Goal: Transaction & Acquisition: Purchase product/service

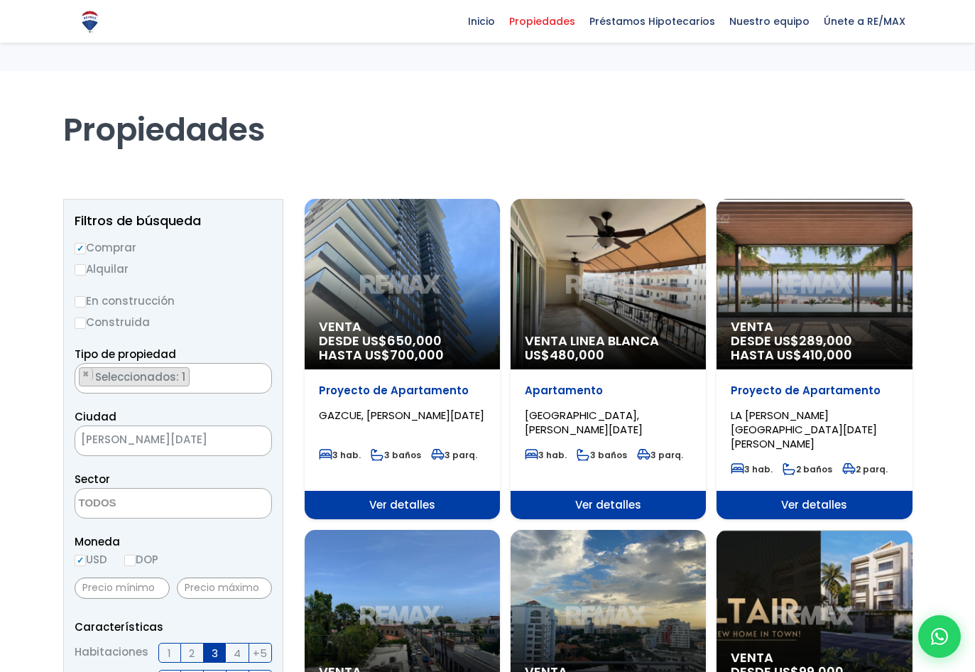
select select
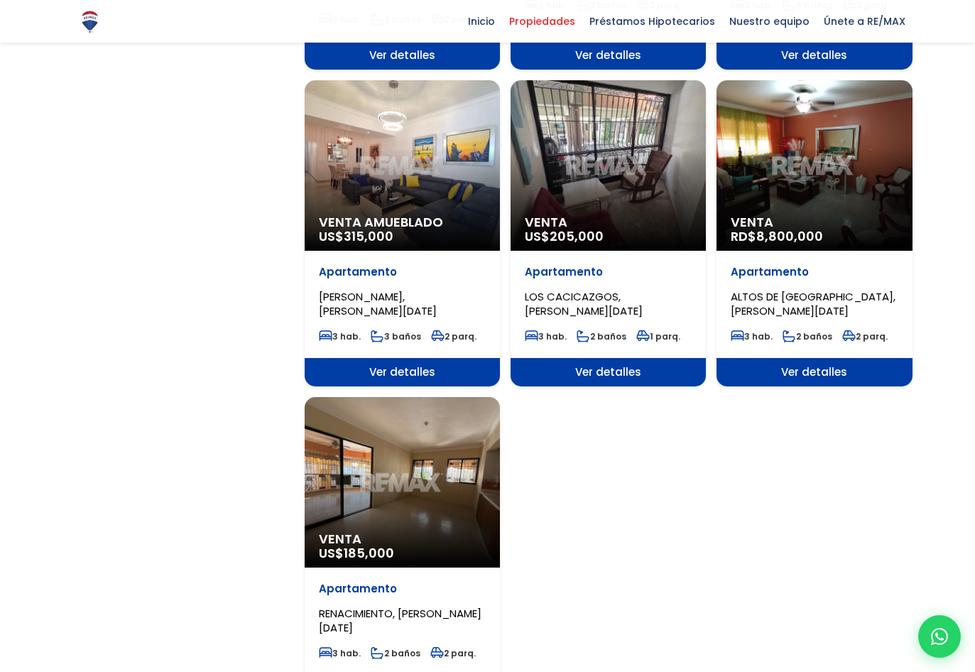
scroll to position [1491, 0]
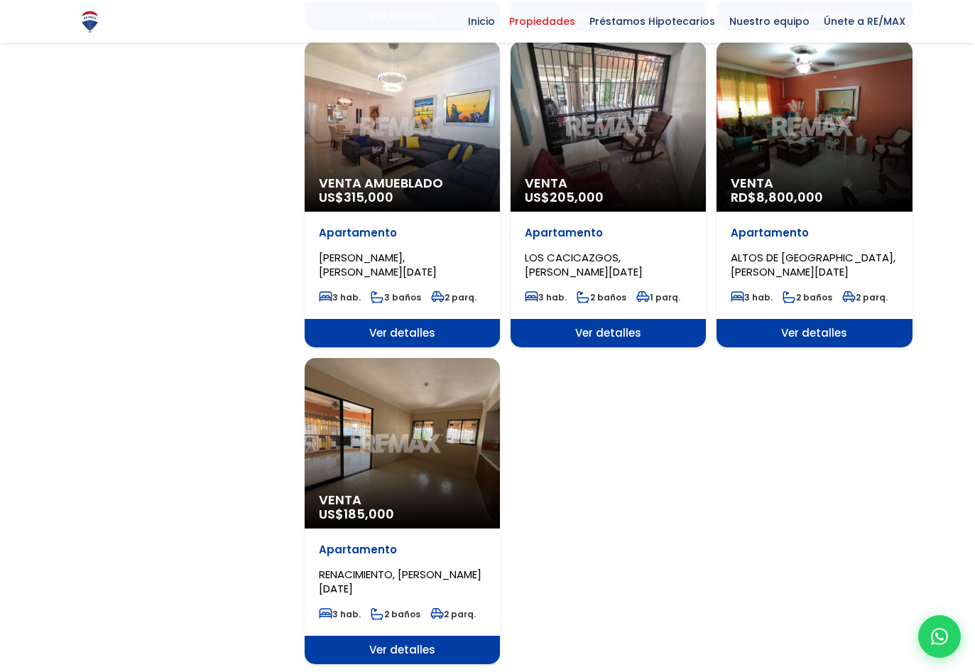
click at [401, 388] on div "Venta US$ 185,000" at bounding box center [402, 443] width 195 height 170
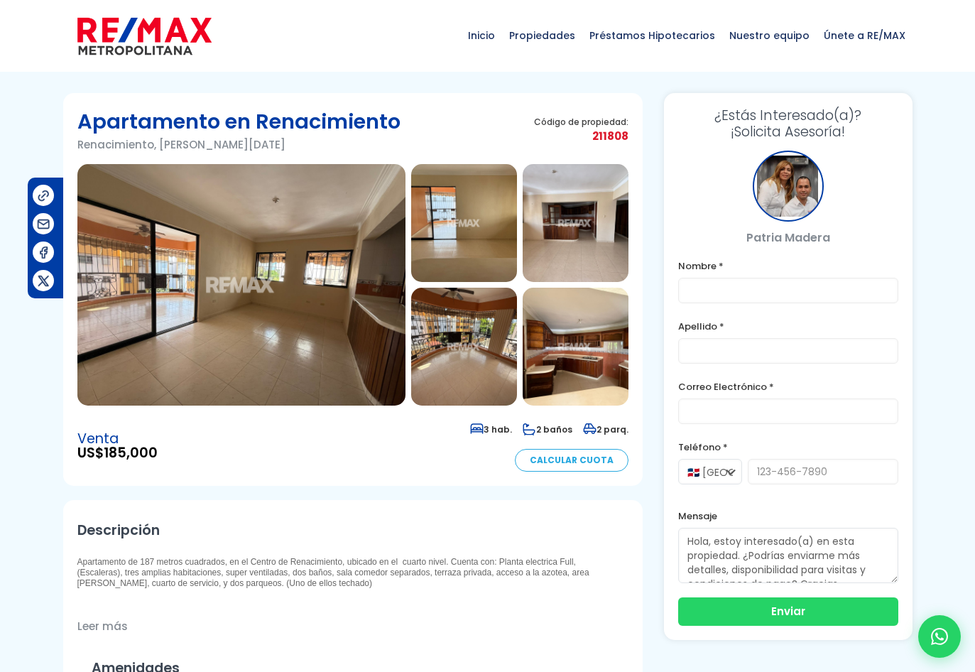
click at [285, 300] on img at bounding box center [241, 284] width 328 height 241
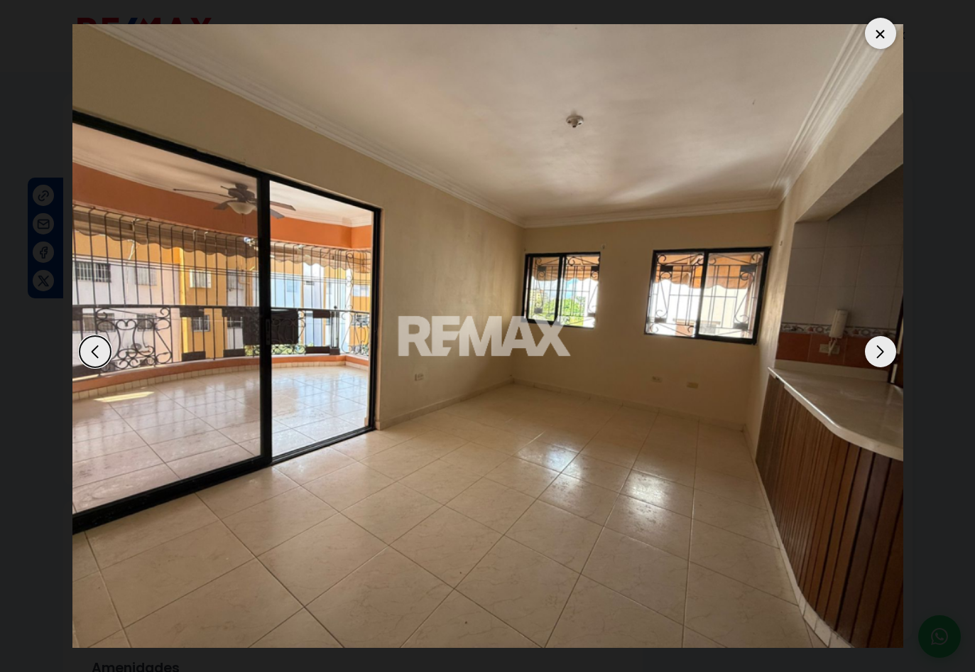
click at [883, 341] on div "Next slide" at bounding box center [880, 351] width 31 height 31
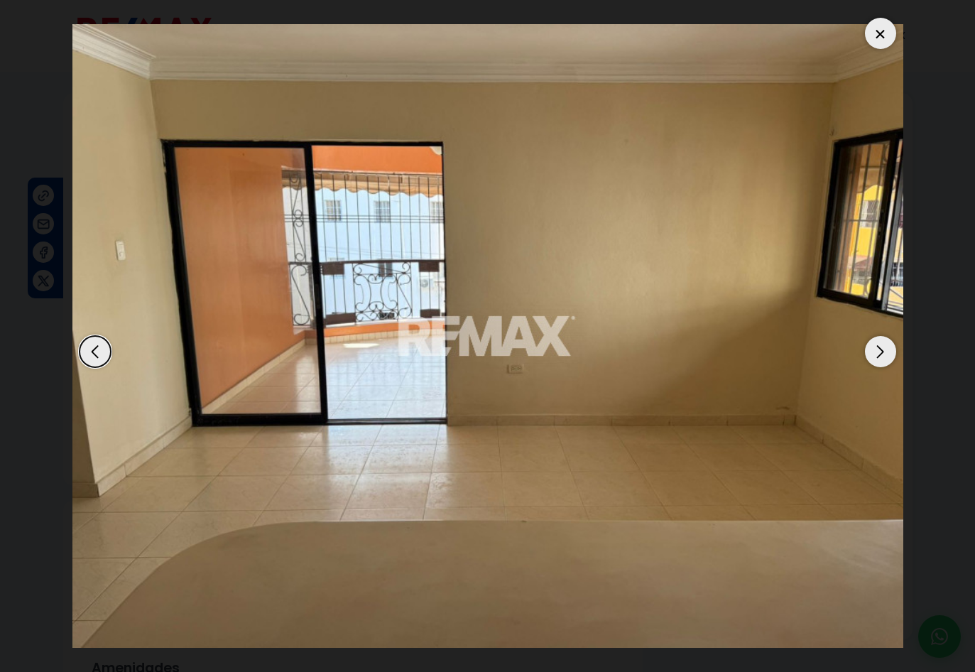
click at [883, 342] on div "Next slide" at bounding box center [880, 351] width 31 height 31
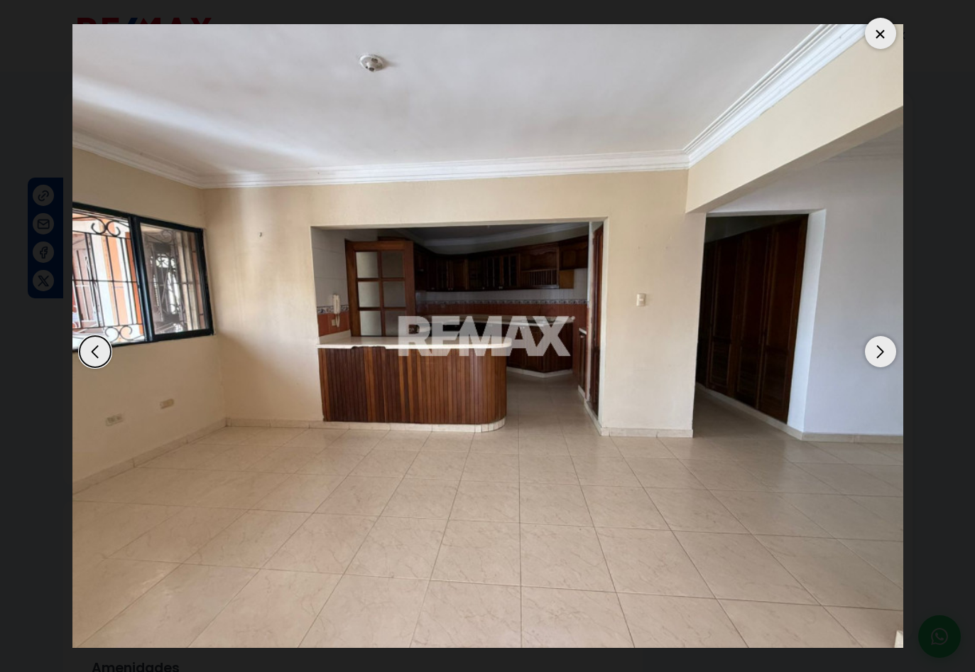
click at [883, 342] on div "Next slide" at bounding box center [880, 351] width 31 height 31
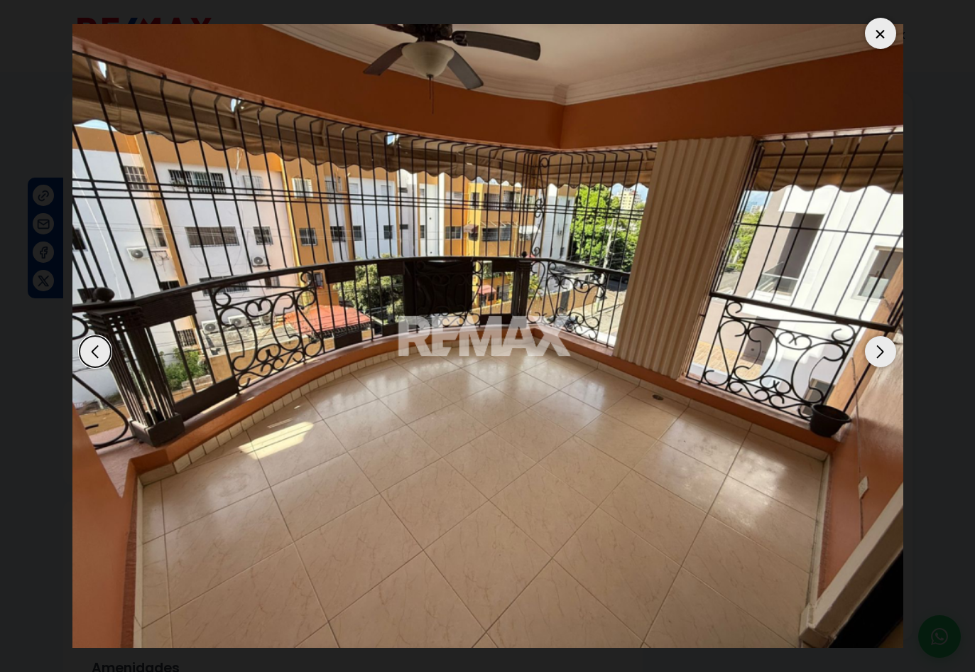
click at [883, 342] on div "Next slide" at bounding box center [880, 351] width 31 height 31
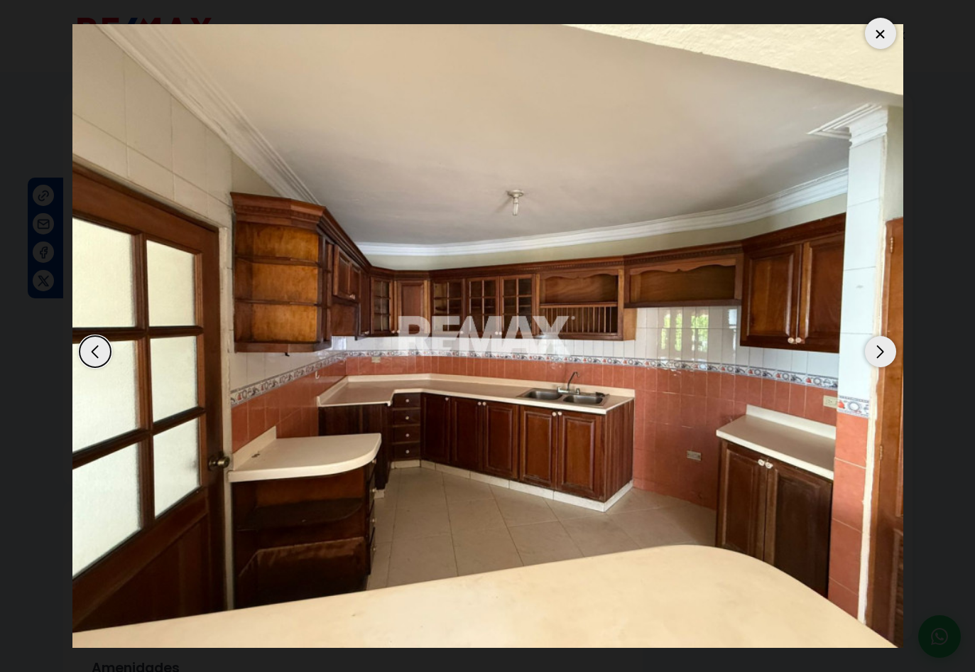
click at [883, 342] on div "Next slide" at bounding box center [880, 351] width 31 height 31
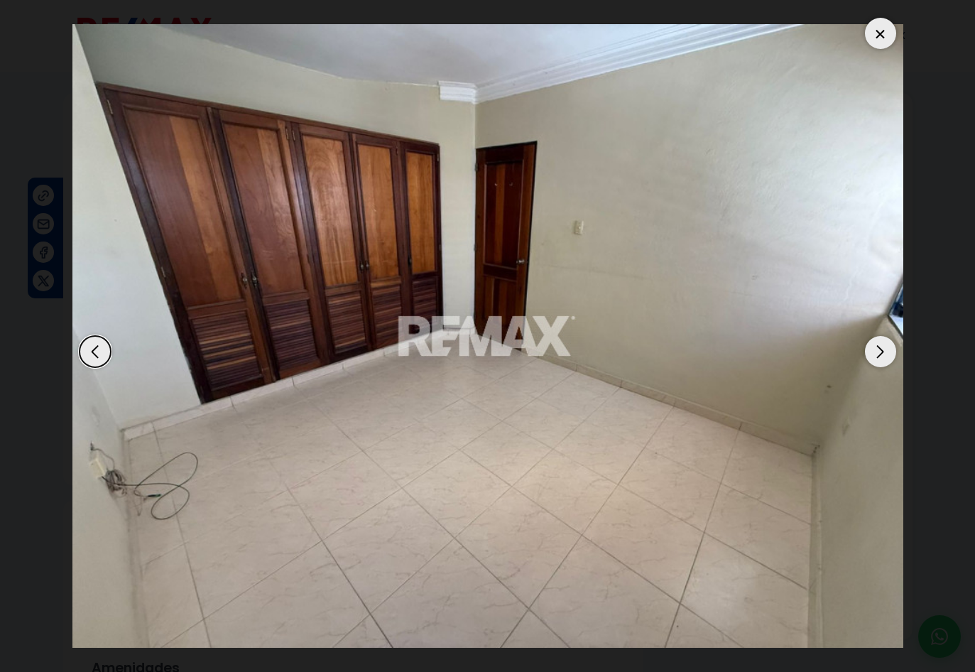
click at [883, 342] on div "Next slide" at bounding box center [880, 351] width 31 height 31
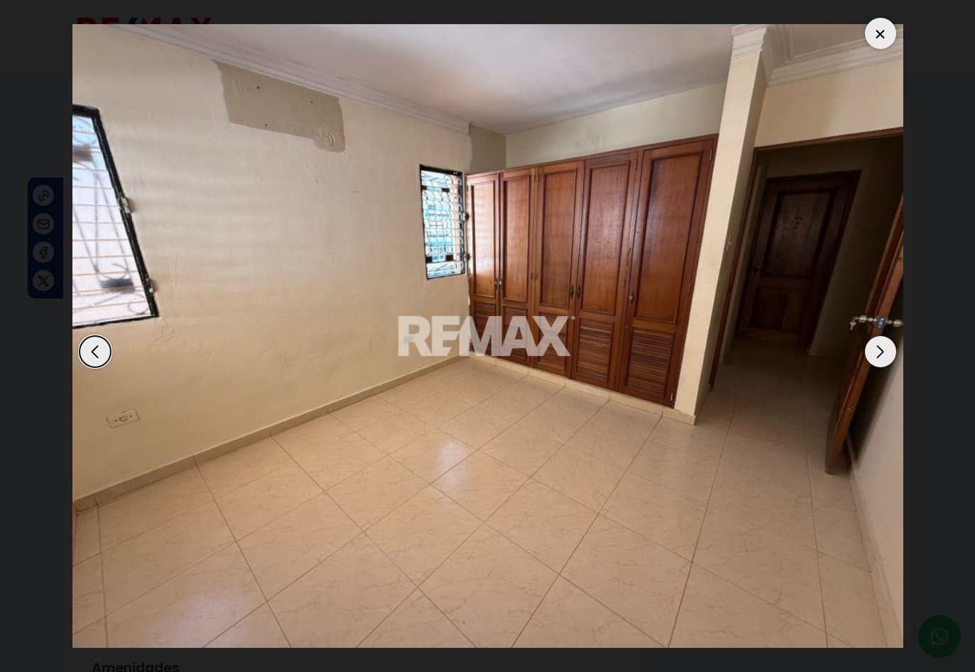
click at [883, 342] on div "Next slide" at bounding box center [880, 351] width 31 height 31
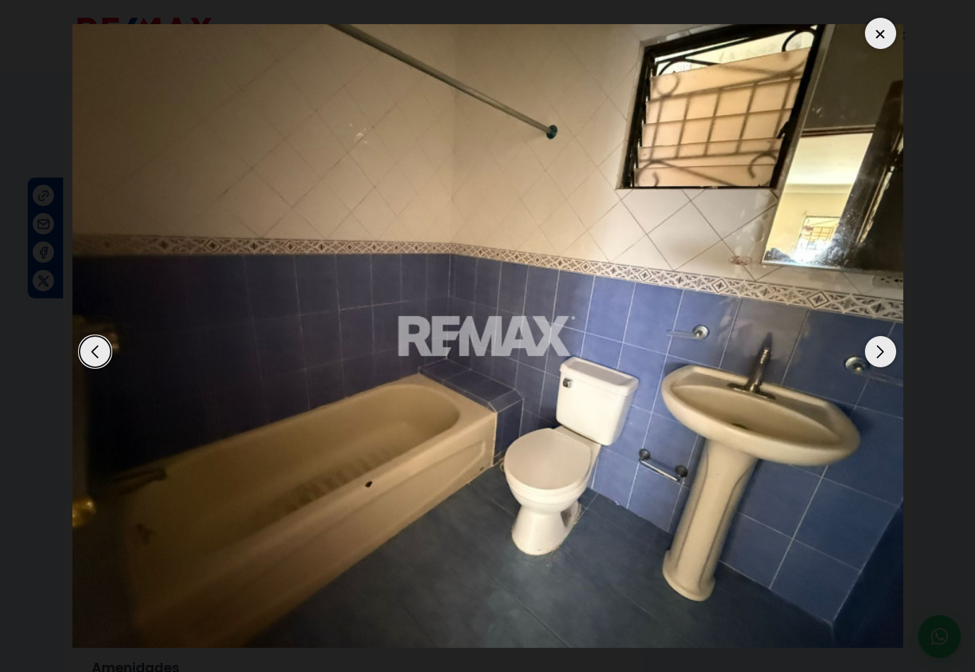
click at [882, 339] on div "Next slide" at bounding box center [880, 351] width 31 height 31
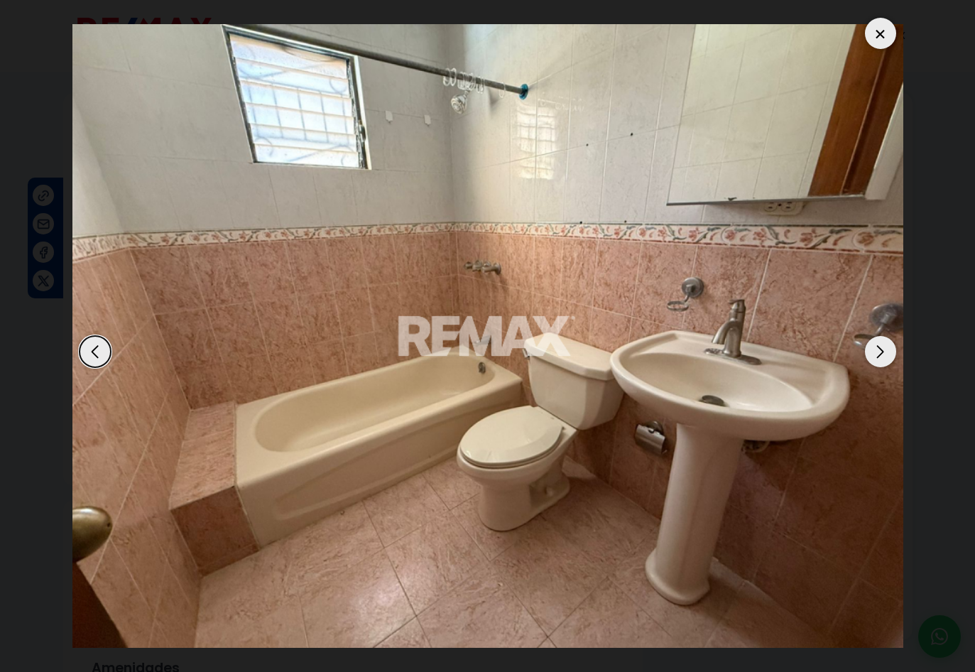
click at [882, 339] on div "Next slide" at bounding box center [880, 351] width 31 height 31
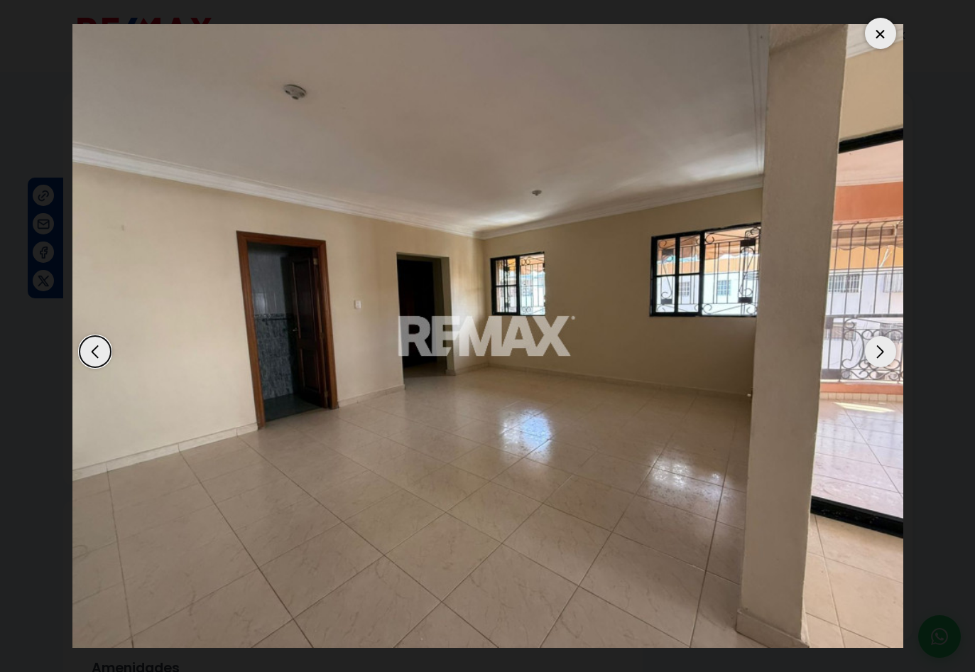
click at [882, 339] on div "Next slide" at bounding box center [880, 351] width 31 height 31
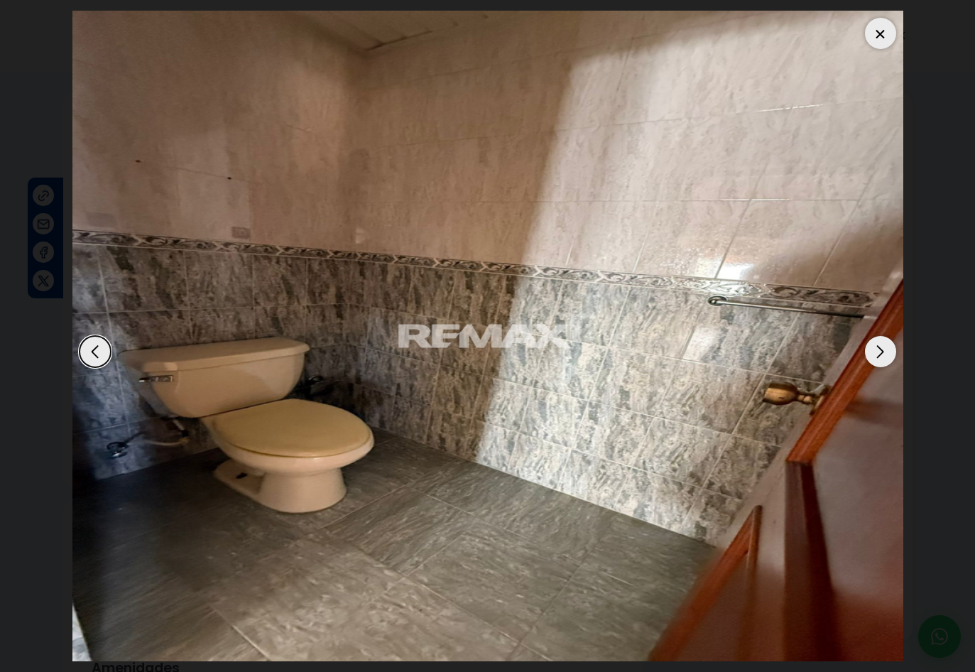
click at [878, 344] on div "Next slide" at bounding box center [880, 351] width 31 height 31
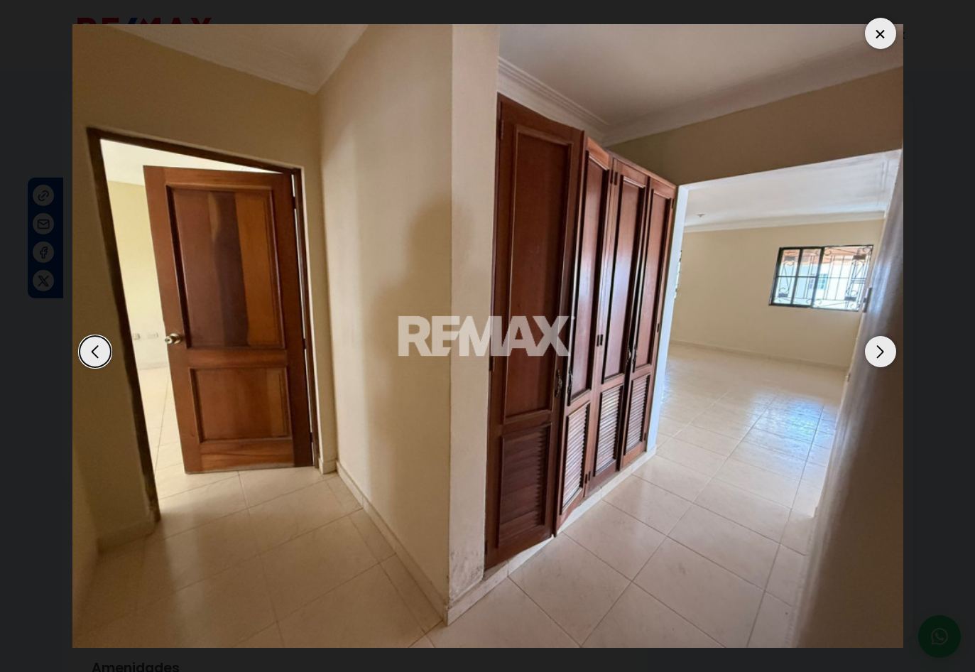
click at [883, 35] on div at bounding box center [880, 33] width 31 height 31
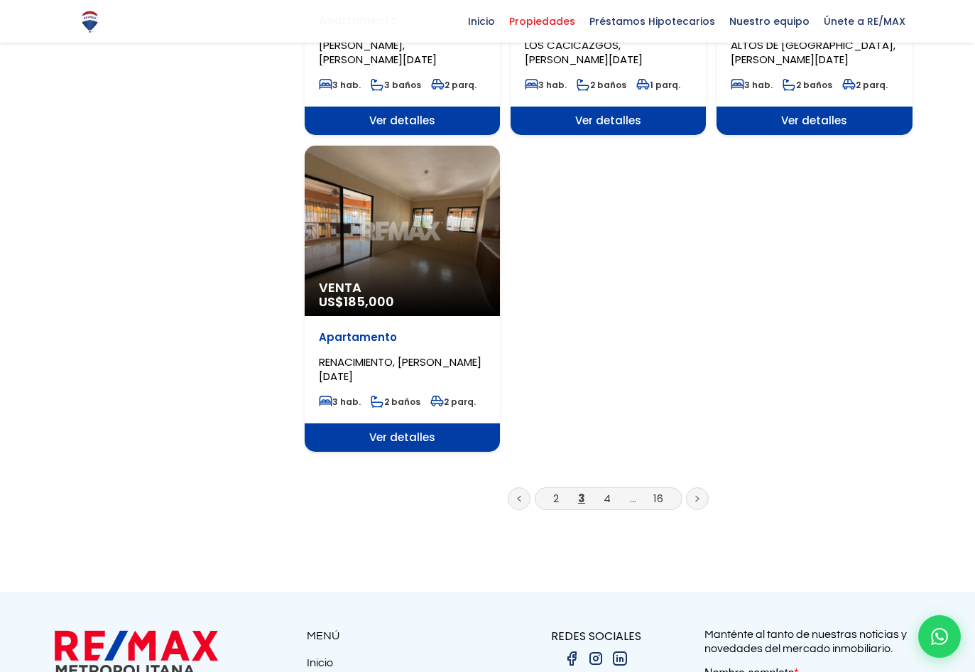
scroll to position [1704, 0]
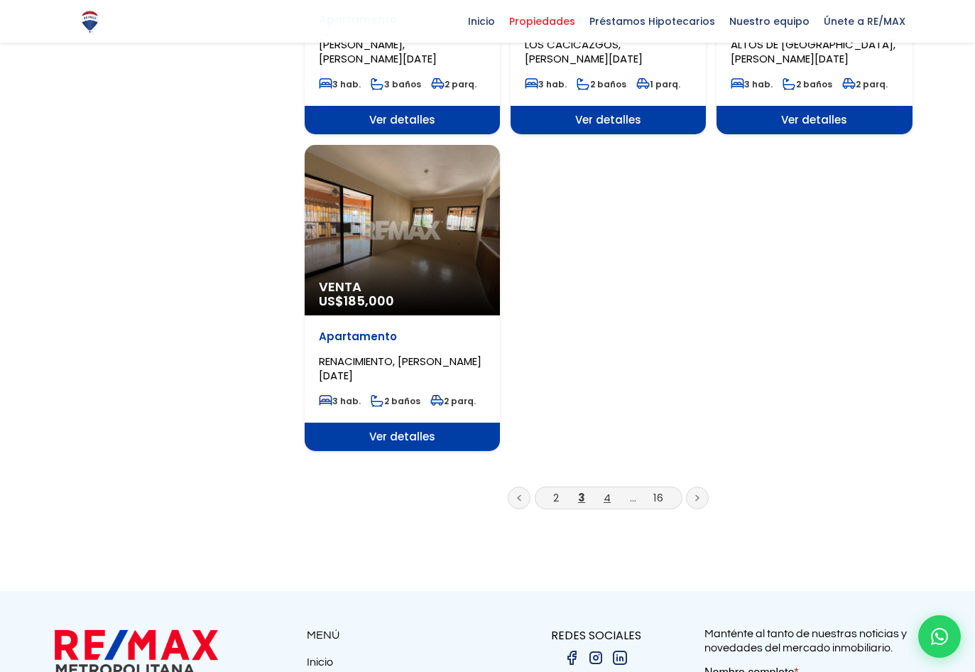
click at [607, 490] on link "4" at bounding box center [607, 497] width 7 height 15
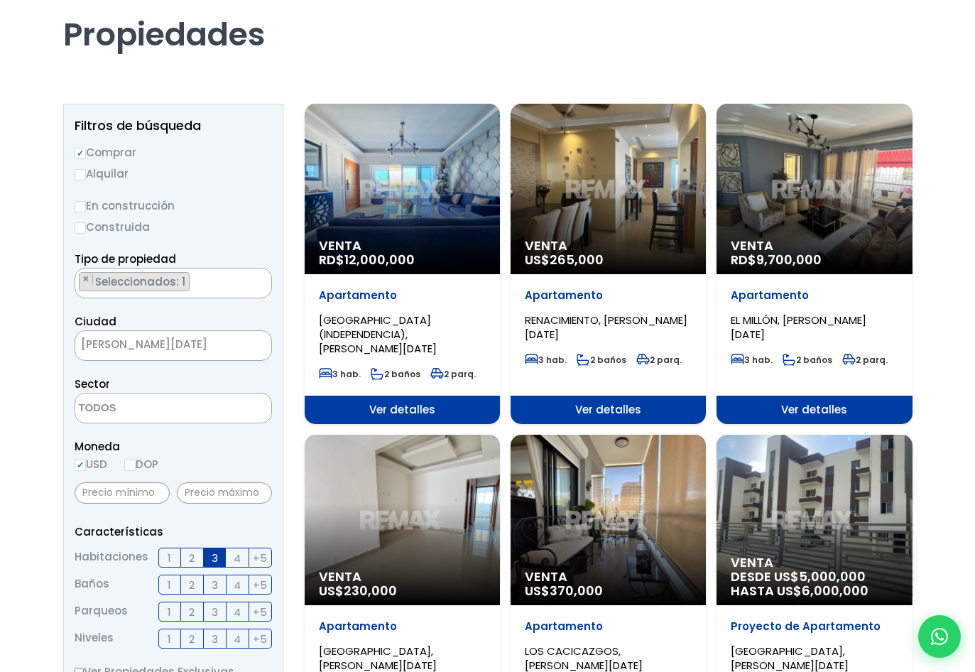
scroll to position [71, 0]
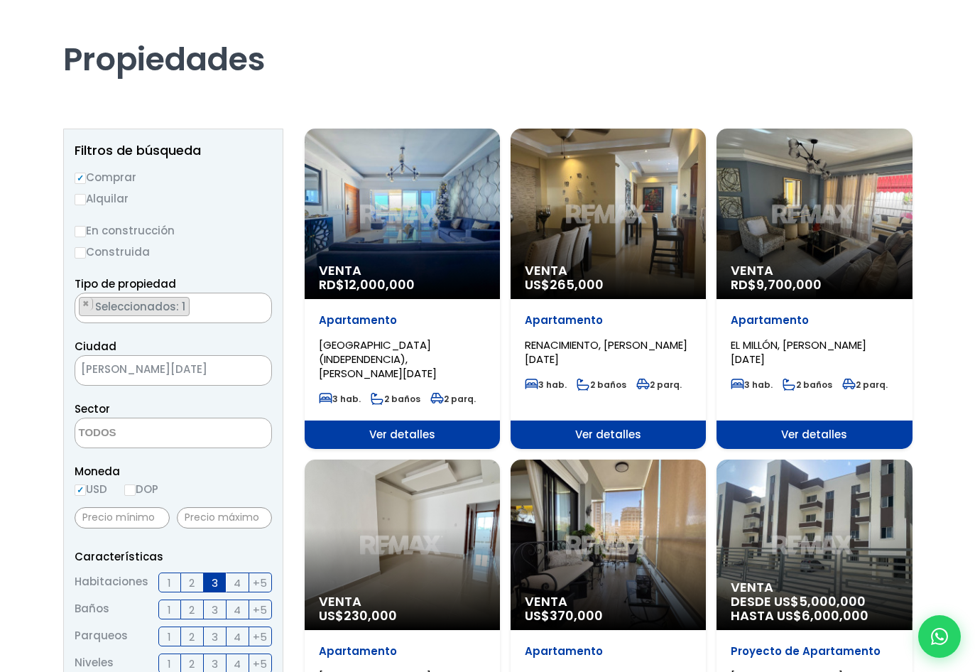
click at [790, 169] on div "Venta RD$ 9,700,000" at bounding box center [814, 214] width 195 height 170
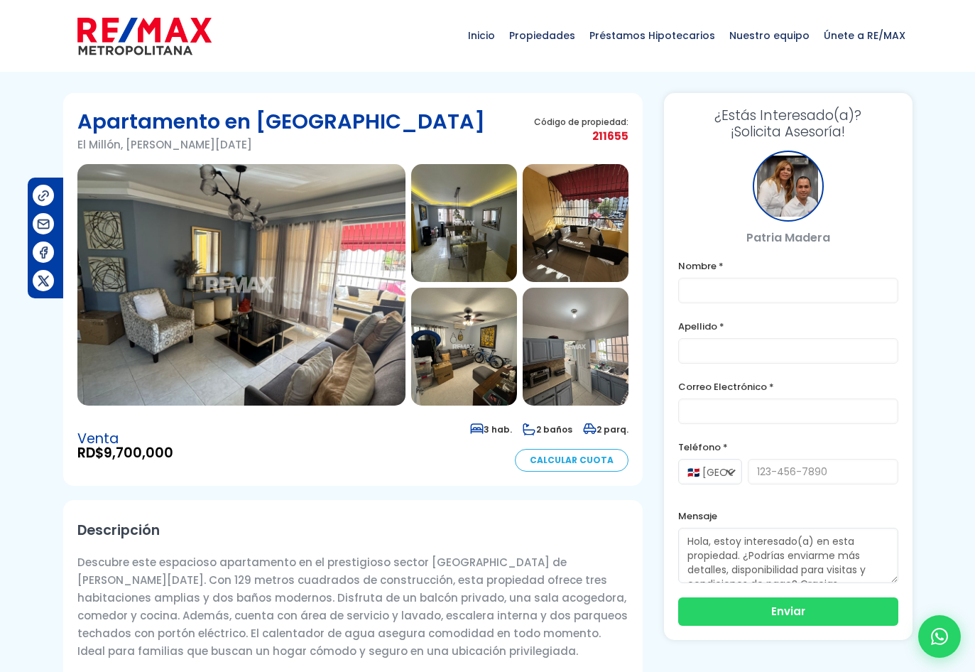
click at [154, 293] on img at bounding box center [241, 284] width 328 height 241
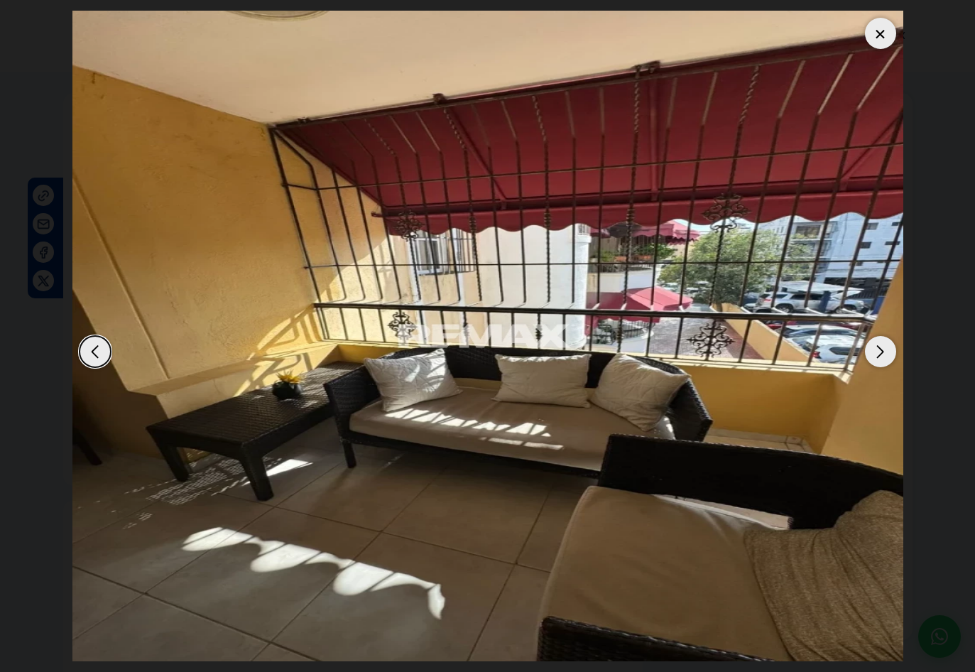
click at [875, 352] on div "Next slide" at bounding box center [880, 351] width 31 height 31
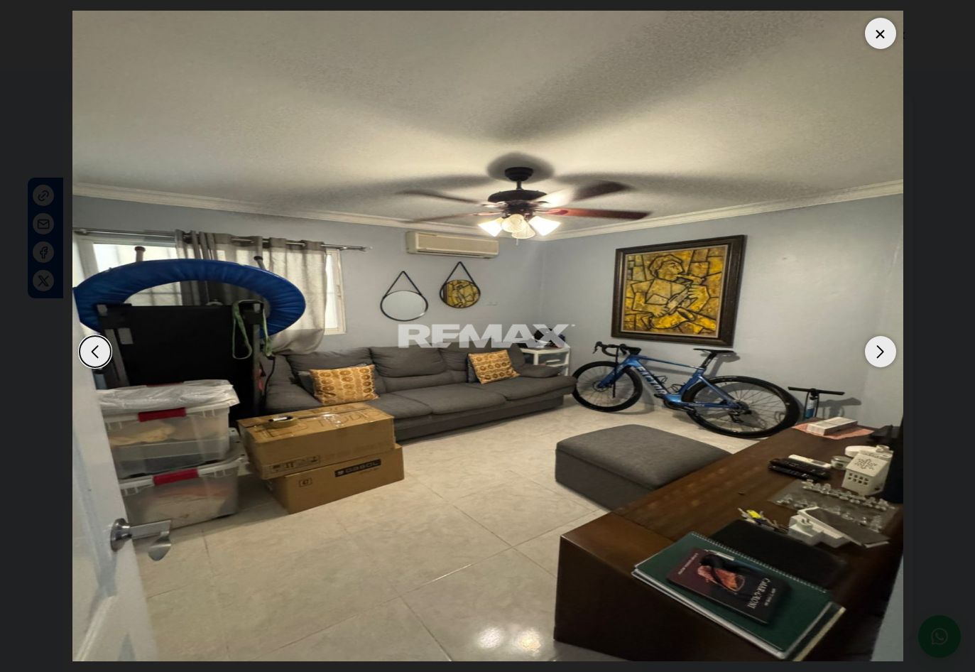
click at [875, 352] on div "Next slide" at bounding box center [880, 351] width 31 height 31
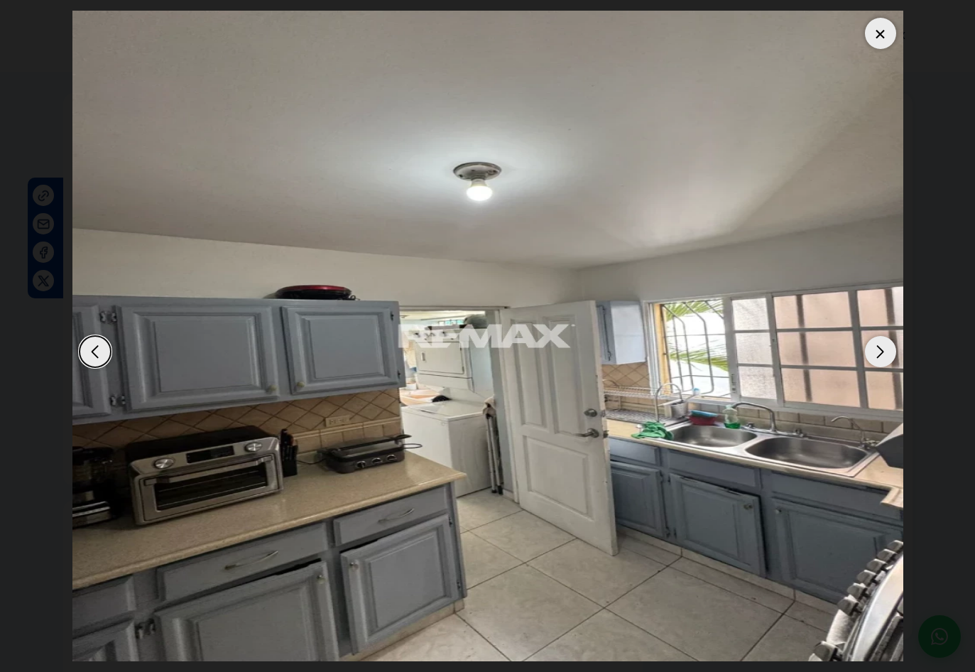
click at [875, 352] on div "Next slide" at bounding box center [880, 351] width 31 height 31
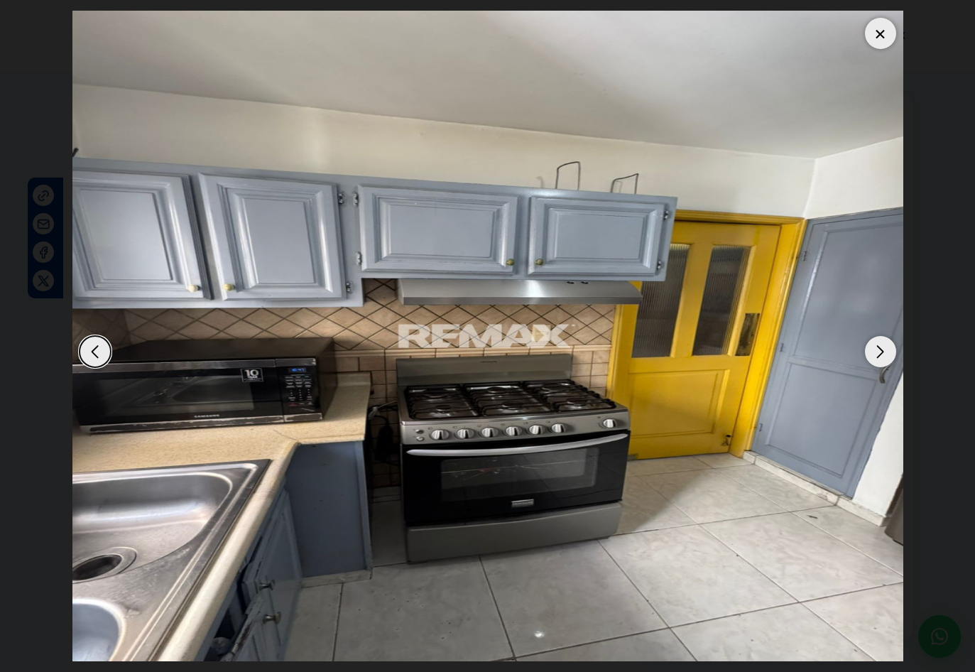
click at [881, 348] on div "Next slide" at bounding box center [880, 351] width 31 height 31
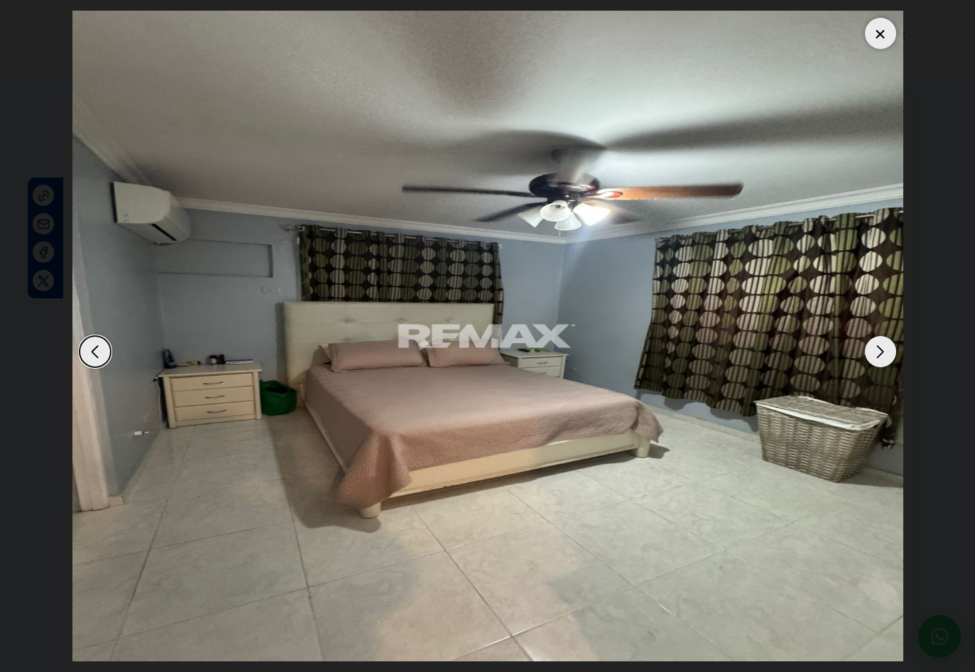
click at [878, 348] on div "Next slide" at bounding box center [880, 351] width 31 height 31
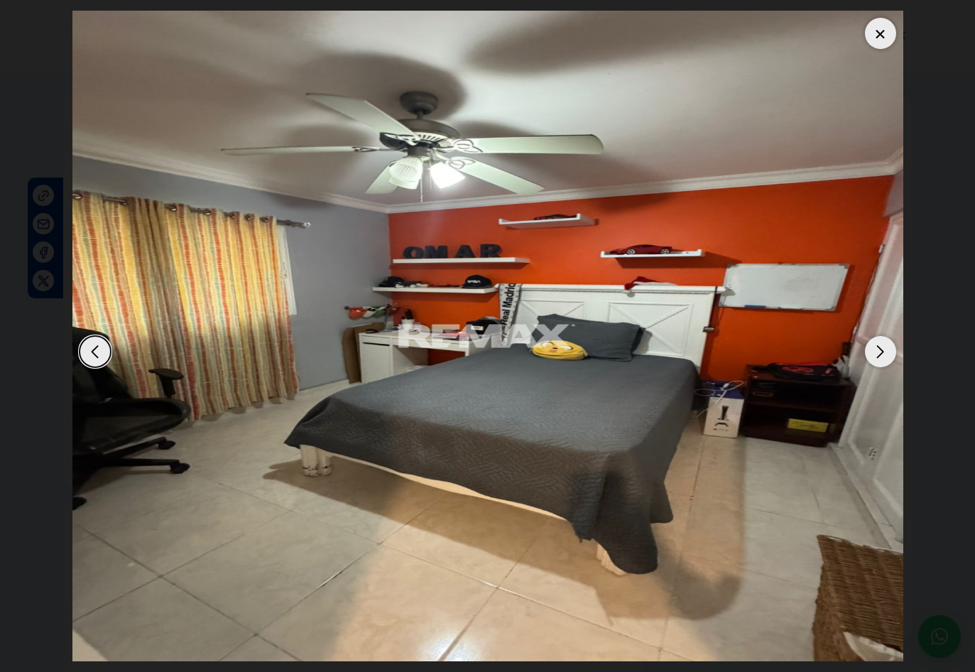
click at [878, 348] on div "Next slide" at bounding box center [880, 351] width 31 height 31
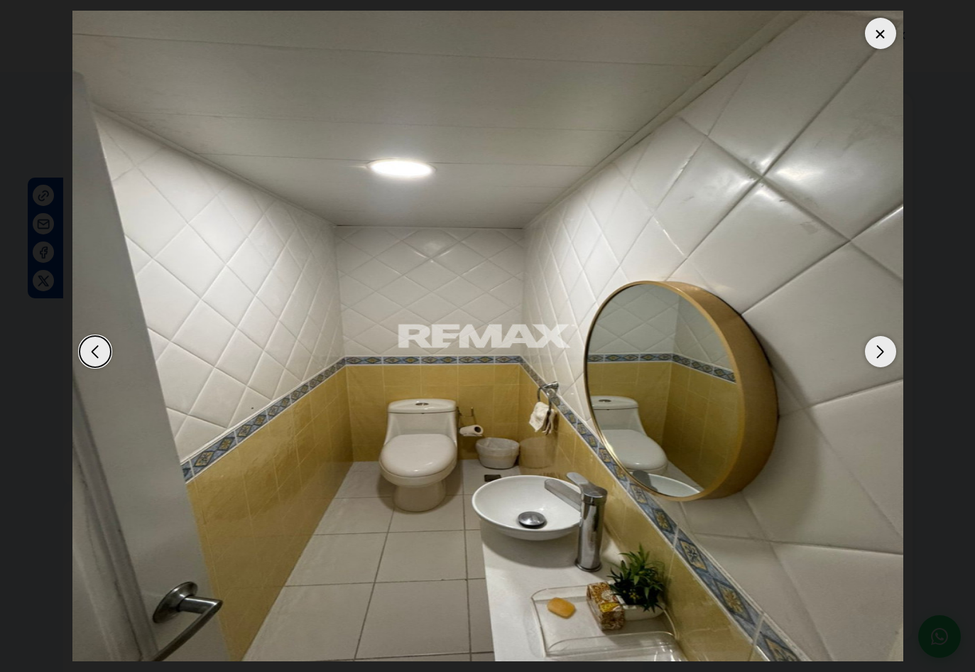
drag, startPoint x: 875, startPoint y: 32, endPoint x: 865, endPoint y: 38, distance: 11.5
click at [875, 33] on div at bounding box center [880, 33] width 31 height 31
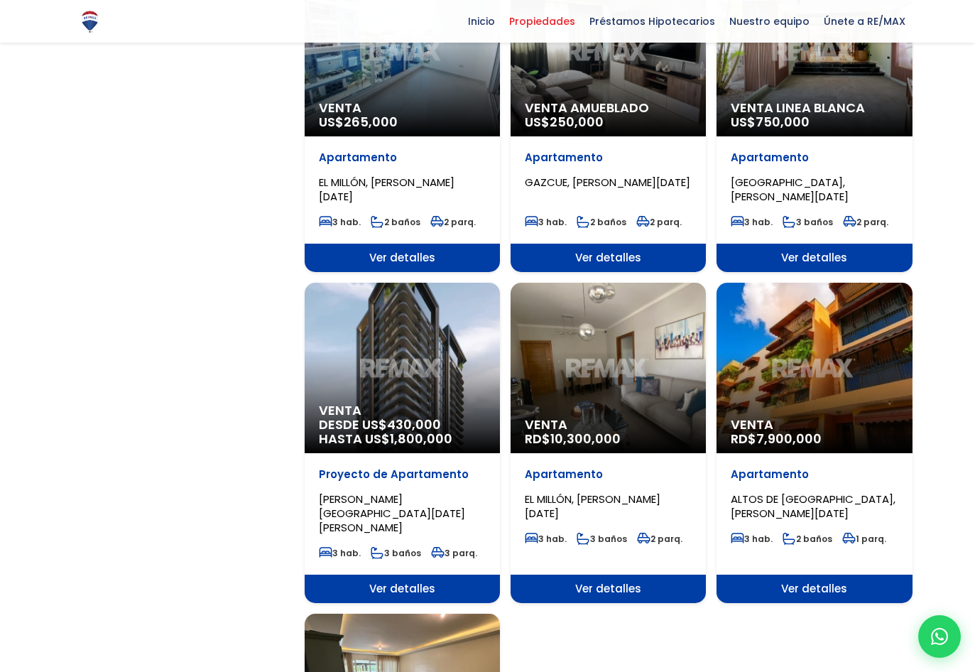
scroll to position [1207, 0]
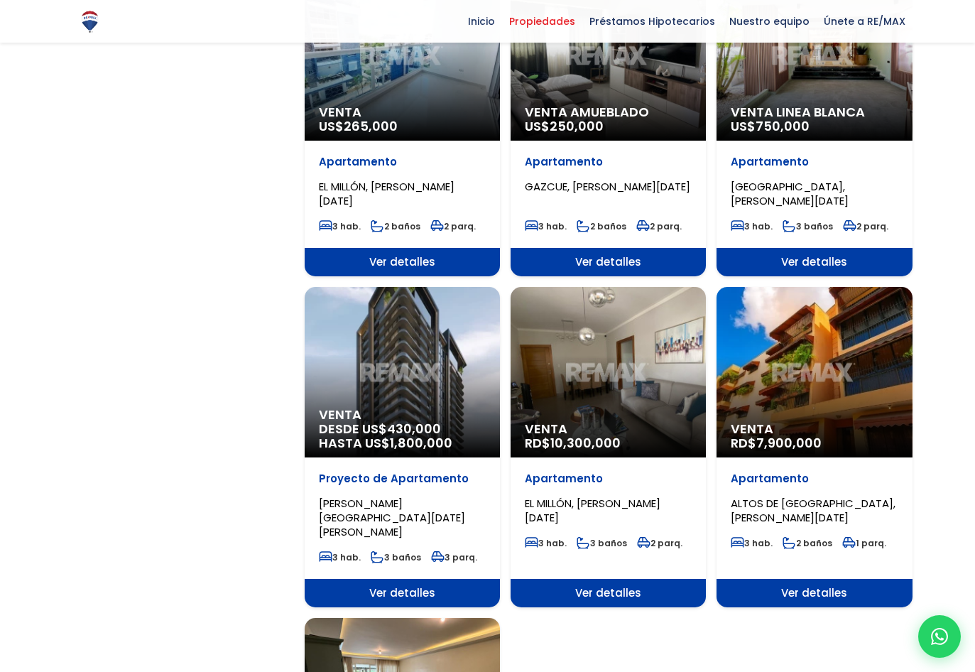
click at [593, 364] on div "Venta RD$ 10,300,000" at bounding box center [608, 372] width 195 height 170
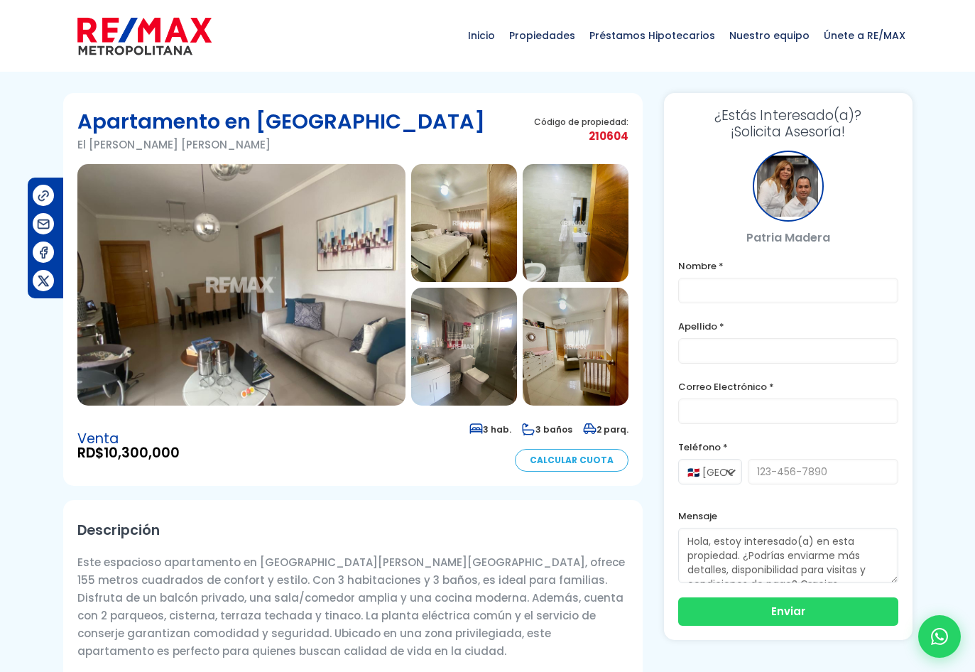
click at [281, 266] on img at bounding box center [241, 284] width 328 height 241
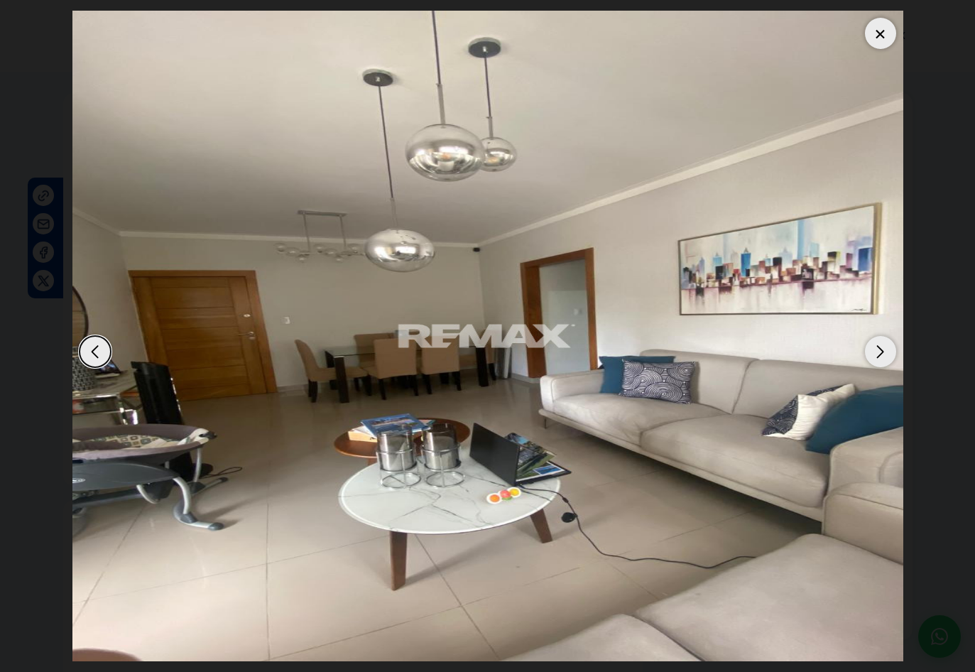
click at [880, 348] on div "Next slide" at bounding box center [880, 351] width 31 height 31
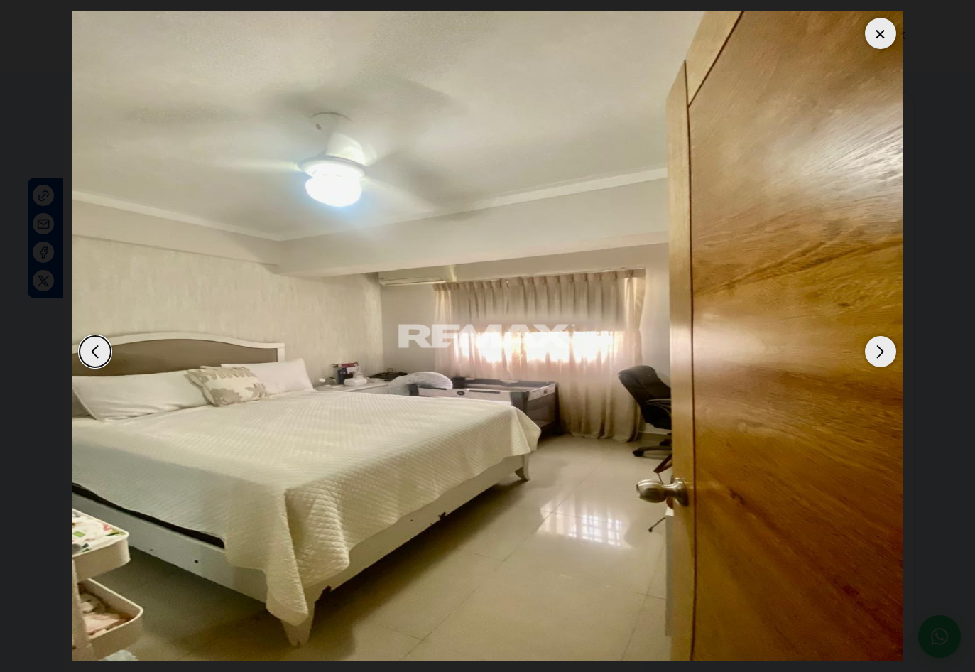
click at [880, 348] on div "Next slide" at bounding box center [880, 351] width 31 height 31
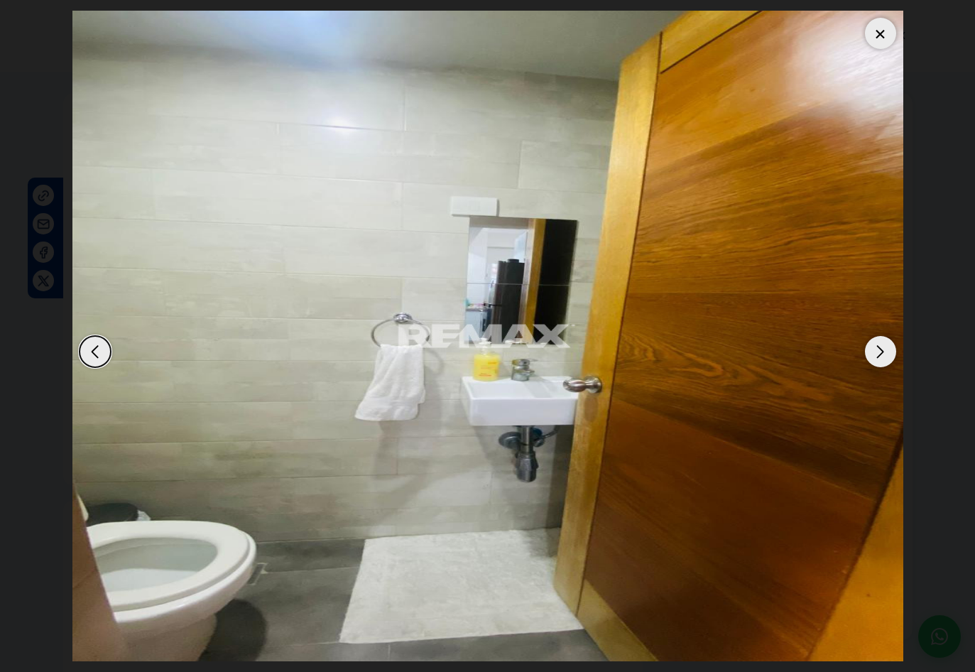
click at [880, 348] on div "Next slide" at bounding box center [880, 351] width 31 height 31
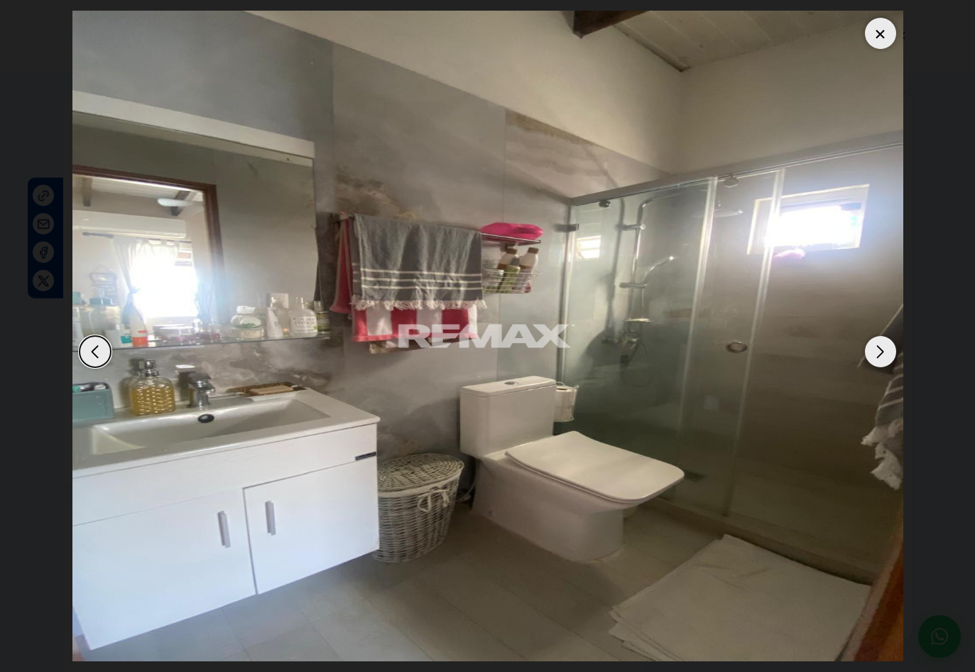
click at [880, 348] on div "Next slide" at bounding box center [880, 351] width 31 height 31
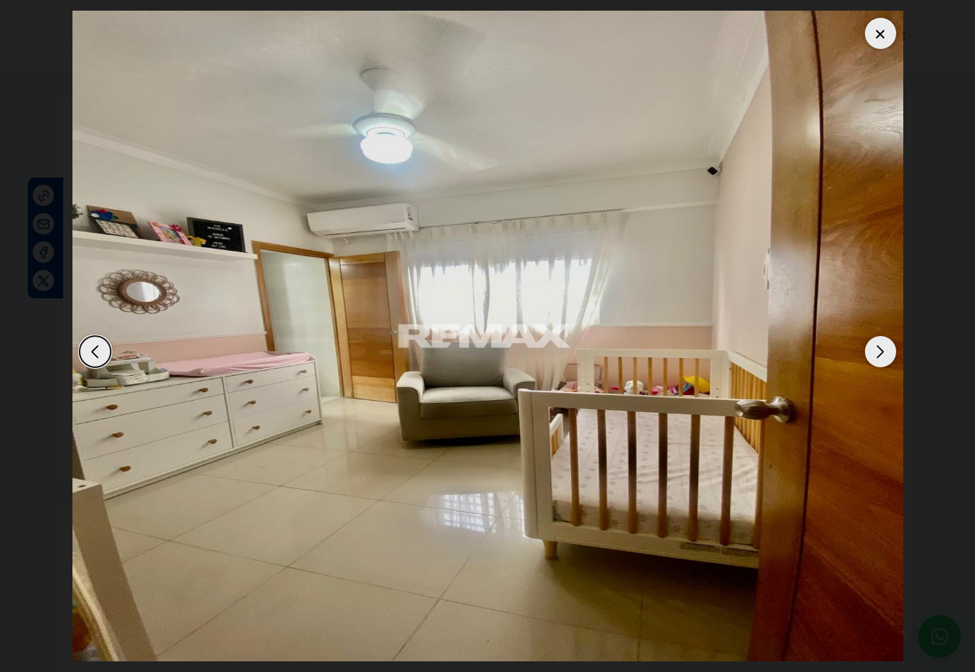
click at [880, 348] on div "Next slide" at bounding box center [880, 351] width 31 height 31
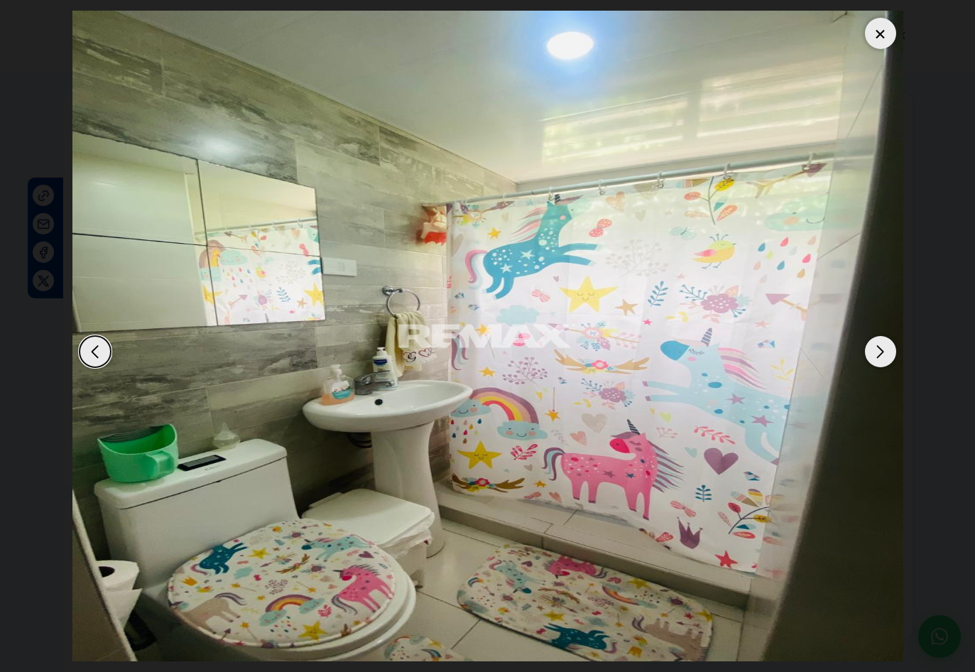
click at [880, 348] on div "Next slide" at bounding box center [880, 351] width 31 height 31
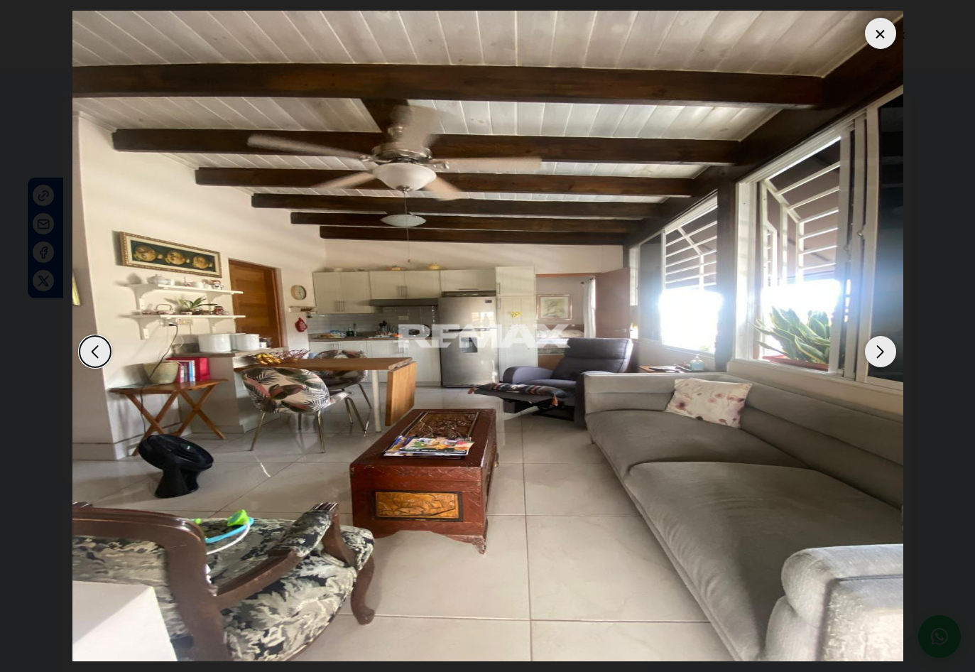
click at [883, 358] on div "Next slide" at bounding box center [880, 351] width 31 height 31
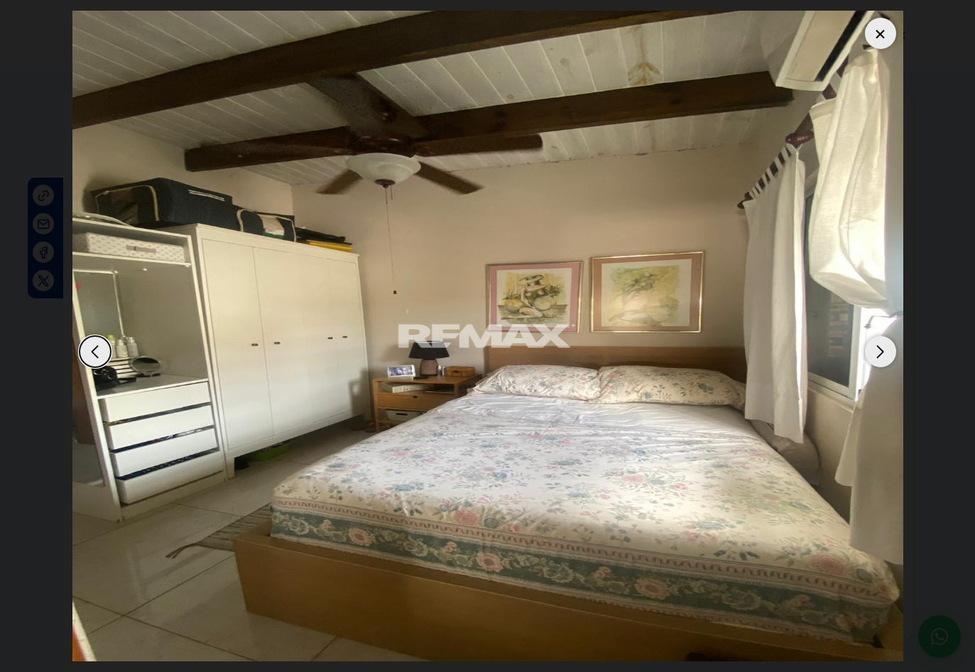
click at [883, 358] on div "Next slide" at bounding box center [880, 351] width 31 height 31
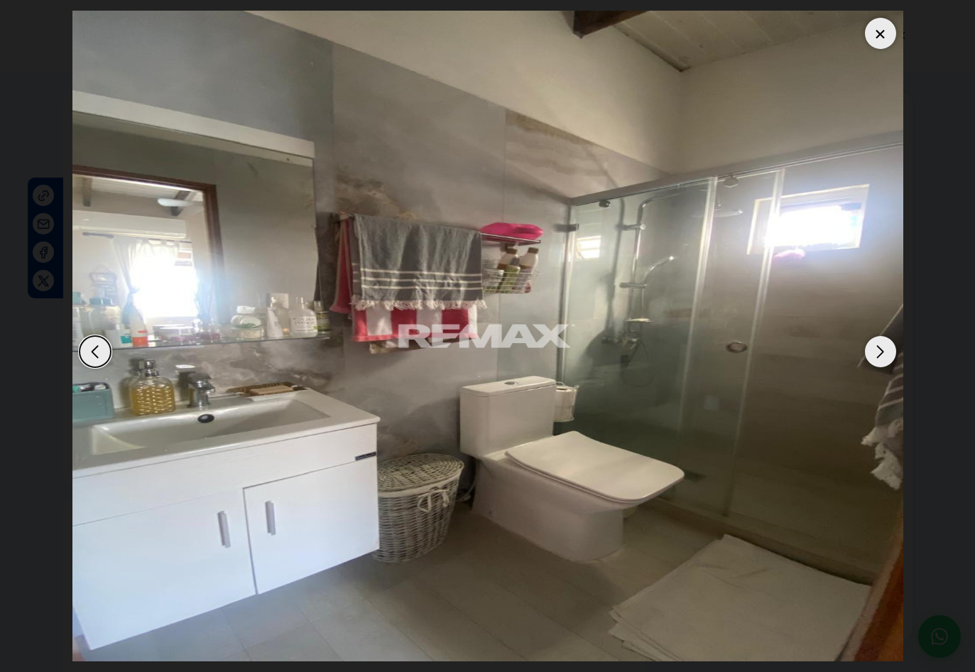
click at [883, 358] on div "Next slide" at bounding box center [880, 351] width 31 height 31
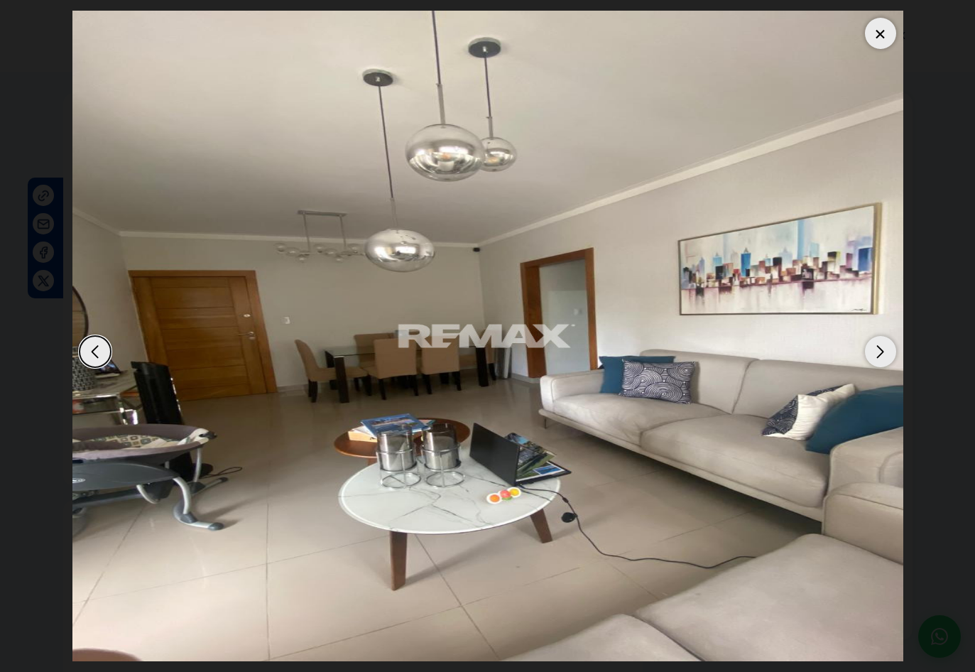
click at [878, 35] on div at bounding box center [880, 33] width 31 height 31
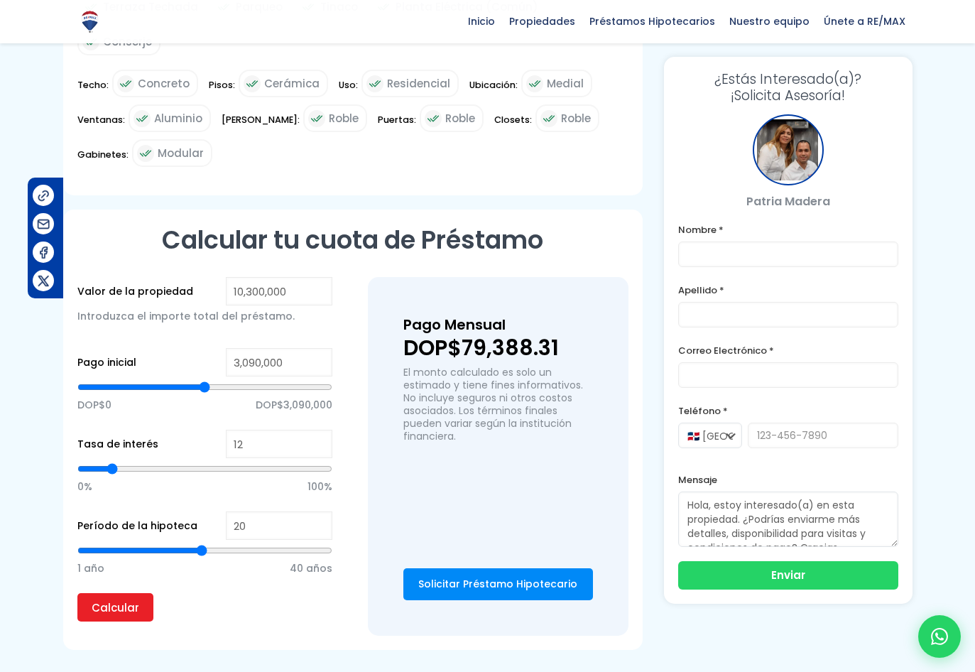
scroll to position [781, 0]
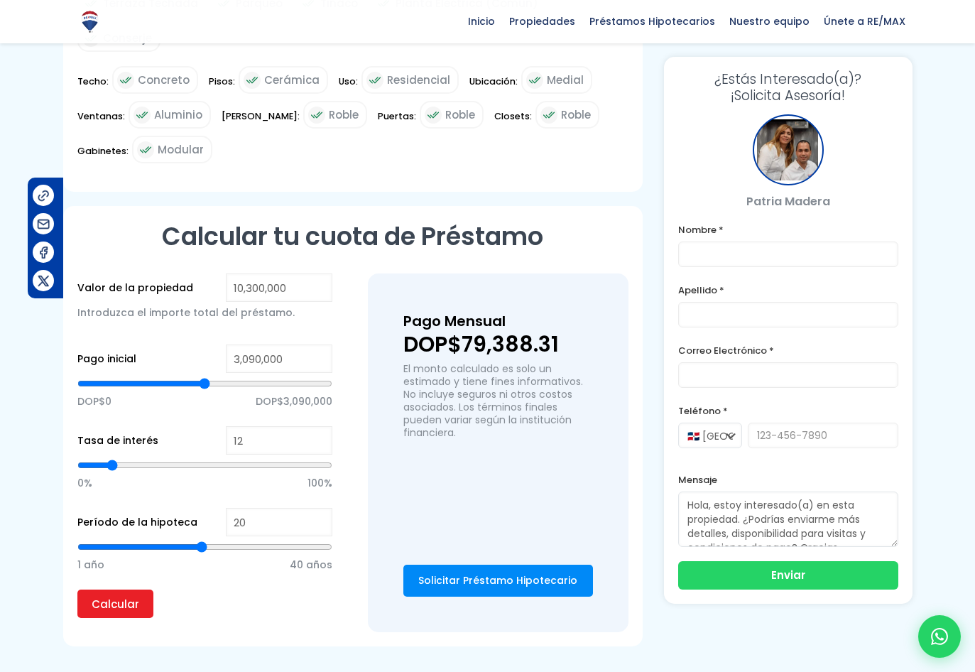
type input "5,235,556"
type input "5235556"
type input "5,295,562"
type input "5295562"
type input "5,355,569"
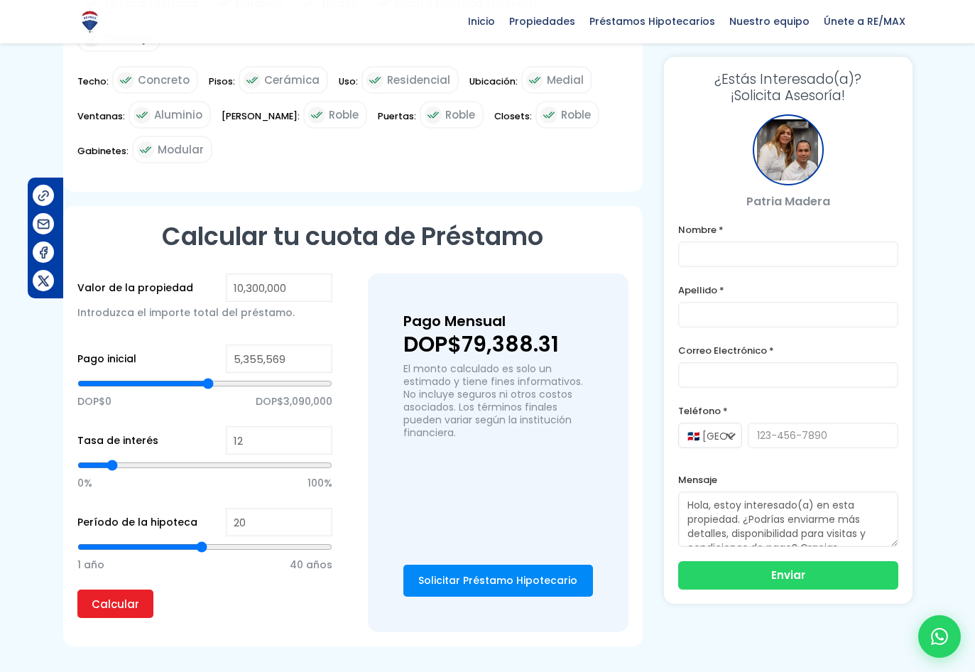
type input "5355569"
type input "5,445,578"
type input "5445578"
type input "5,505,585"
type input "5505585"
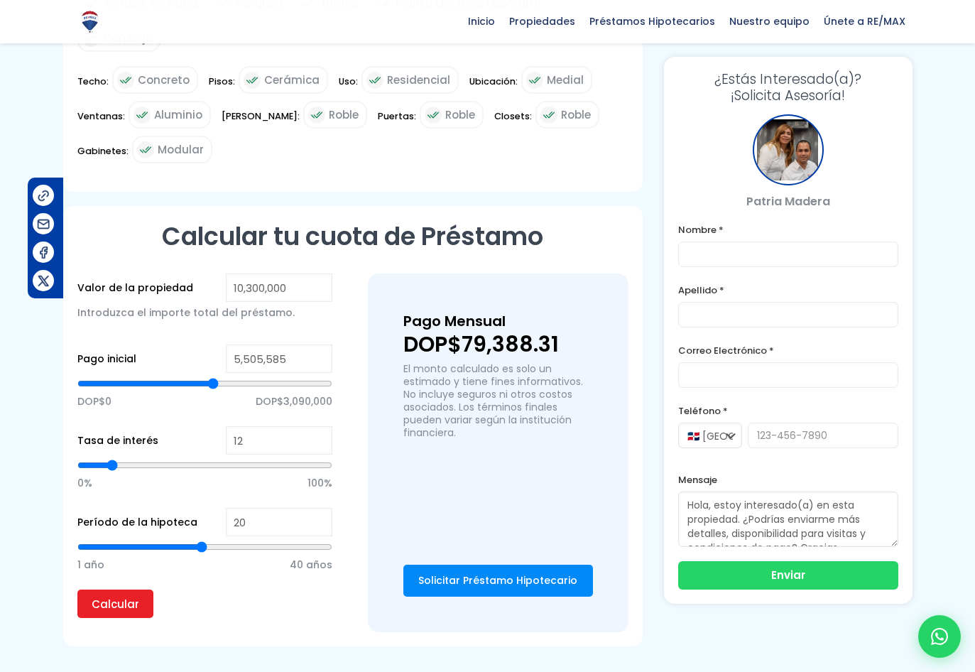
type input "5,595,594"
type input "5595594"
type input "5,685,604"
type input "5685604"
type input "5,805,616"
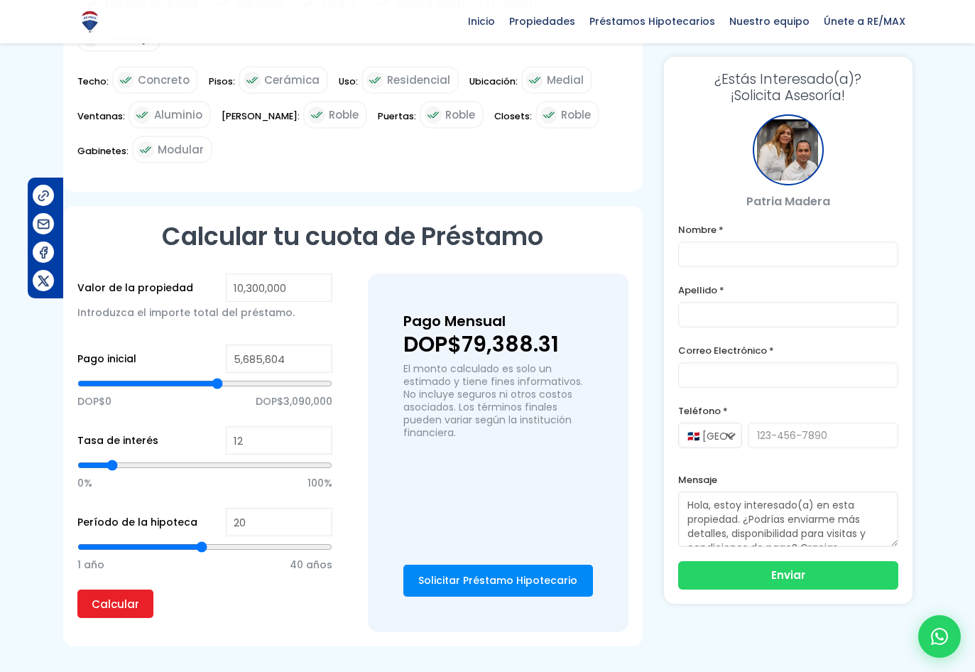
type input "5805616"
type input "5,925,629"
type input "5925629"
type input "6,015,639"
type input "6015639"
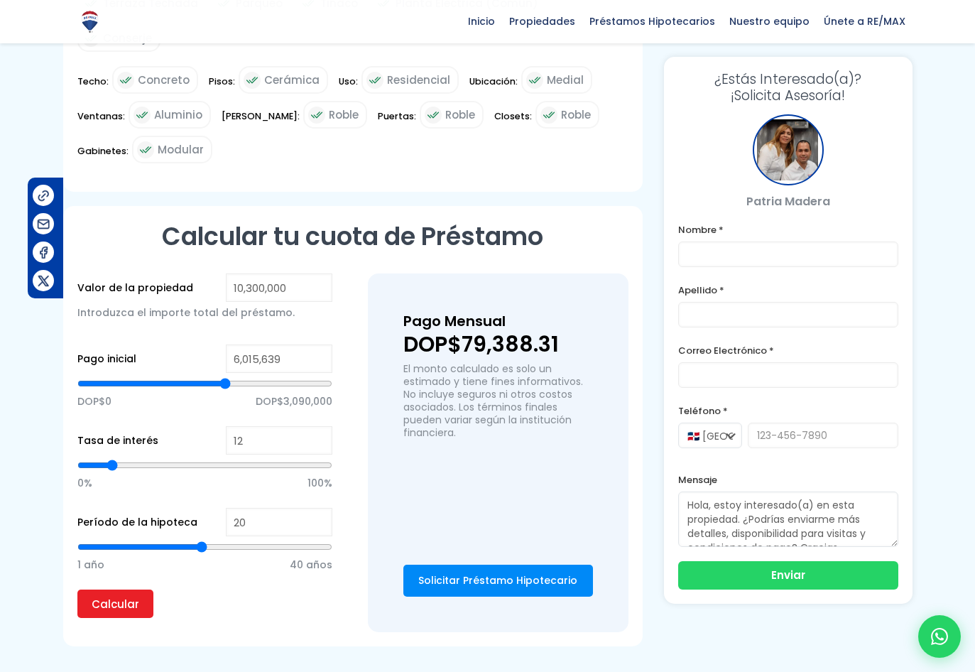
type input "6,075,645"
type input "6075645"
type input "6,105,648"
type input "6105648"
type input "6,135,652"
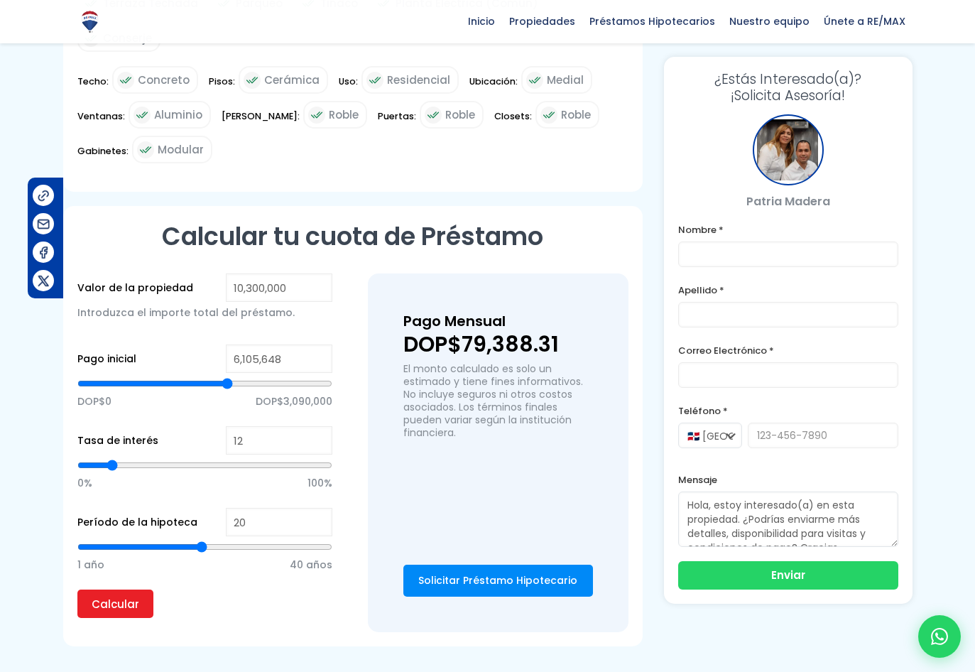
type input "6135652"
type input "6,165,655"
type input "6165655"
type input "6,195,658"
type input "6195658"
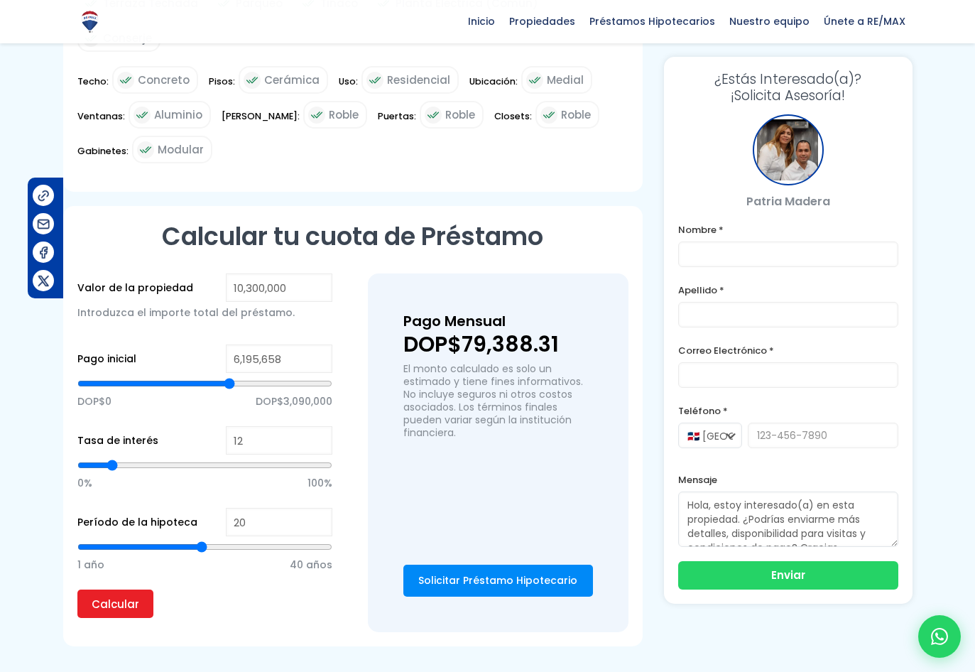
type input "6,225,661"
type input "6225661"
type input "6,285,667"
type input "6285667"
type input "6,315,671"
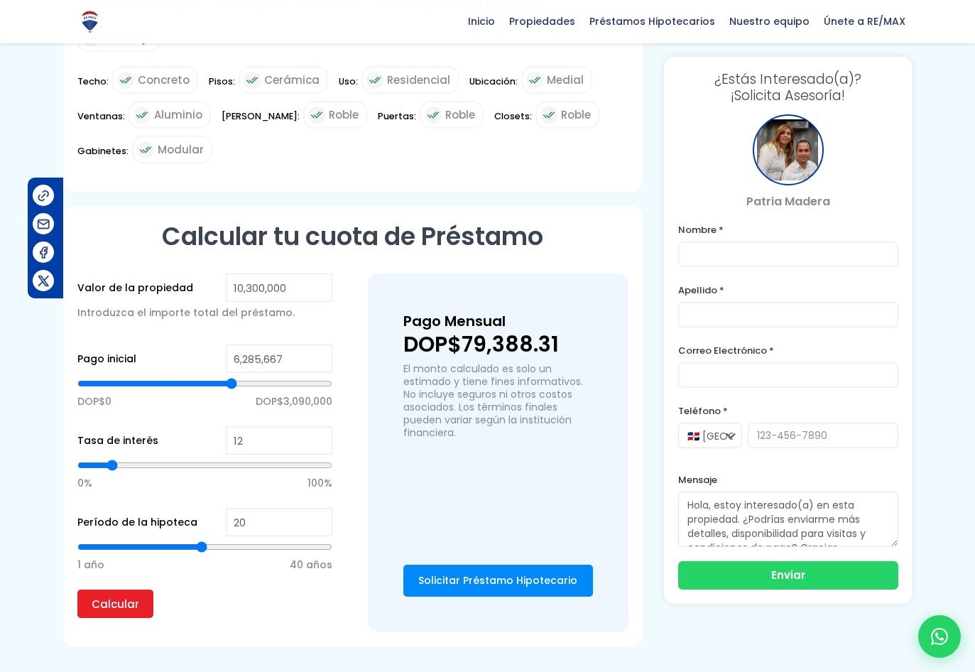
type input "6315671"
type input "6,345,674"
type input "6345674"
type input "6,375,677"
type input "6375677"
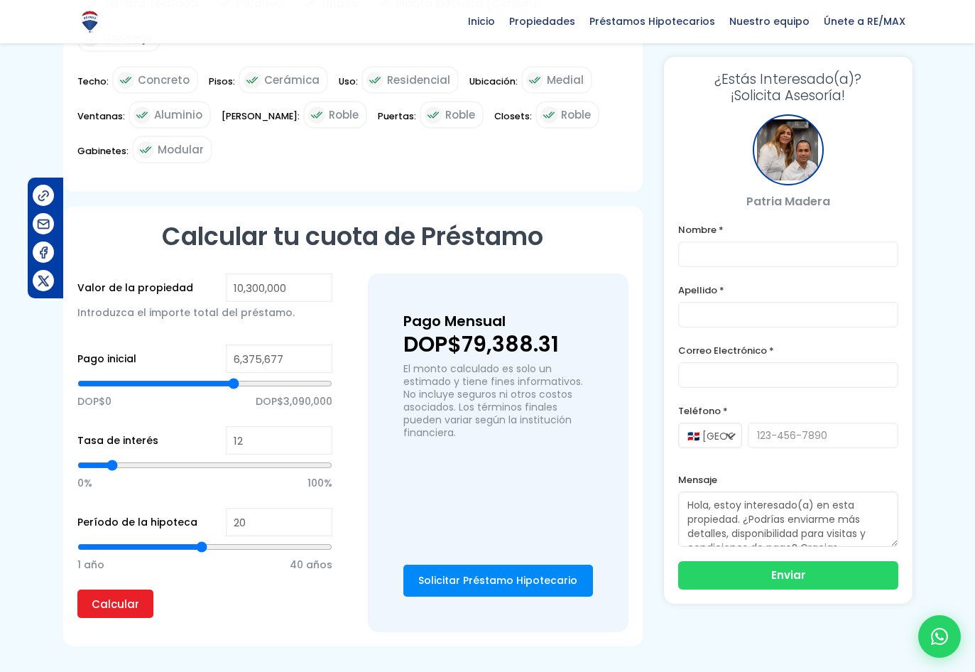
type input "6,405,680"
type input "6405680"
type input "6,435,683"
type input "6435683"
type input "6,465,687"
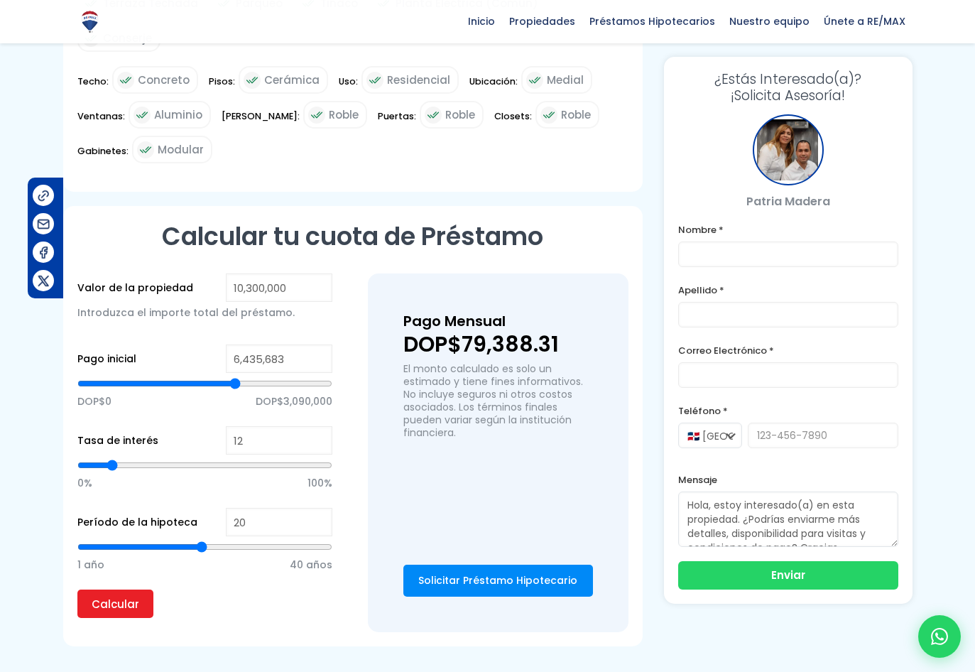
type input "6465687"
type input "6,495,690"
type input "6495690"
type input "6,525,693"
type input "6525693"
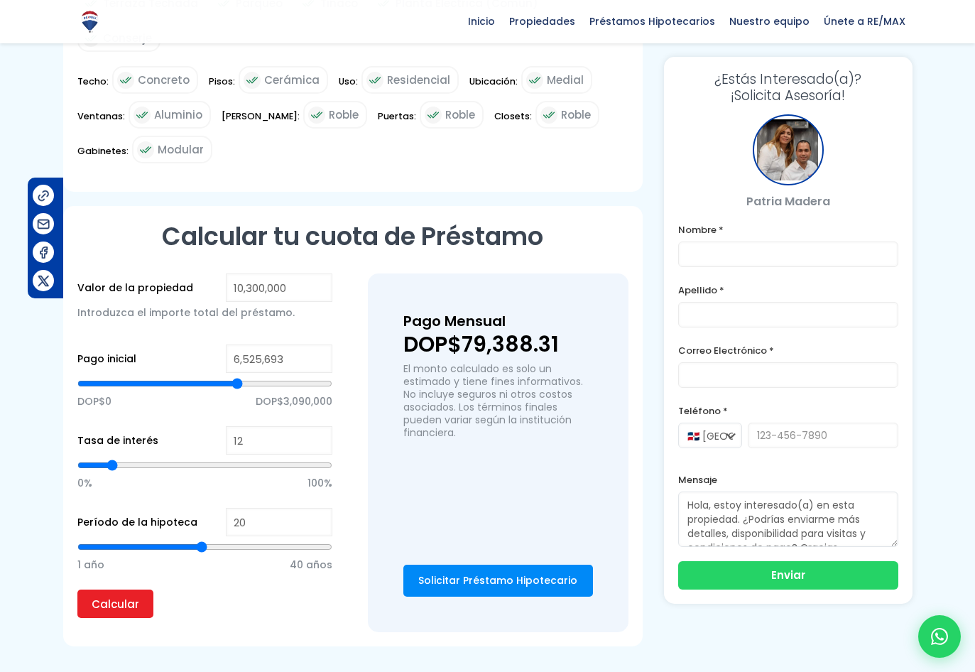
type input "6,555,696"
type input "6555696"
type input "6,585,699"
type input "6585699"
type input "6,615,703"
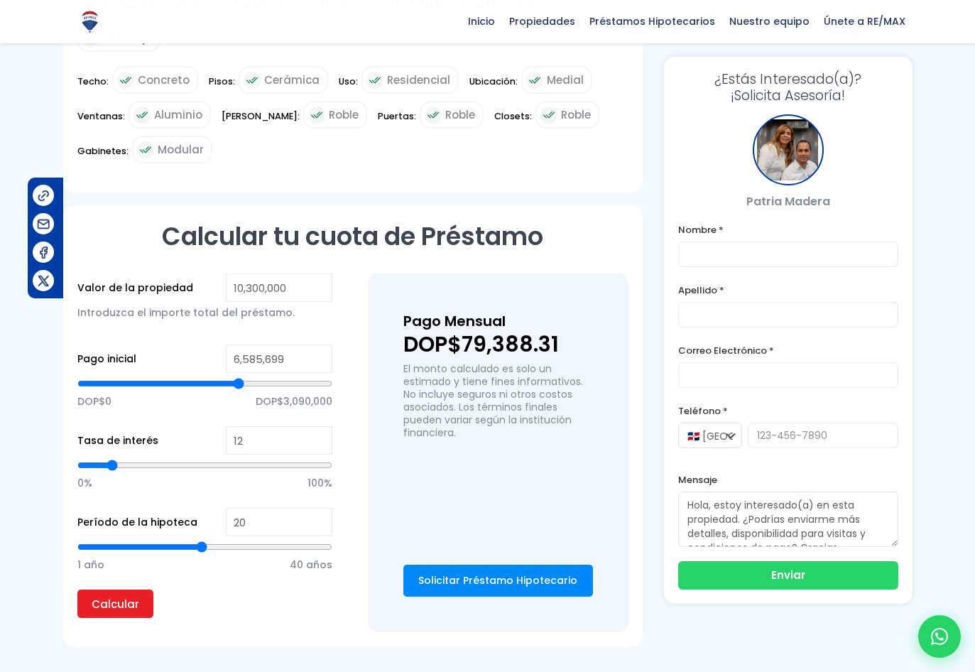
type input "6615703"
type input "6,645,706"
type input "6645706"
type input "6,675,709"
type input "6675709"
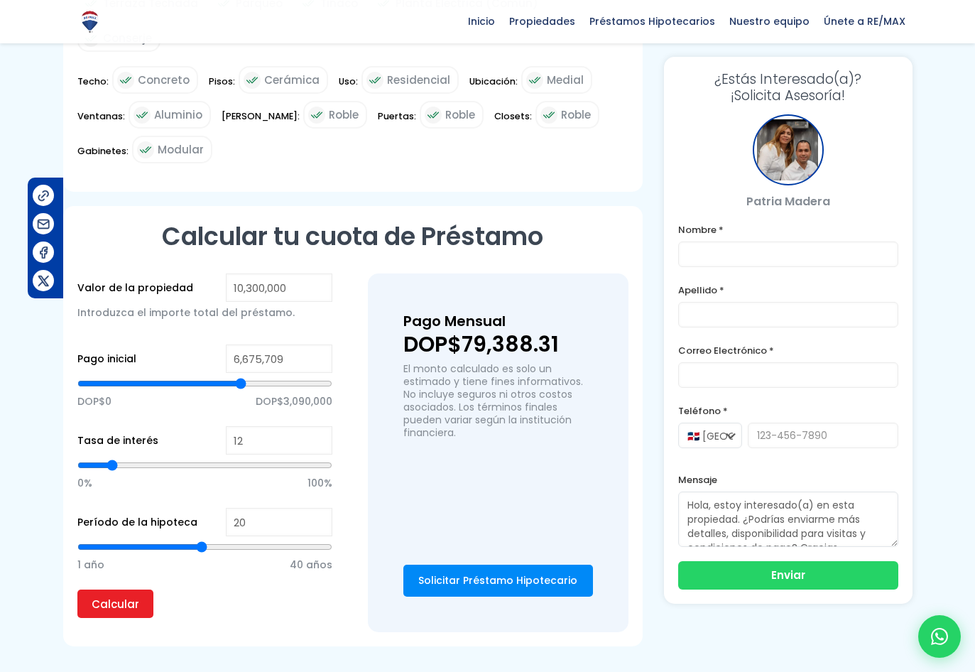
type input "6,705,712"
type input "6705712"
type input "6,735,715"
type input "6735715"
type input "6,765,718"
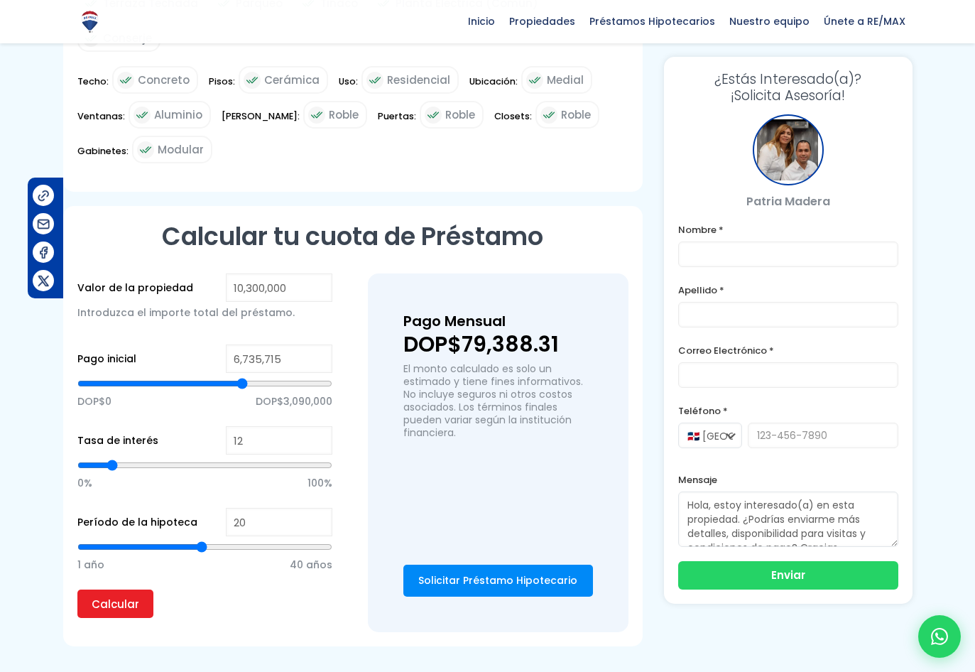
type input "6765718"
type input "6,795,722"
type input "6795722"
type input "6,825,725"
type input "6825725"
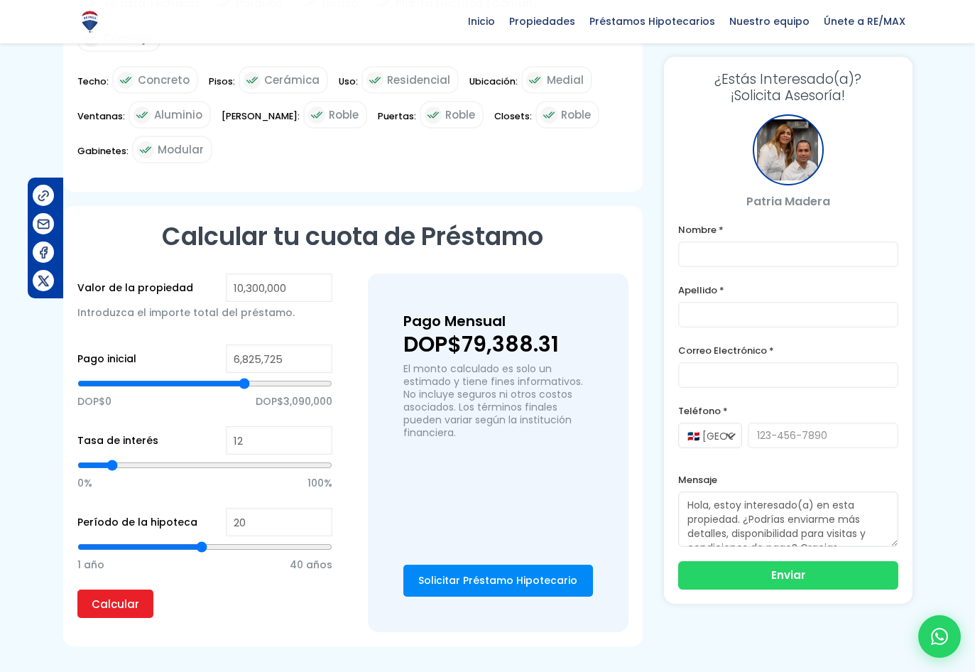
type input "6,855,728"
type input "6855728"
type input "6,885,731"
type input "6885731"
type input "6,915,734"
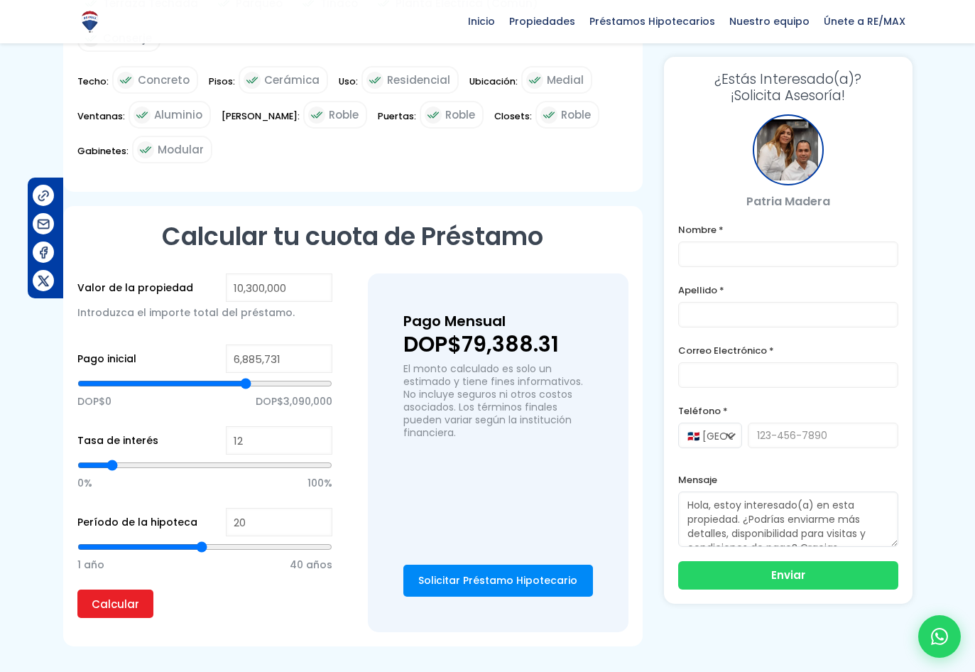
type input "6915734"
type input "6,945,738"
type input "6945738"
type input "6,975,741"
type input "6975741"
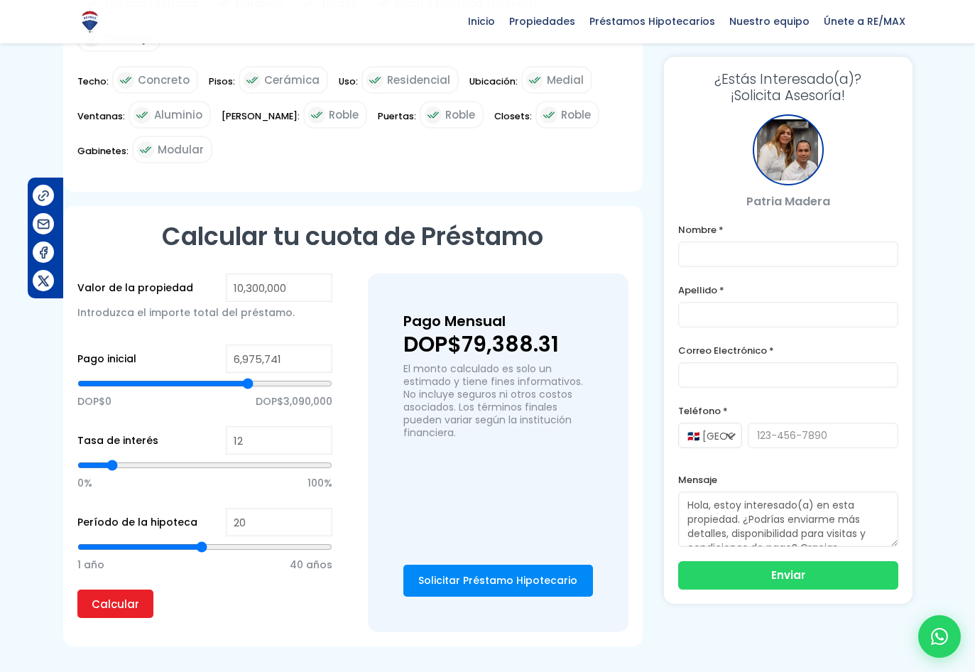
type input "7,005,744"
type input "7005744"
type input "7,035,747"
type input "7035747"
type input "7,065,750"
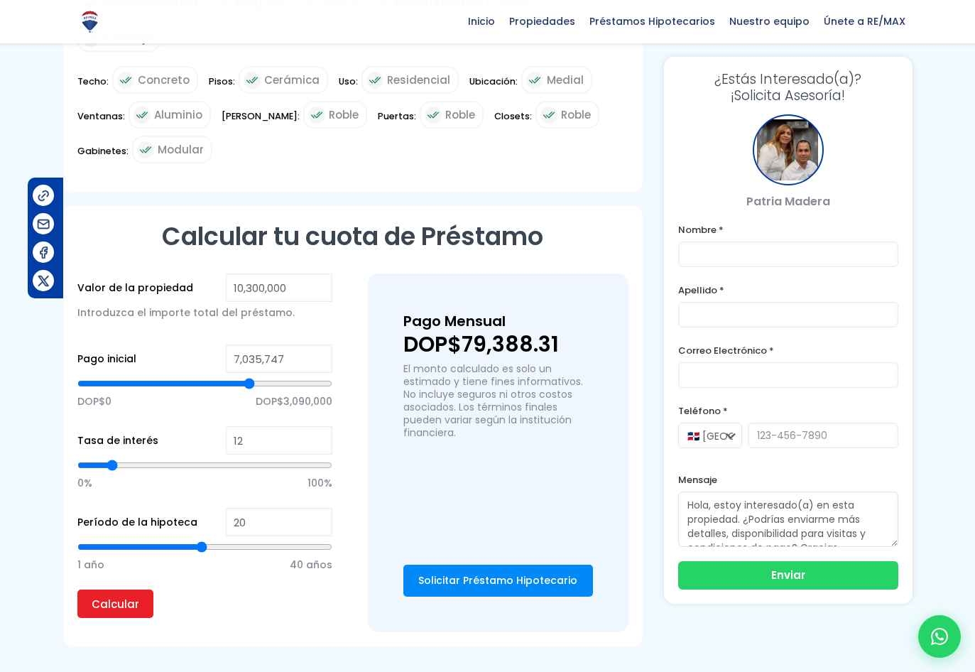
type input "7065750"
type input "7,095,753"
type input "7095753"
type input "7,125,757"
type input "7125757"
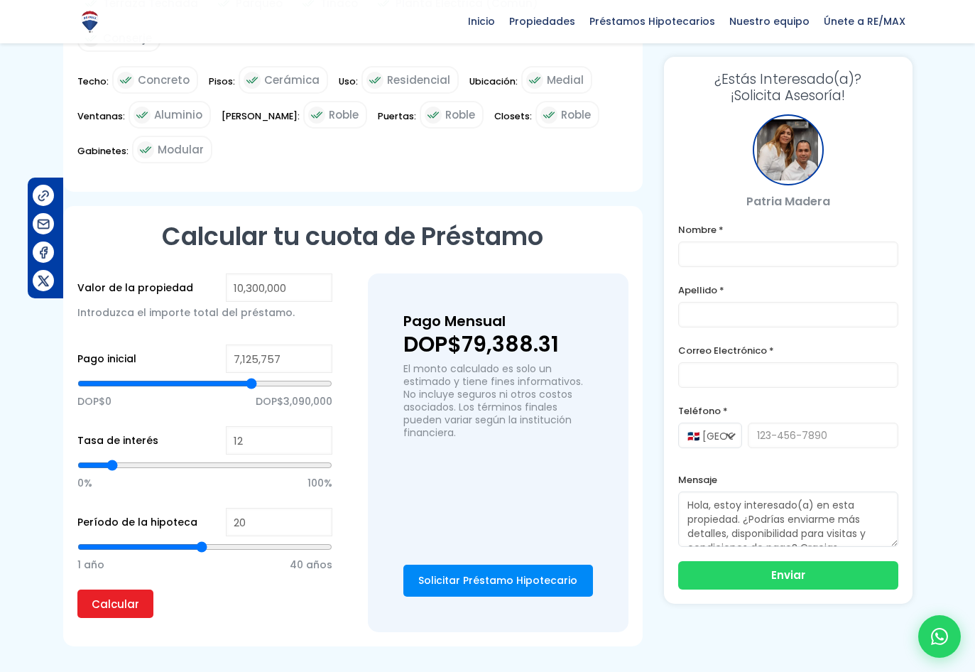
type input "7,155,760"
type input "7155760"
type input "7,095,753"
type input "7095753"
type input "7,035,747"
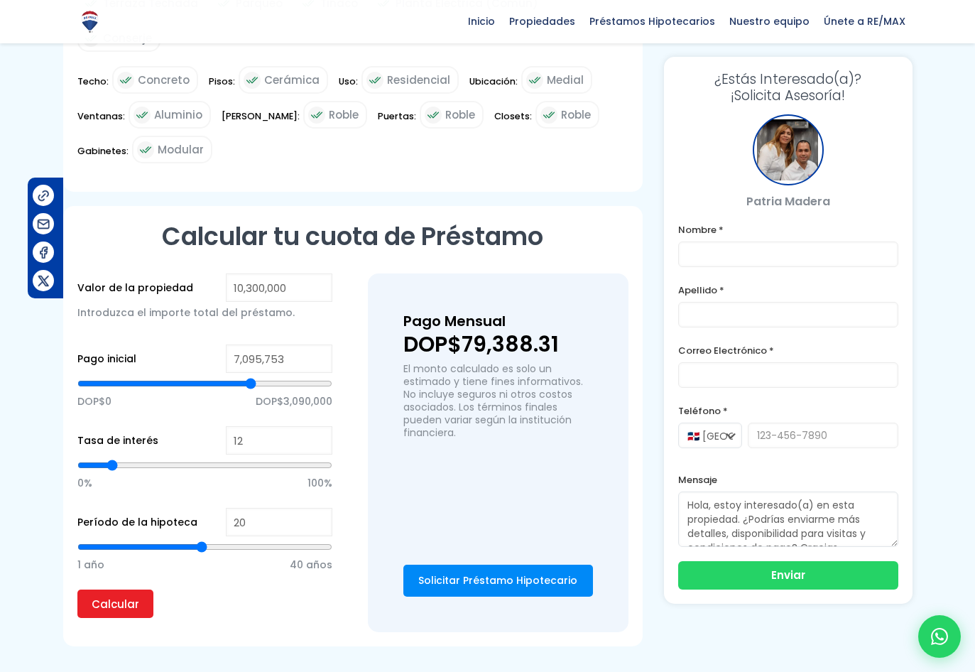
type input "7035747"
type input "6,975,741"
type input "6975741"
type input "6,915,734"
type input "6915734"
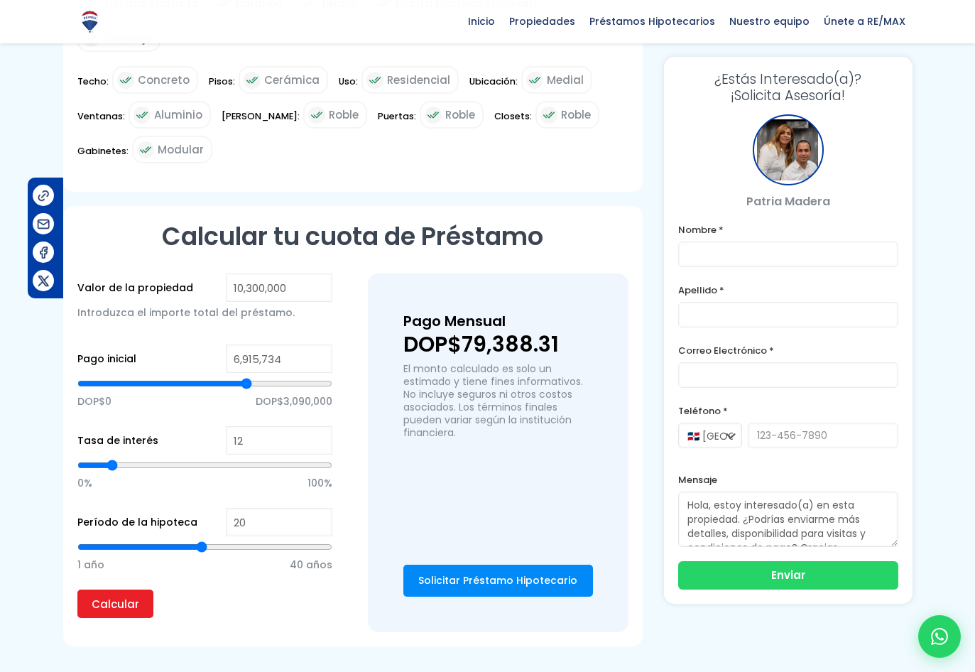
type input "6,825,725"
type input "6825725"
type input "6,765,718"
type input "6765718"
type input "6,705,712"
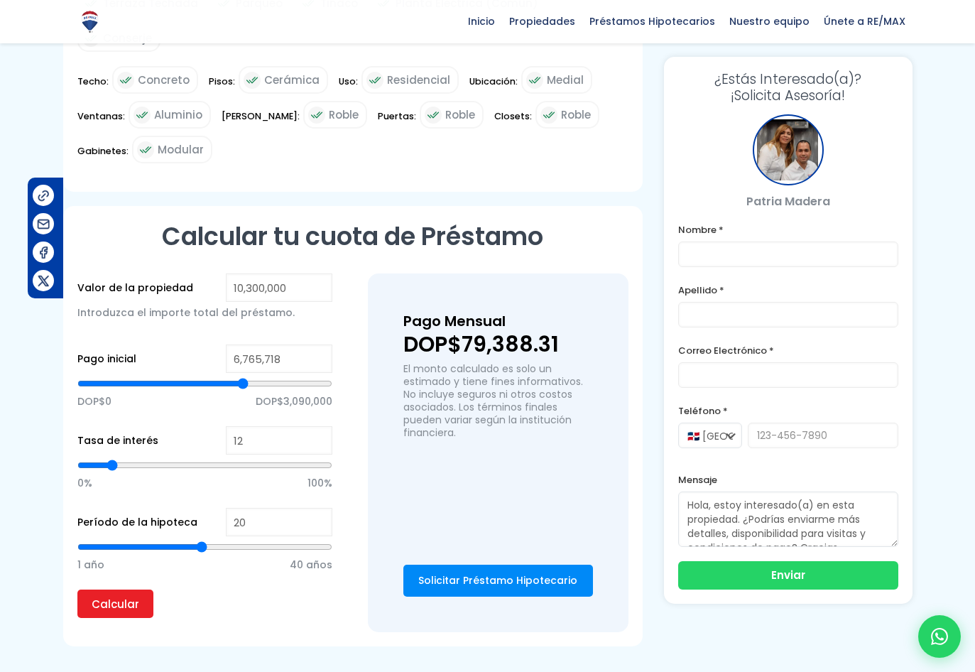
type input "6705712"
type input "6,675,709"
type input "6675709"
type input "6,645,706"
type input "6645706"
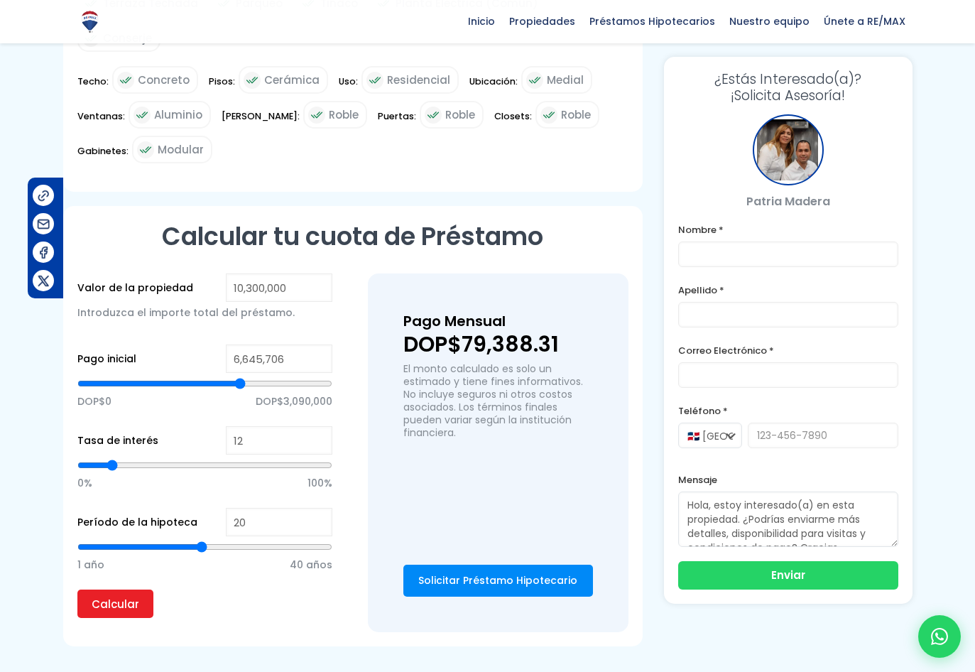
type input "6,615,703"
type input "6615703"
type input "6,645,706"
type input "6645706"
type input "6,675,709"
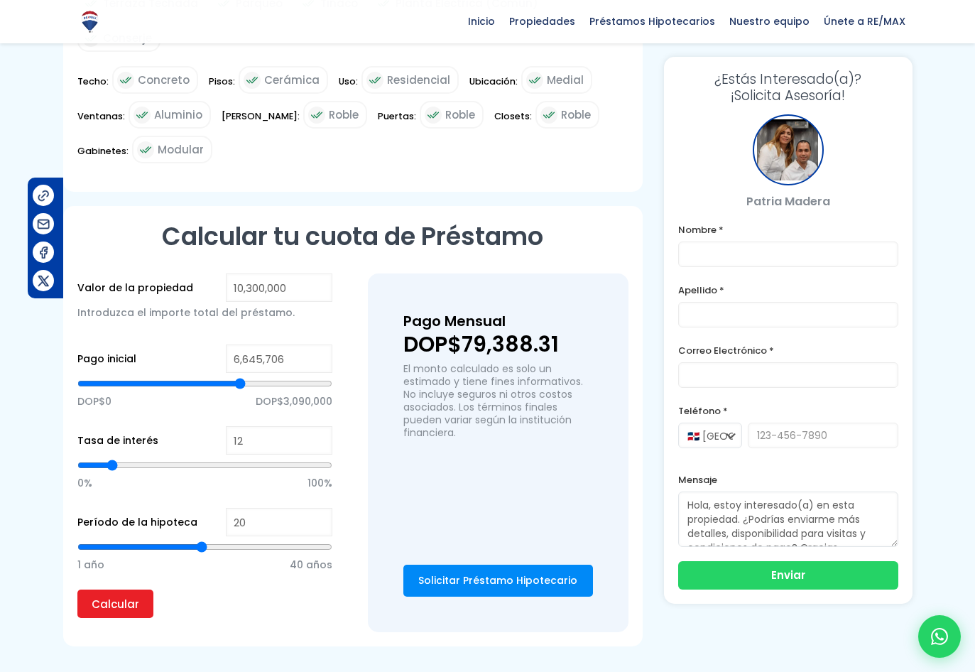
type input "6675709"
type input "6,645,706"
type input "6645706"
type input "6,615,703"
drag, startPoint x: 206, startPoint y: 349, endPoint x: 239, endPoint y: 348, distance: 33.4
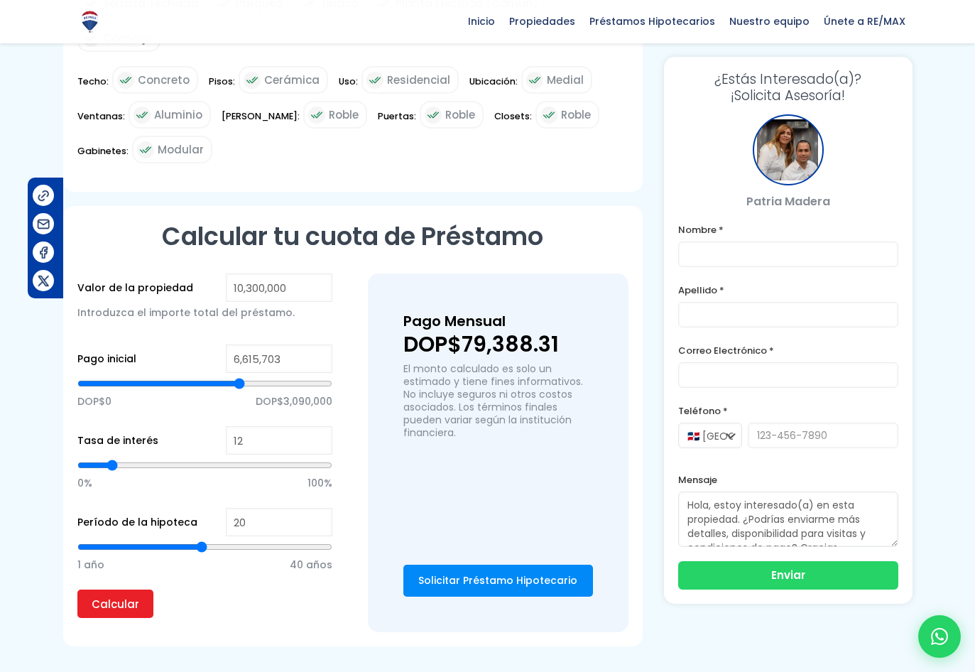
type input "6615703"
click at [239, 376] on input "range" at bounding box center [204, 383] width 255 height 14
click at [256, 508] on input "20" at bounding box center [279, 522] width 107 height 28
click at [208, 459] on div "0% 100%" at bounding box center [204, 481] width 255 height 53
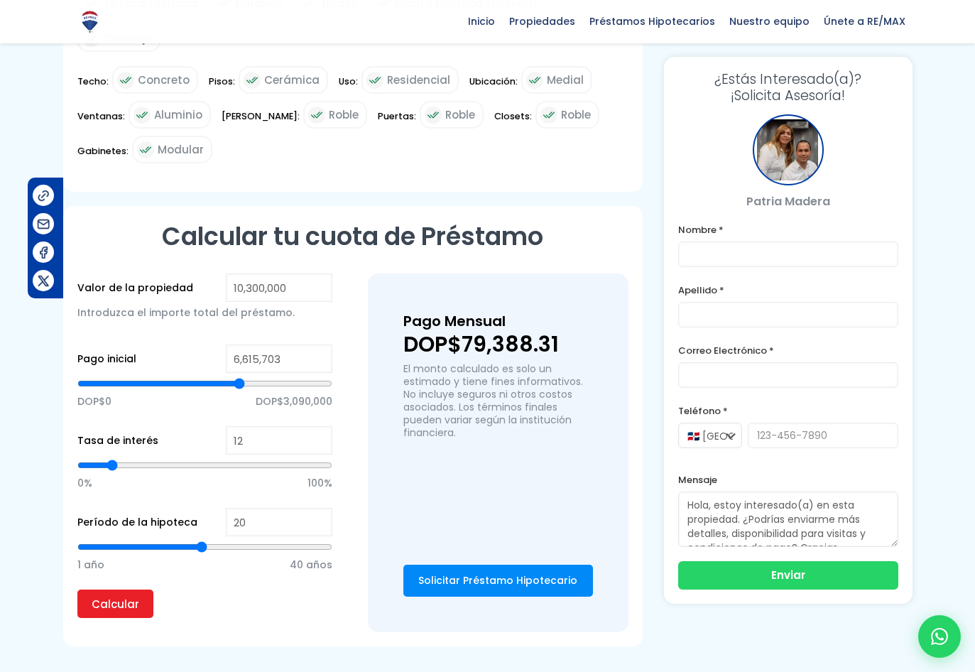
type input "23"
click at [219, 540] on input "range" at bounding box center [204, 547] width 255 height 14
type input "18"
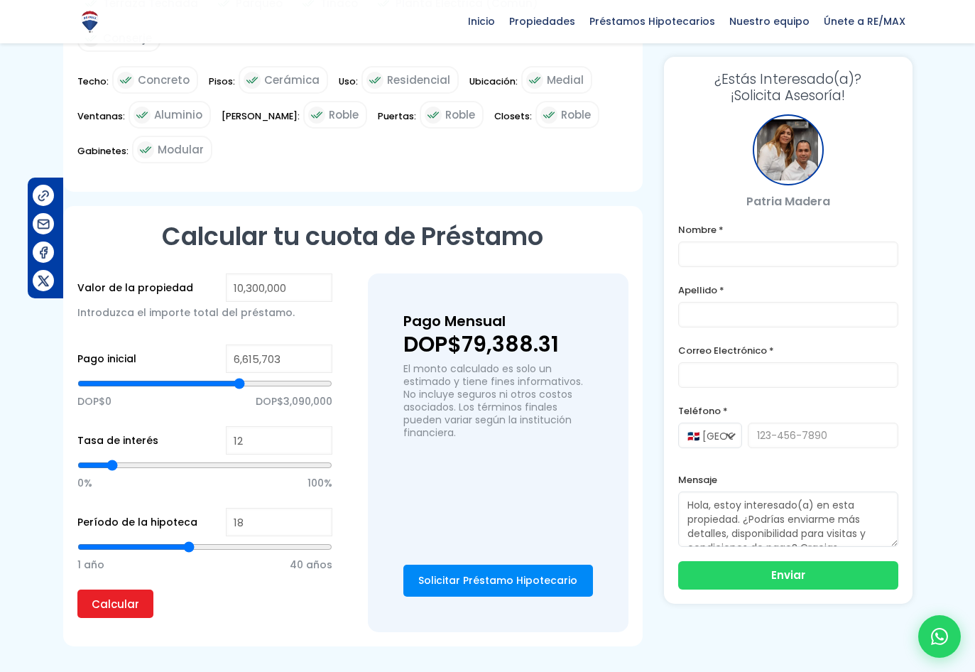
click at [192, 540] on input "range" at bounding box center [204, 547] width 255 height 14
type input "20"
click at [199, 540] on input "range" at bounding box center [204, 547] width 255 height 14
click at [121, 589] on input "Calcular" at bounding box center [115, 603] width 76 height 28
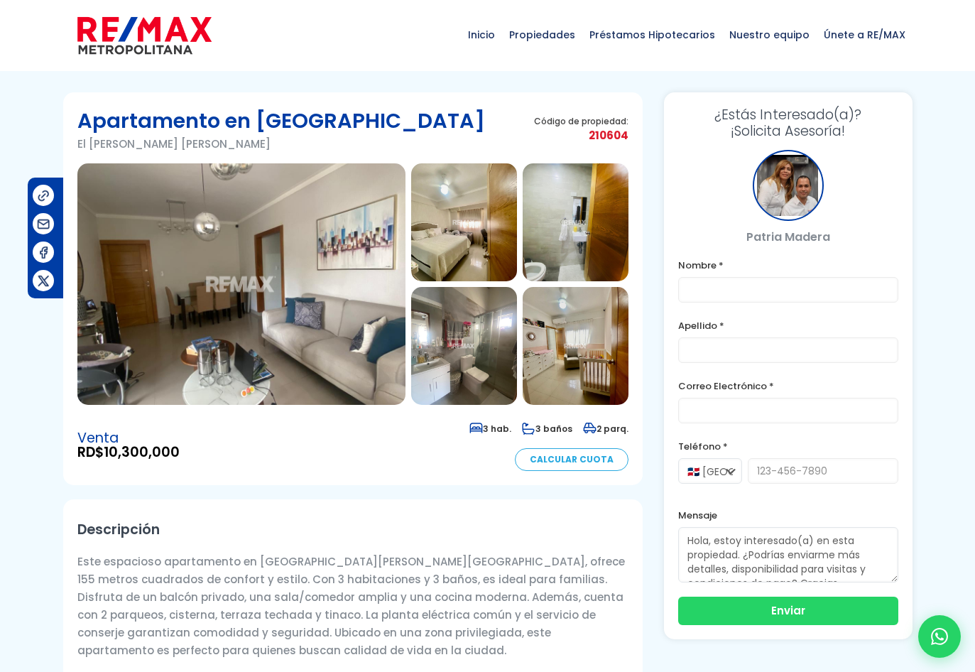
scroll to position [0, 0]
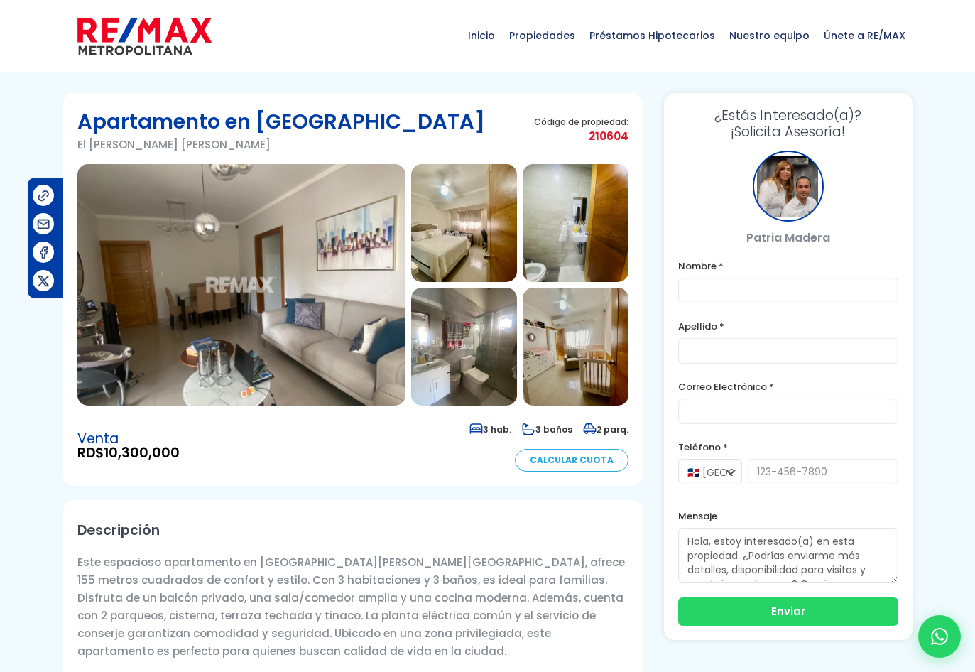
click at [249, 312] on img at bounding box center [241, 284] width 328 height 241
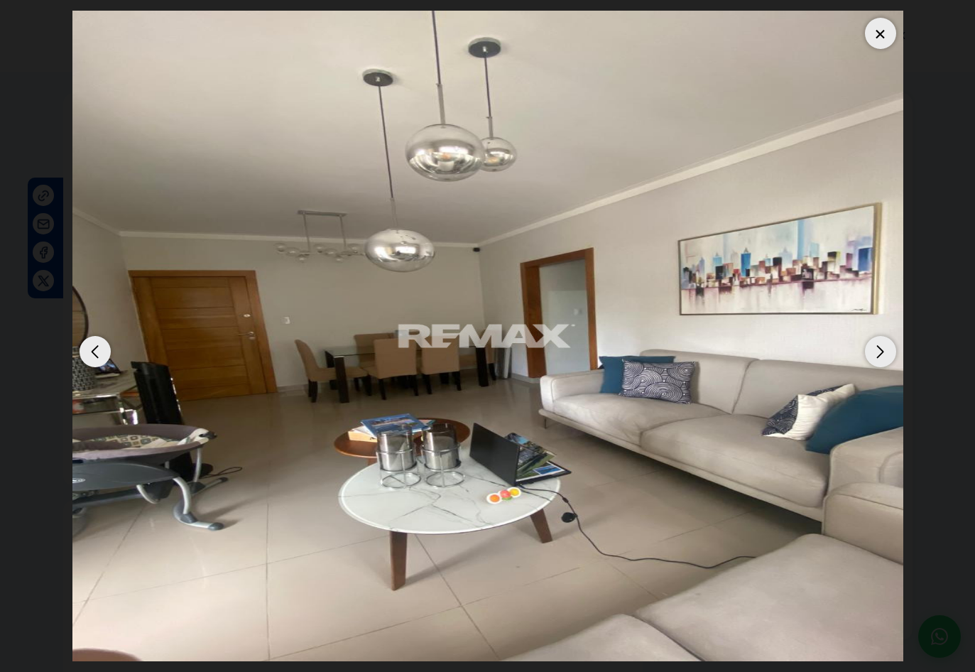
click at [880, 347] on div "Next slide" at bounding box center [880, 351] width 31 height 31
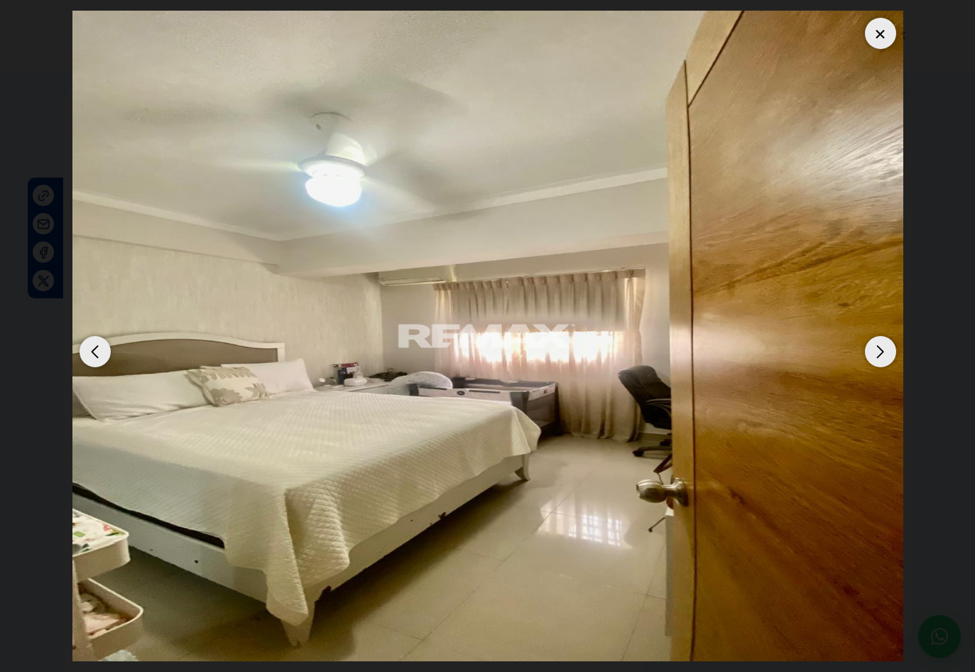
click at [880, 347] on div "Next slide" at bounding box center [880, 351] width 31 height 31
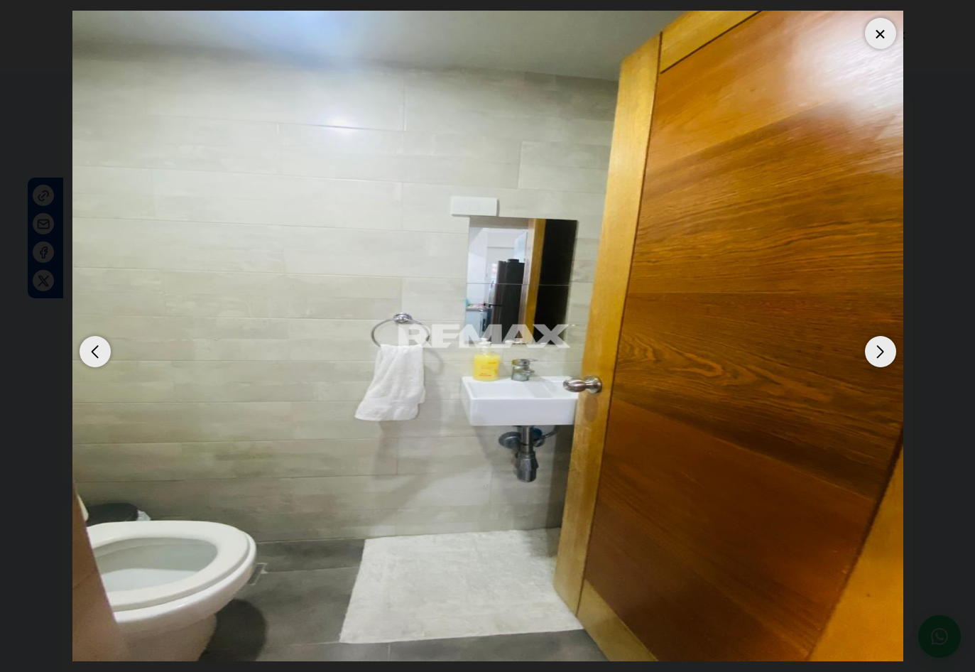
click at [880, 347] on div "Next slide" at bounding box center [880, 351] width 31 height 31
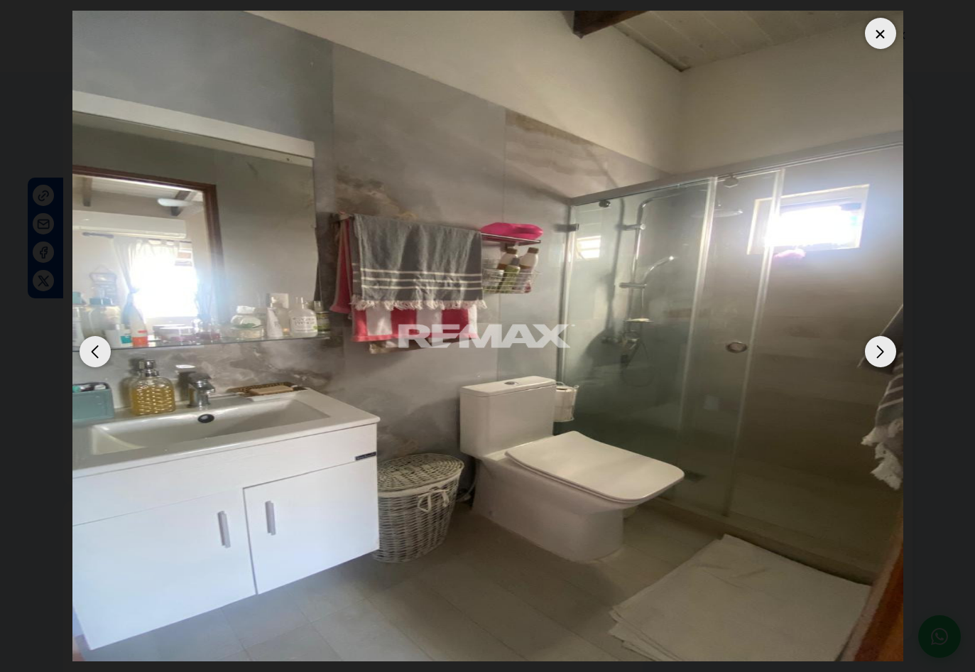
click at [880, 347] on div "Next slide" at bounding box center [880, 351] width 31 height 31
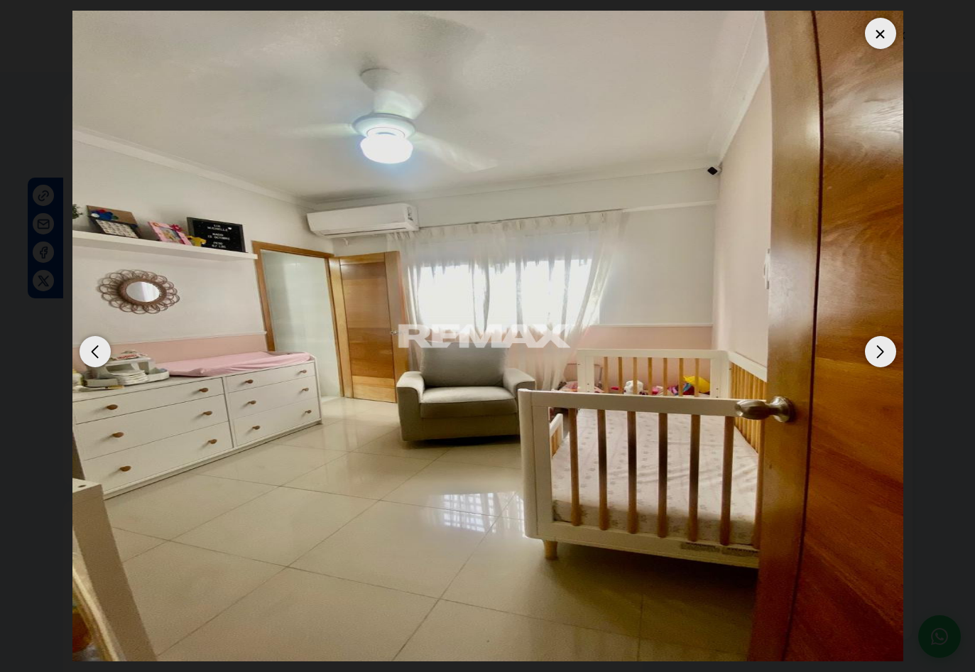
click at [880, 347] on div "Next slide" at bounding box center [880, 351] width 31 height 31
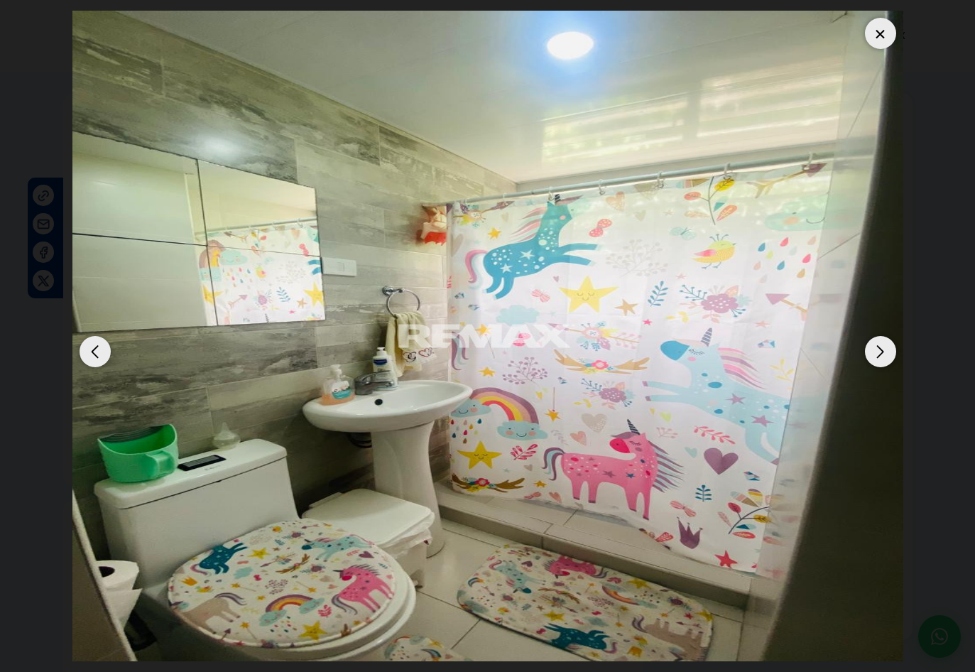
click at [880, 347] on div "Next slide" at bounding box center [880, 351] width 31 height 31
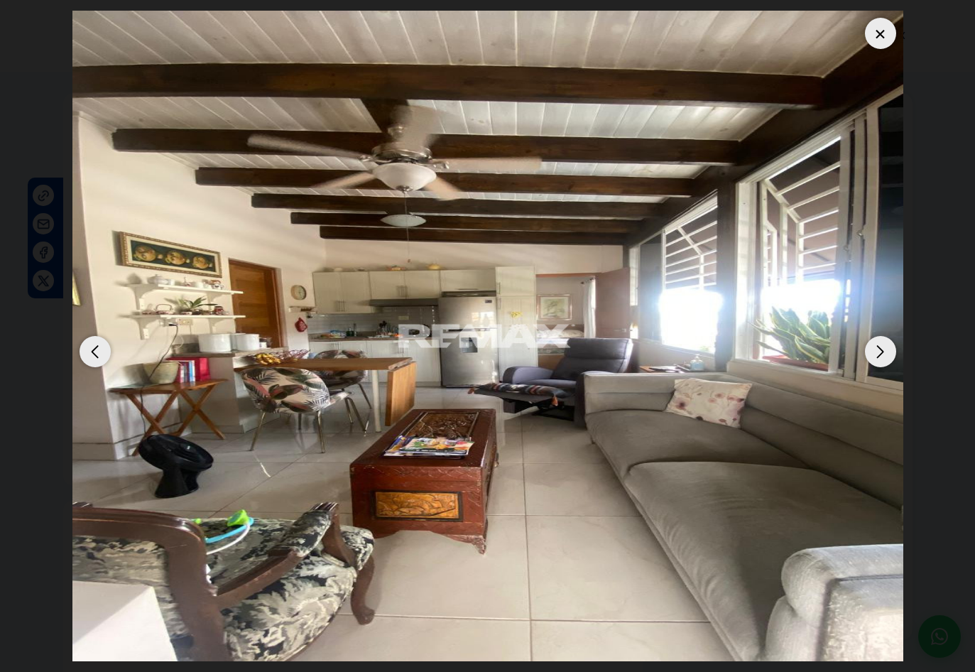
click at [880, 347] on div "Next slide" at bounding box center [880, 351] width 31 height 31
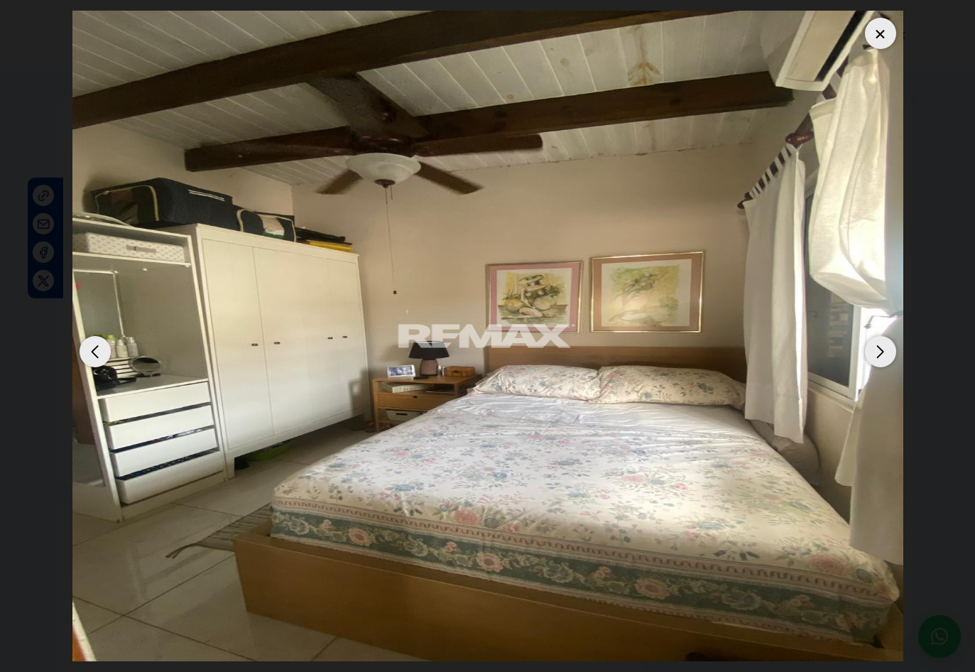
click at [880, 347] on div "Next slide" at bounding box center [880, 351] width 31 height 31
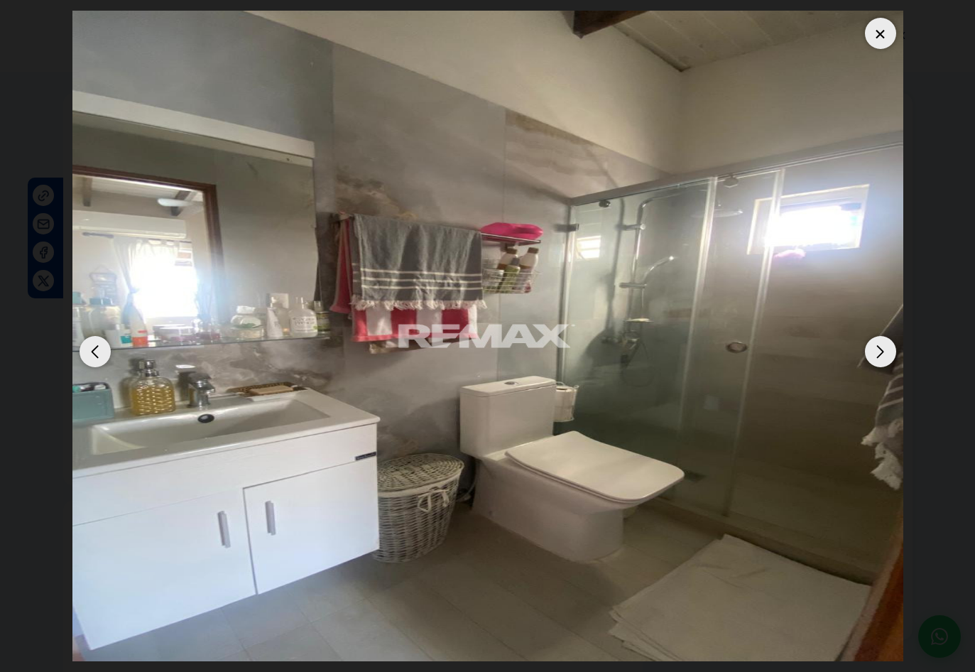
click at [880, 347] on div "Next slide" at bounding box center [880, 351] width 31 height 31
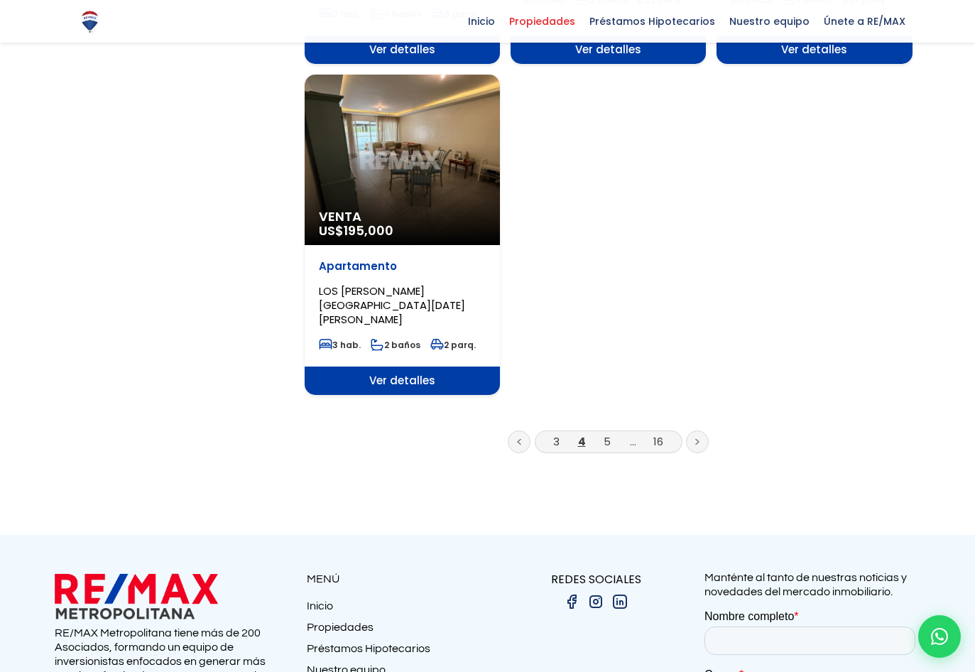
scroll to position [1775, 0]
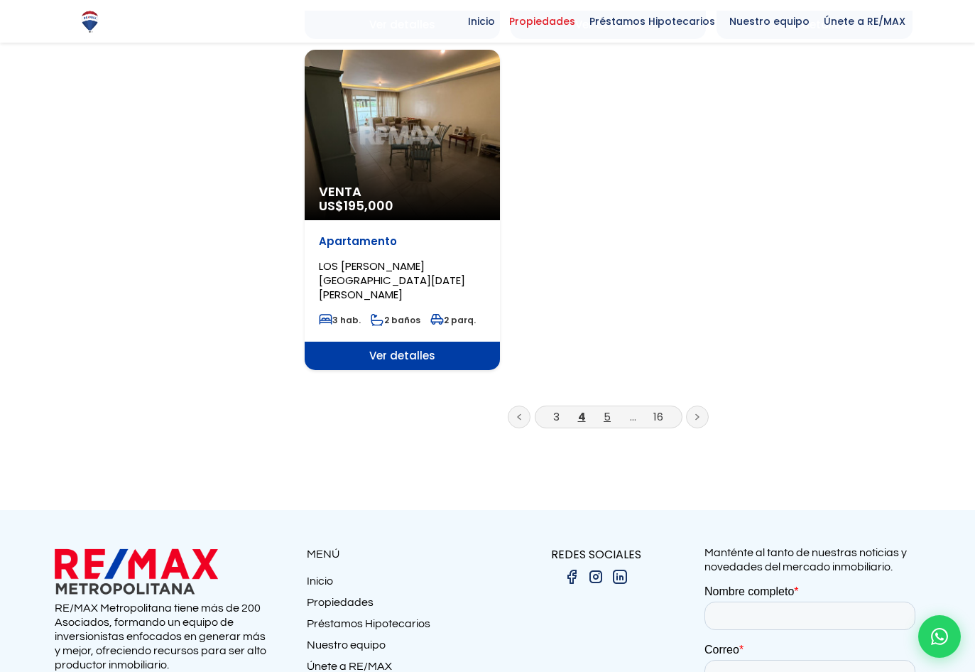
click at [607, 409] on link "5" at bounding box center [607, 416] width 7 height 15
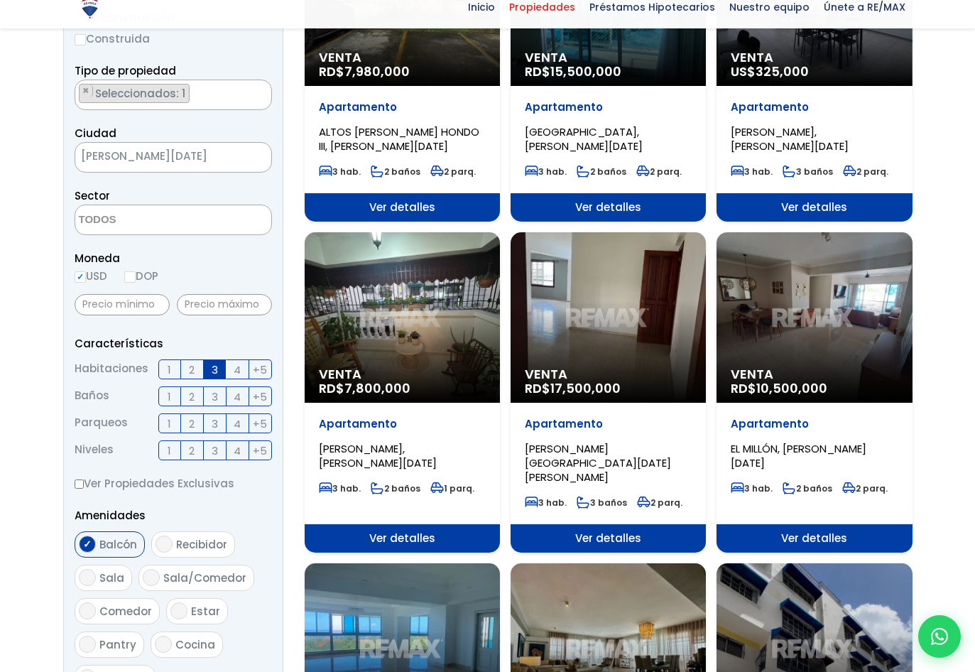
scroll to position [284, 0]
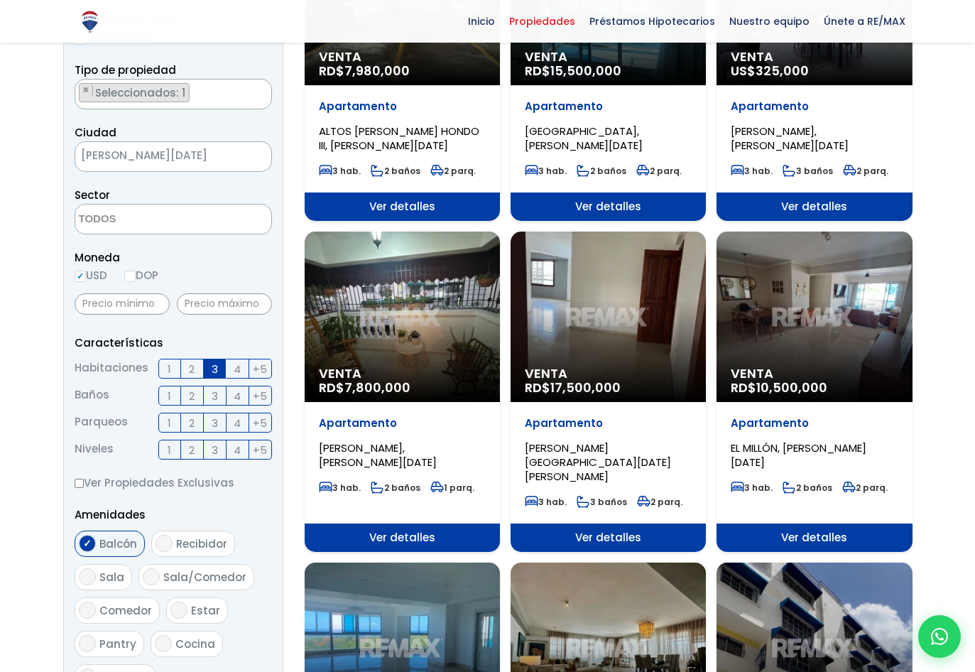
click at [852, 288] on div "Venta RD$ 10,500,000" at bounding box center [814, 317] width 195 height 170
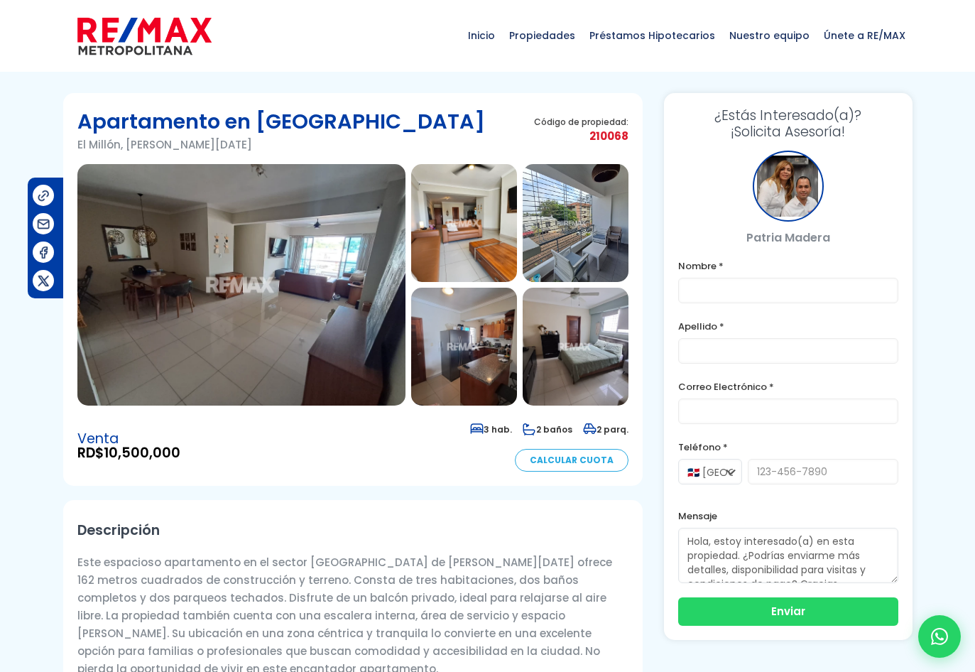
click at [252, 296] on img at bounding box center [241, 284] width 328 height 241
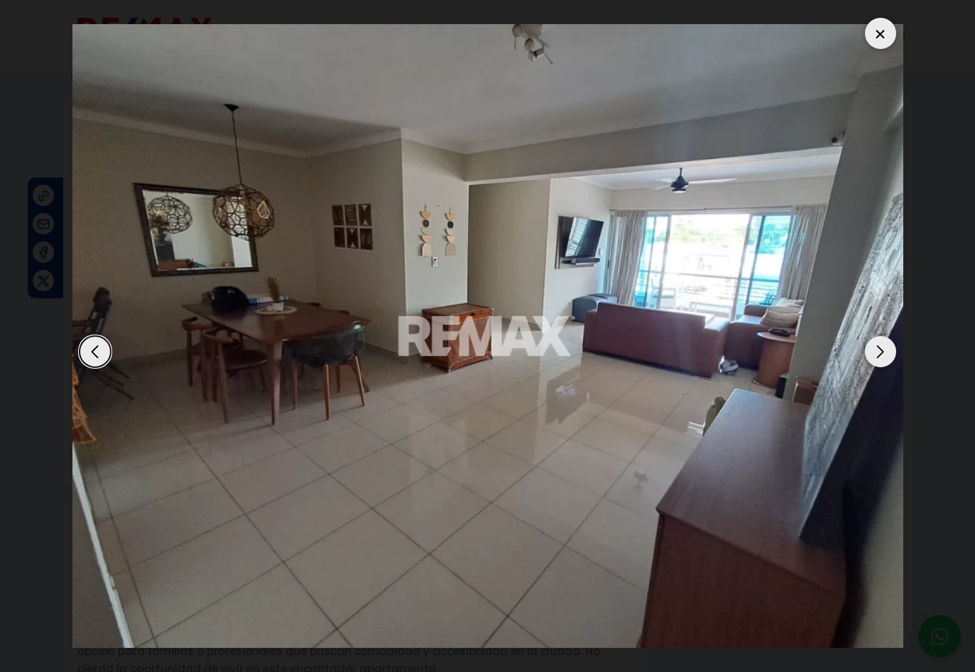
click at [878, 350] on div "Next slide" at bounding box center [880, 351] width 31 height 31
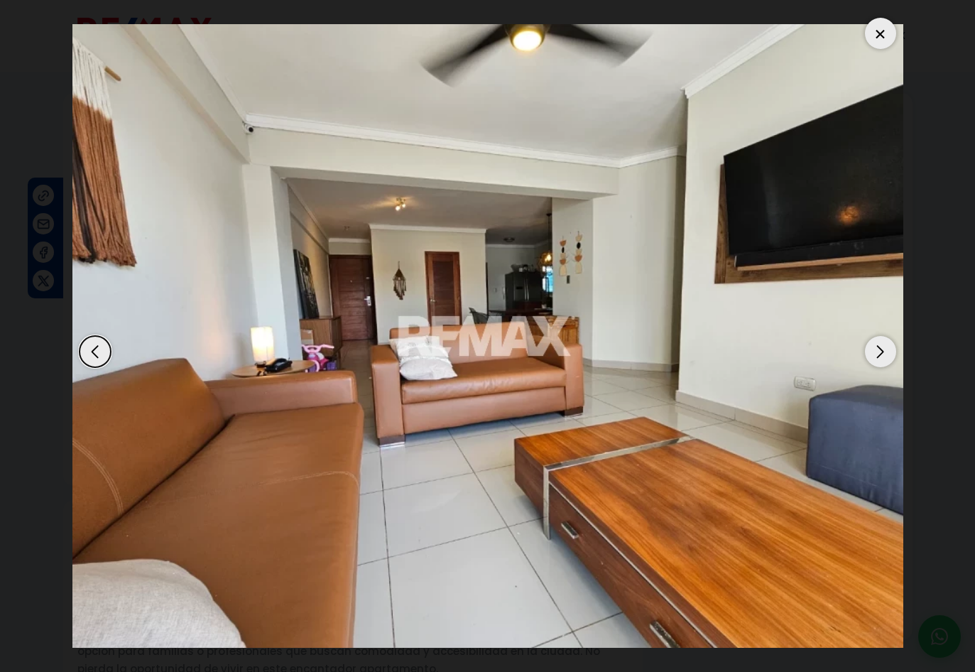
click at [878, 350] on div "Next slide" at bounding box center [880, 351] width 31 height 31
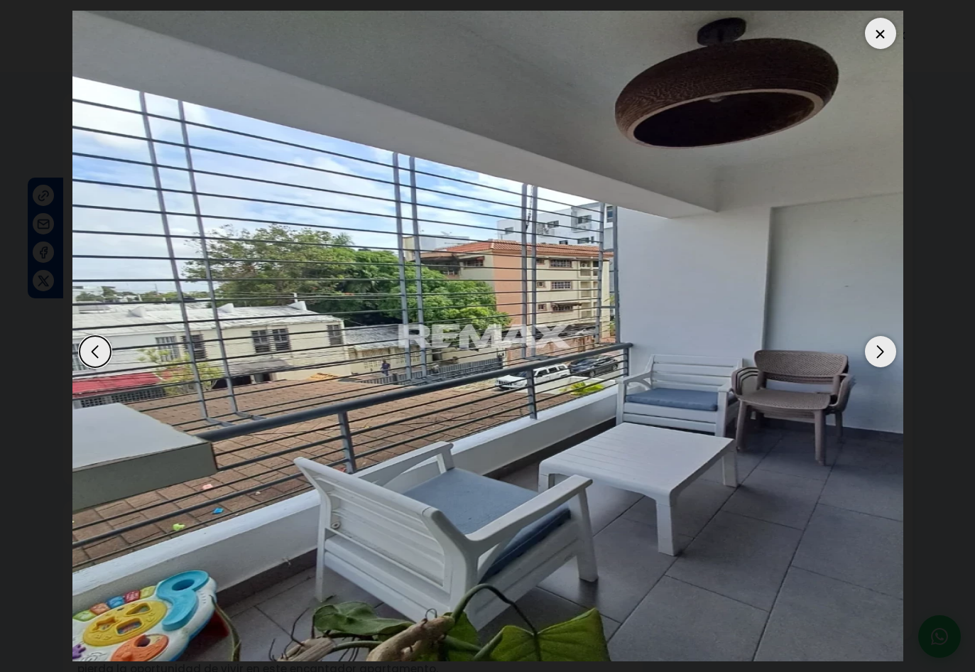
click at [878, 350] on div "Next slide" at bounding box center [880, 351] width 31 height 31
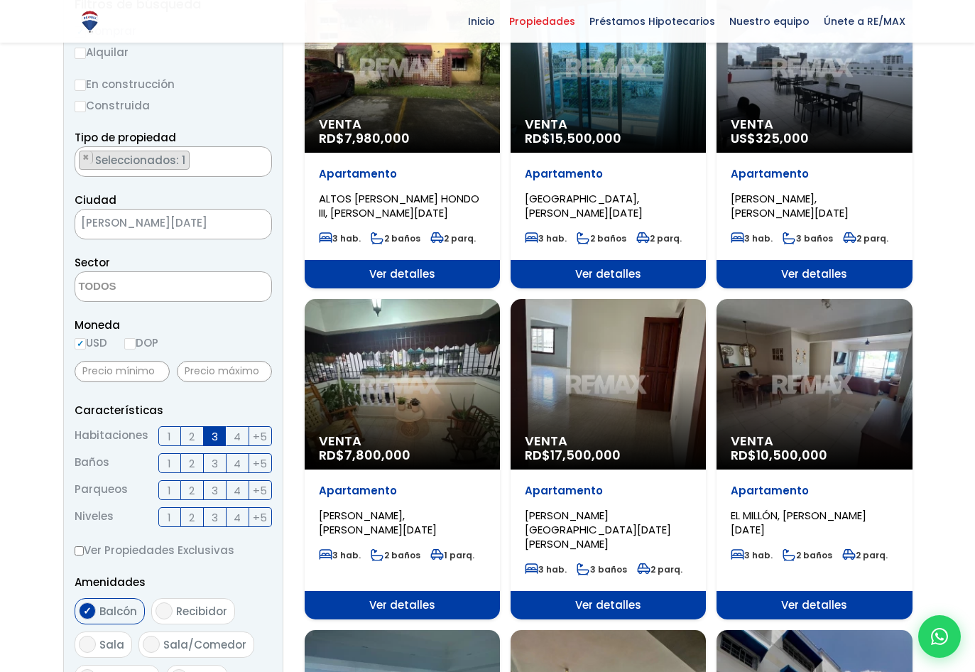
scroll to position [213, 0]
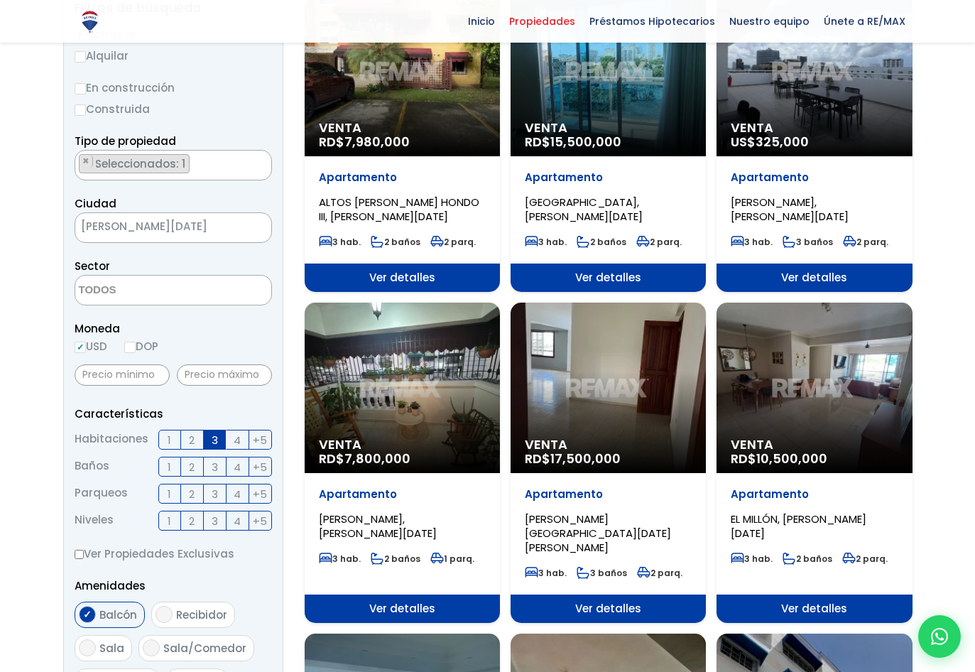
click at [210, 224] on span "SANTO DOMINGO DE GUZMÁN" at bounding box center [155, 227] width 160 height 20
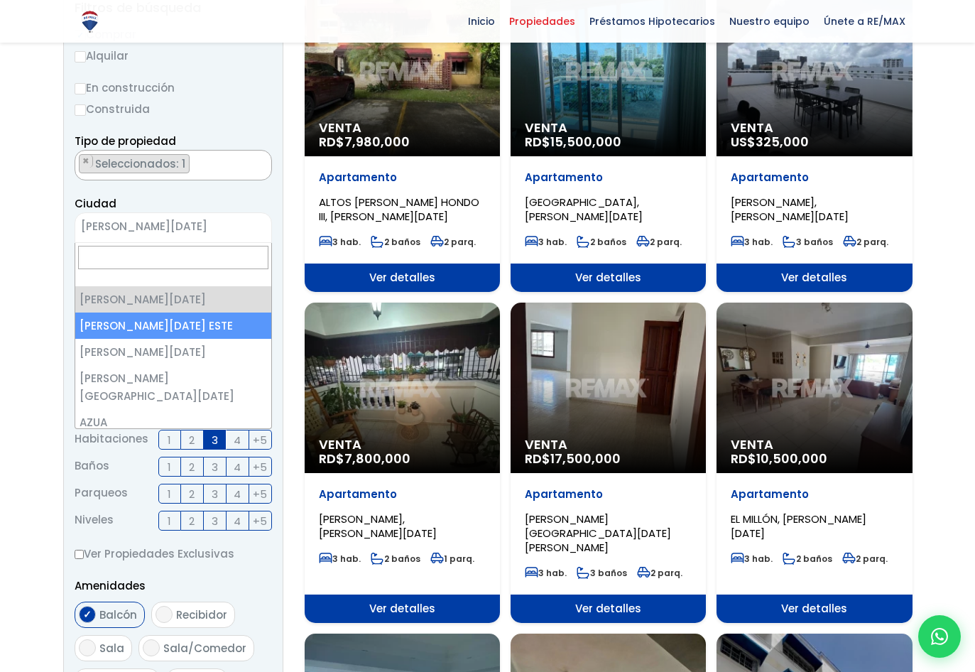
select select "148"
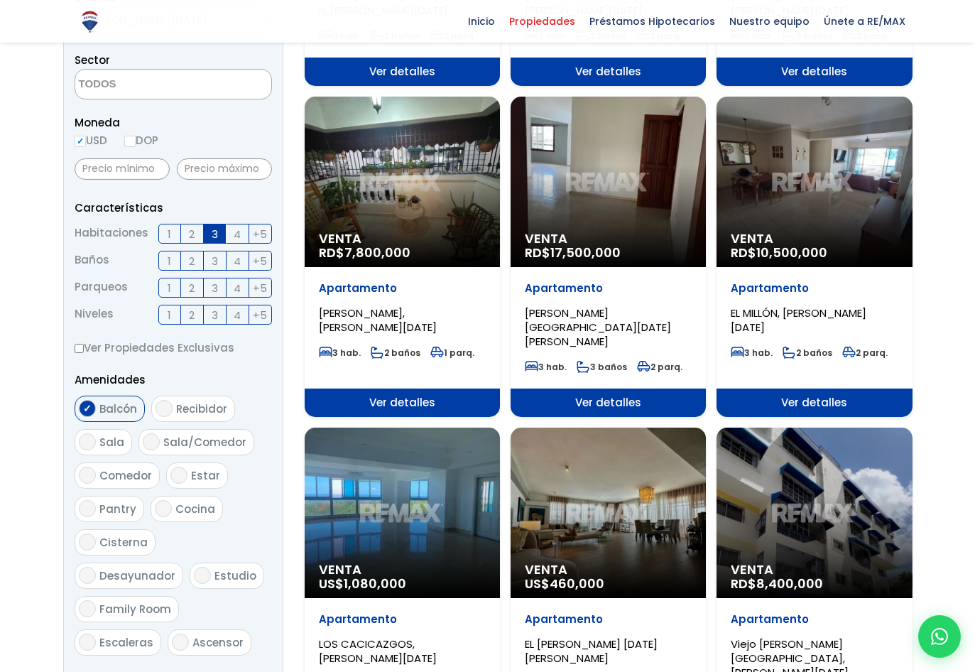
scroll to position [497, 0]
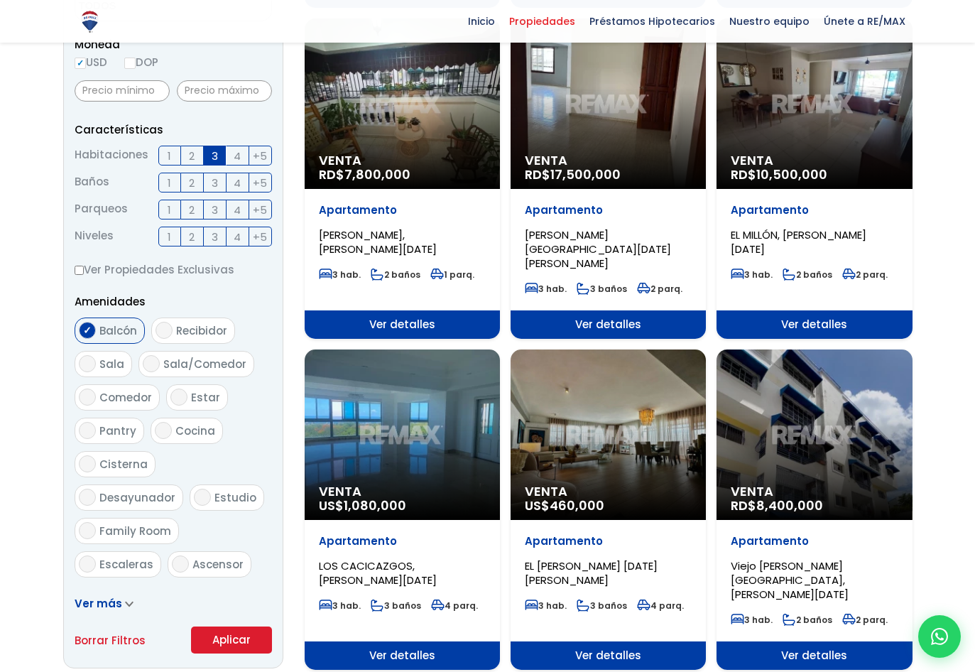
click at [230, 638] on button "Aplicar" at bounding box center [231, 639] width 81 height 27
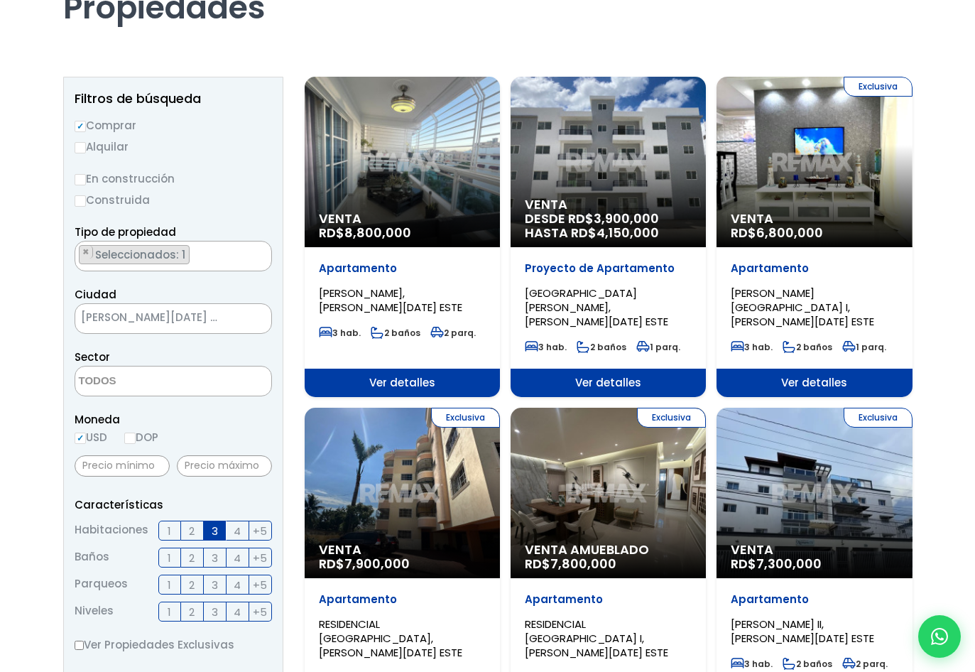
scroll to position [213, 0]
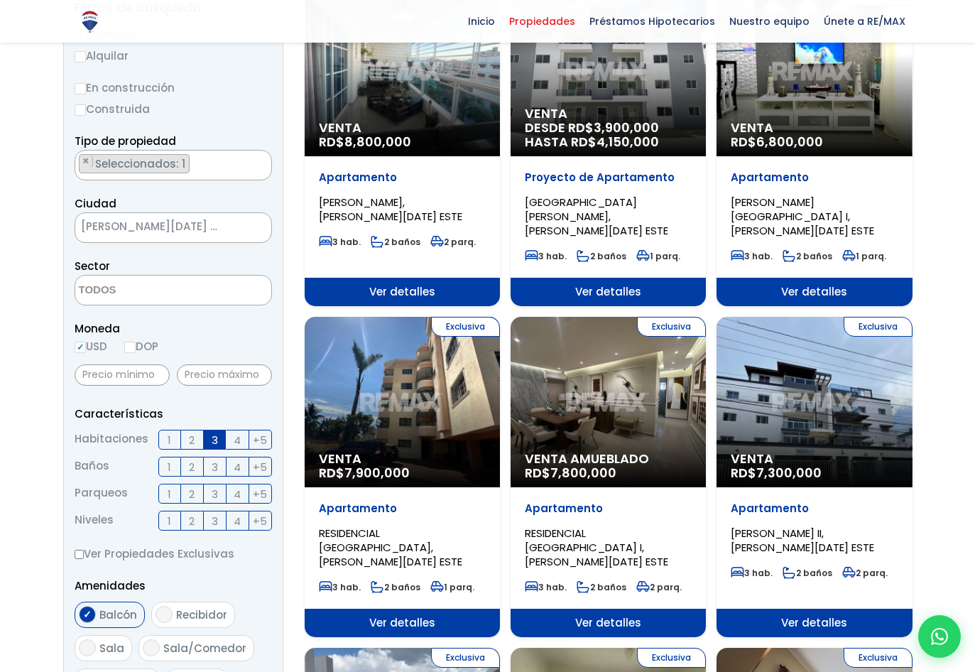
click at [164, 291] on textarea "Search" at bounding box center [144, 291] width 138 height 31
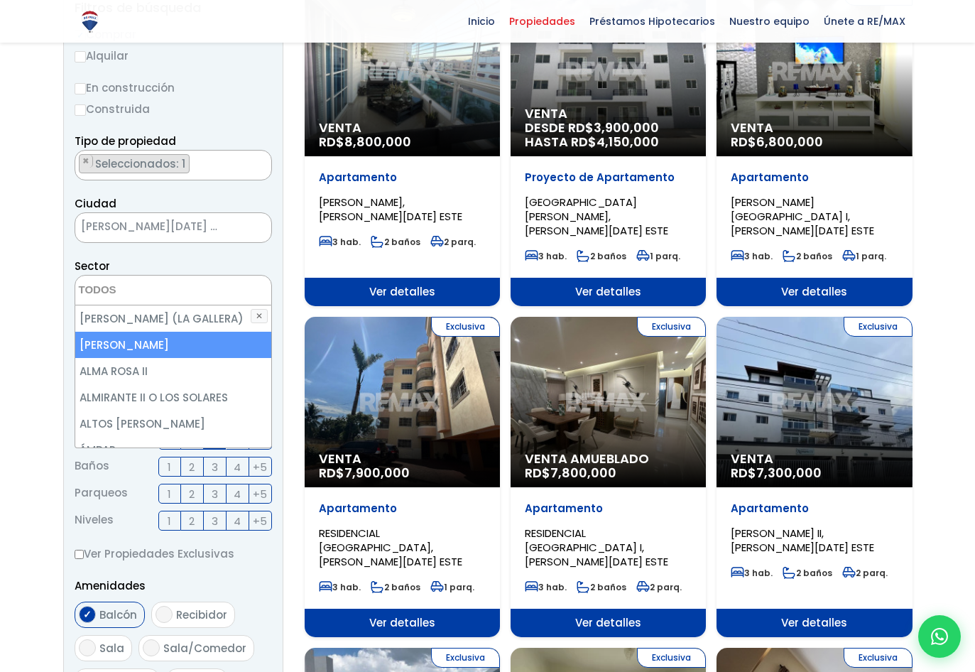
click at [108, 349] on li "[PERSON_NAME]" at bounding box center [173, 345] width 196 height 26
select select "13154"
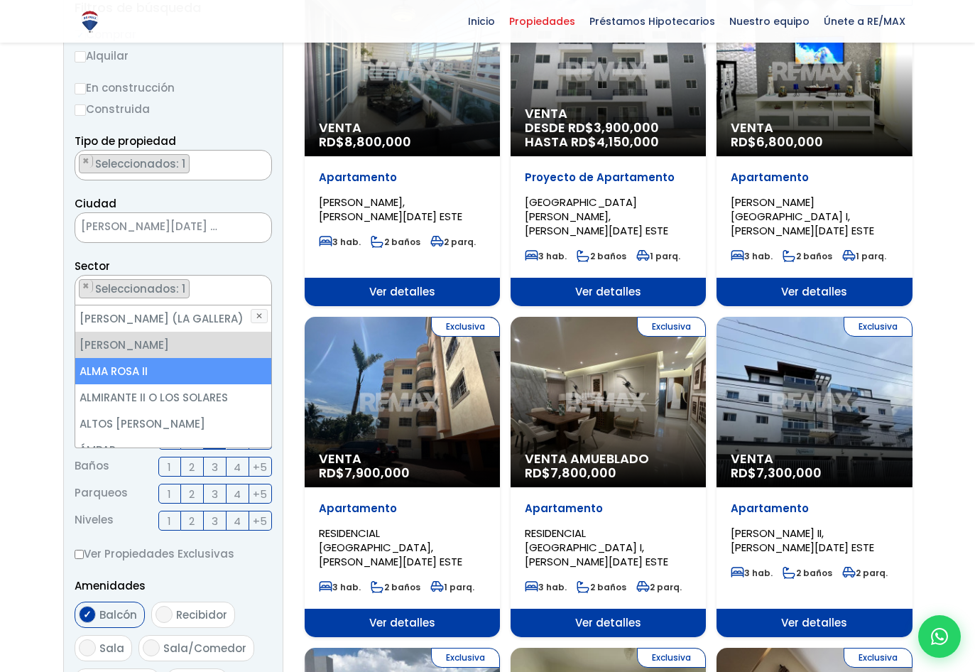
click at [215, 369] on li "ALMA ROSA II" at bounding box center [173, 371] width 196 height 26
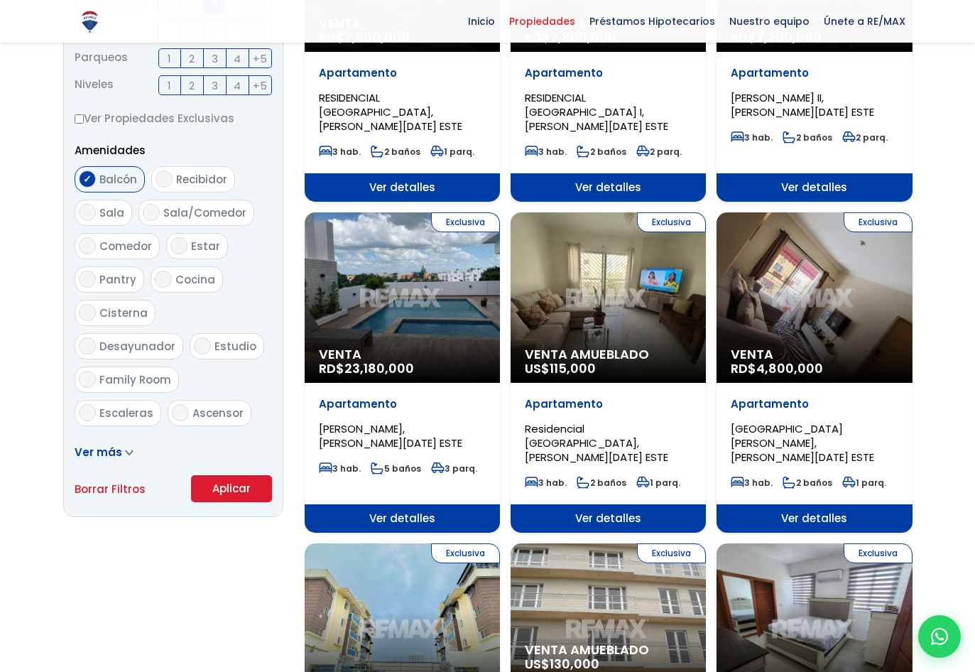
click at [230, 427] on form "Comprar Alquilar En construcción Construida Tipo de propiedad APARTAMENTO CASA …" at bounding box center [173, 46] width 197 height 912
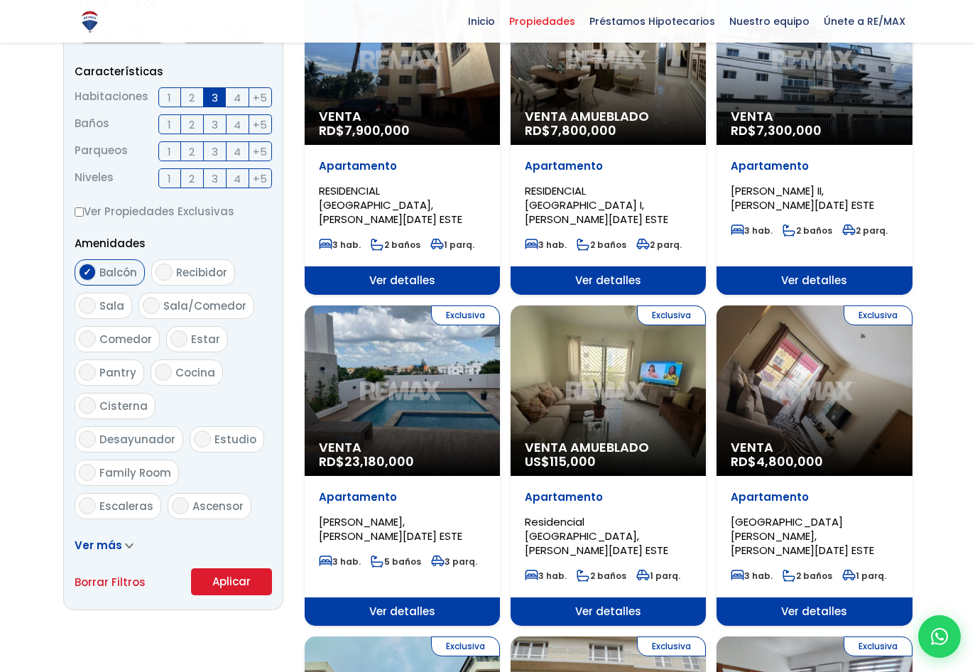
scroll to position [479, 0]
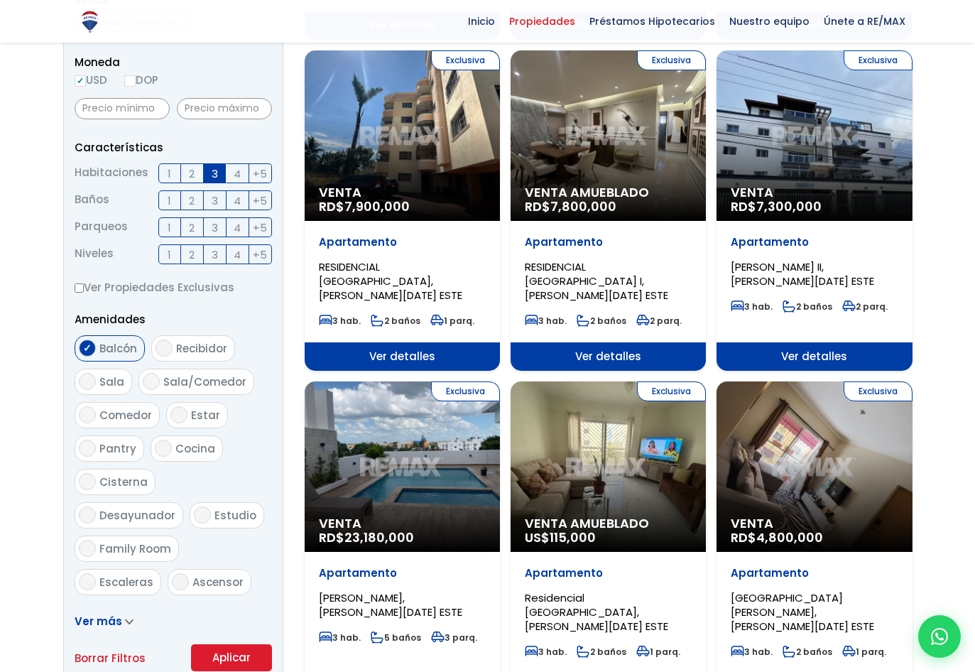
click at [822, 136] on div "Exclusiva Venta RD$ 7,300,000" at bounding box center [814, 135] width 195 height 170
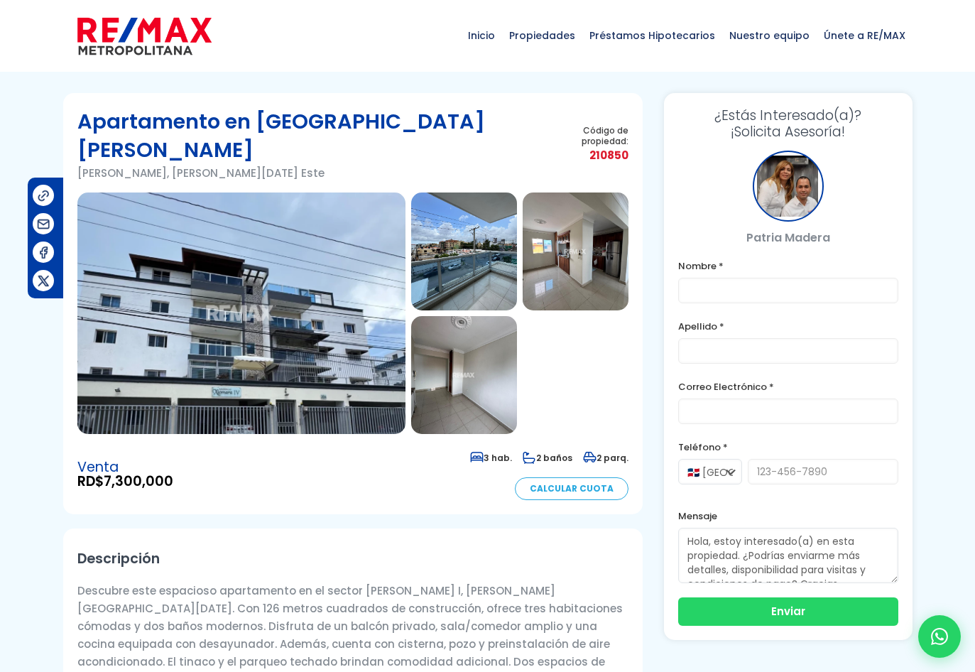
click at [263, 262] on img at bounding box center [241, 312] width 328 height 241
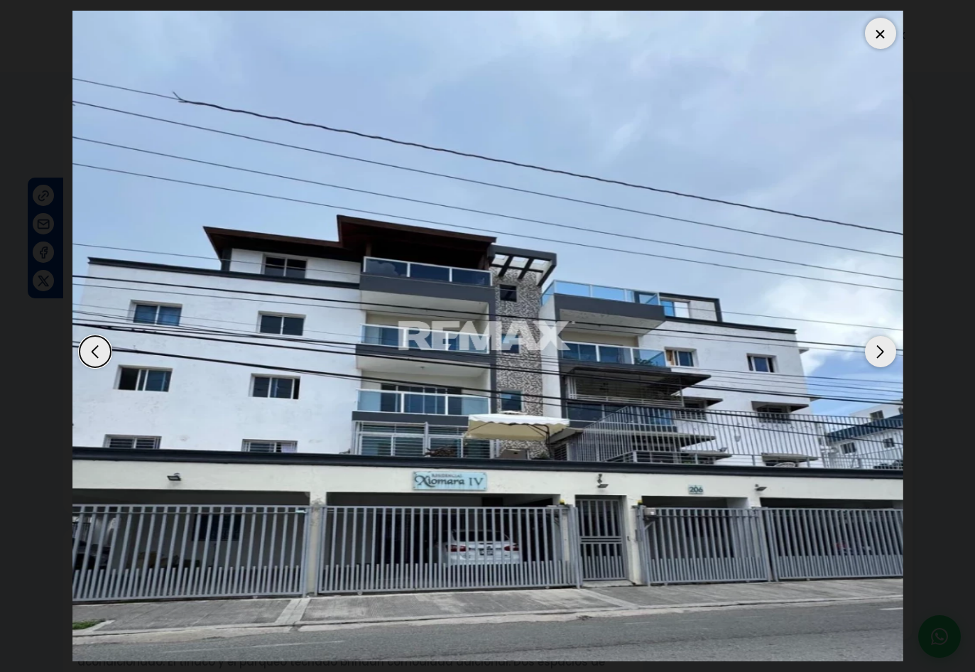
click at [871, 343] on div "Next slide" at bounding box center [880, 351] width 31 height 31
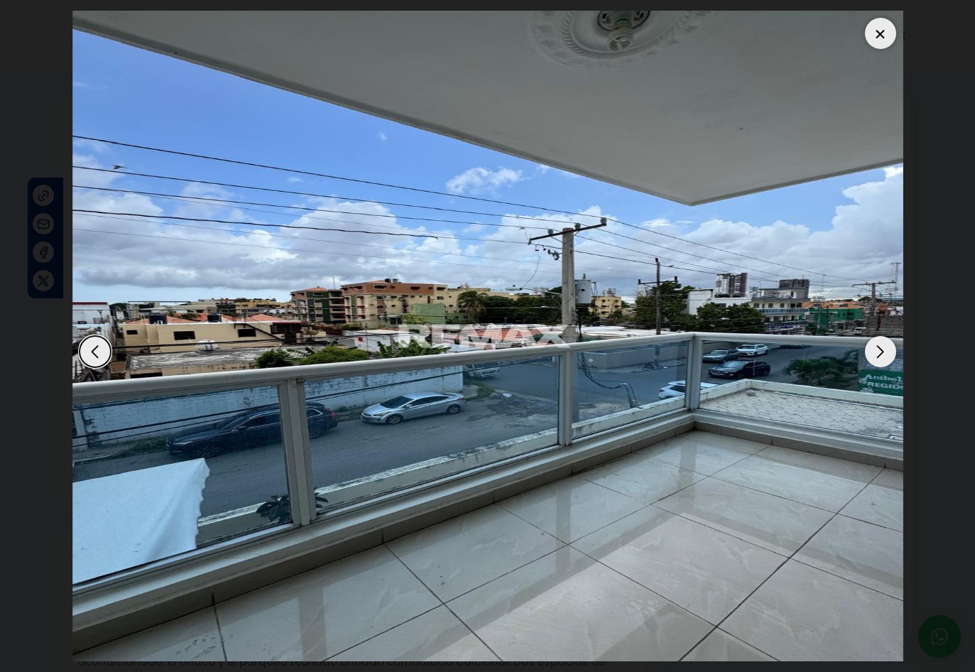
click at [871, 343] on div "Next slide" at bounding box center [880, 351] width 31 height 31
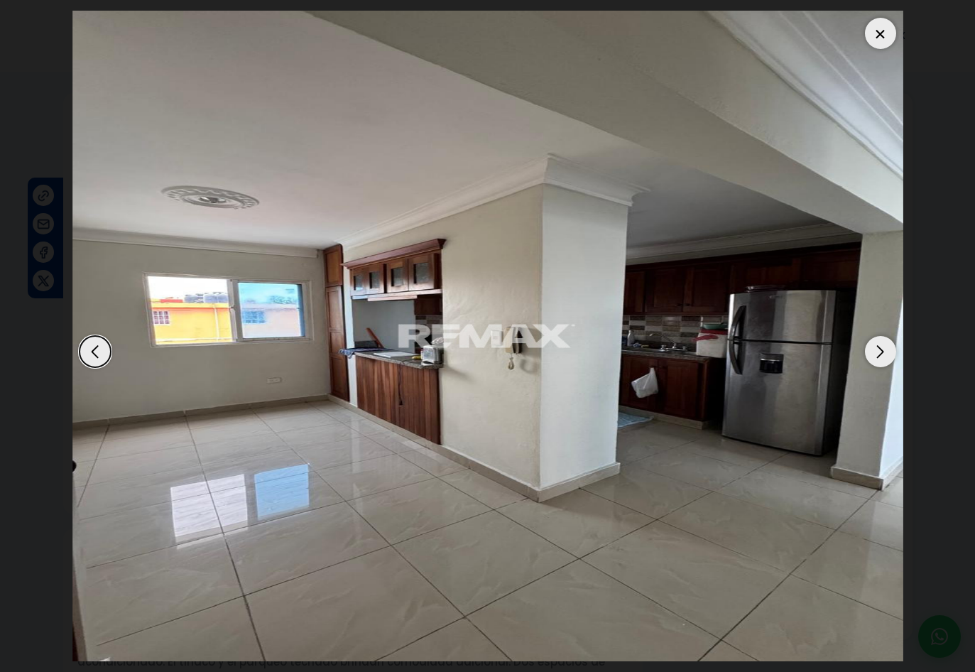
click at [871, 343] on div "Next slide" at bounding box center [880, 351] width 31 height 31
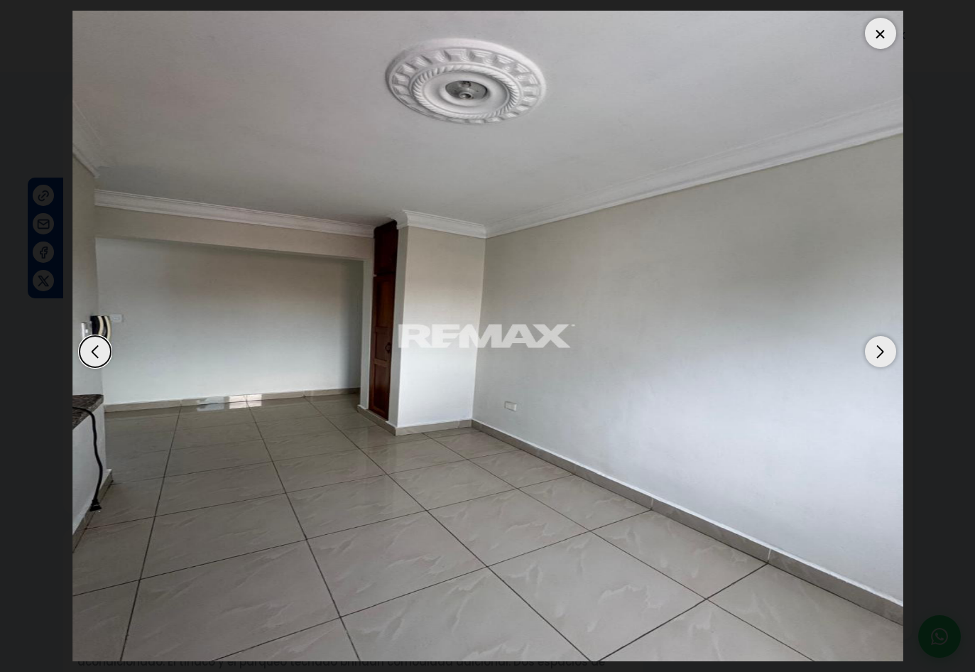
click at [871, 343] on div "Next slide" at bounding box center [880, 351] width 31 height 31
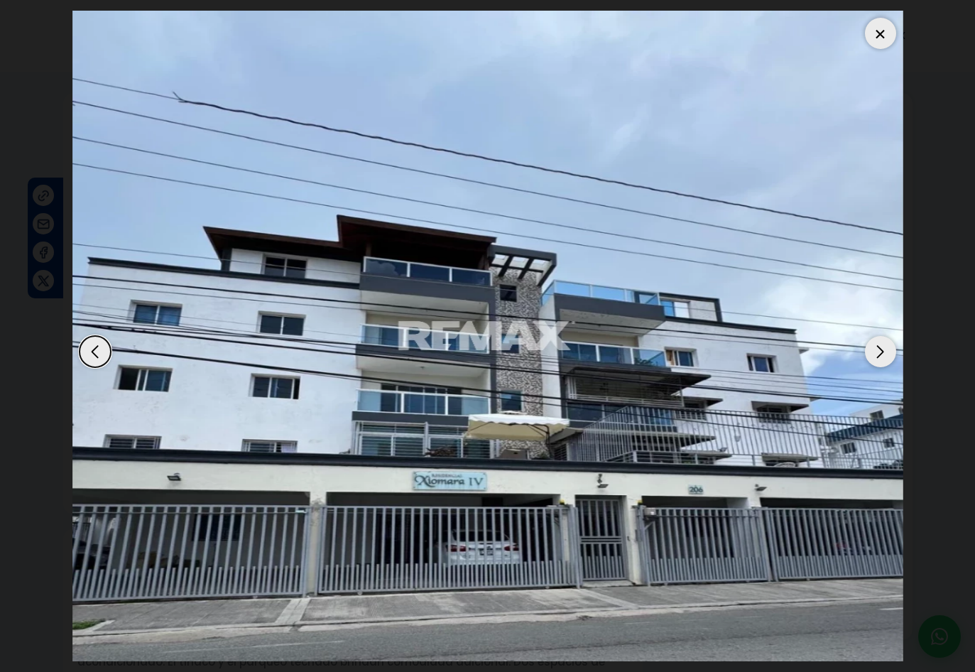
click at [871, 343] on div "Next slide" at bounding box center [880, 351] width 31 height 31
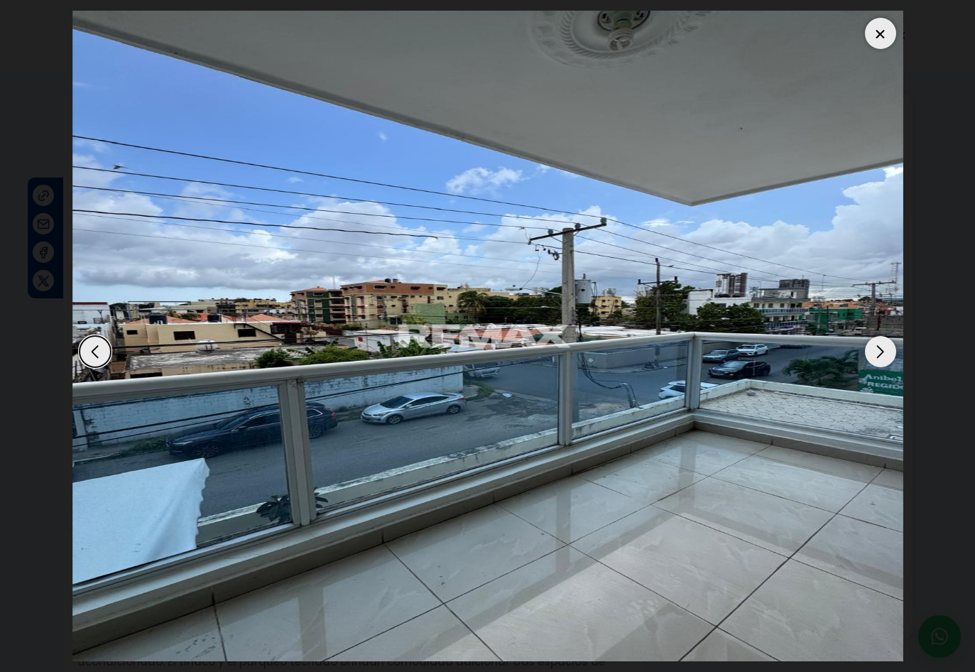
click at [881, 31] on div at bounding box center [880, 33] width 31 height 31
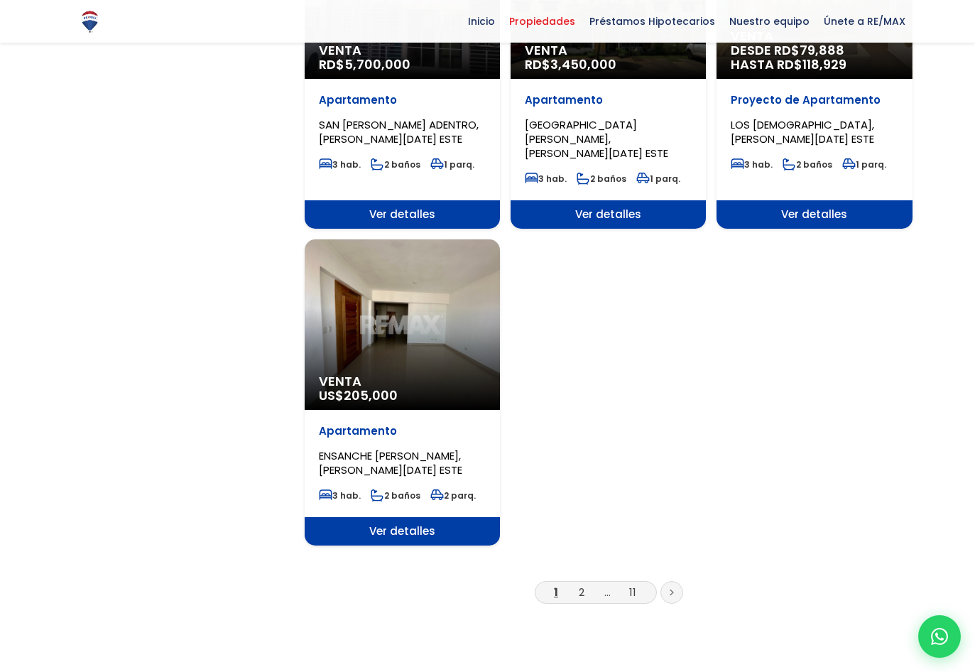
scroll to position [1616, 0]
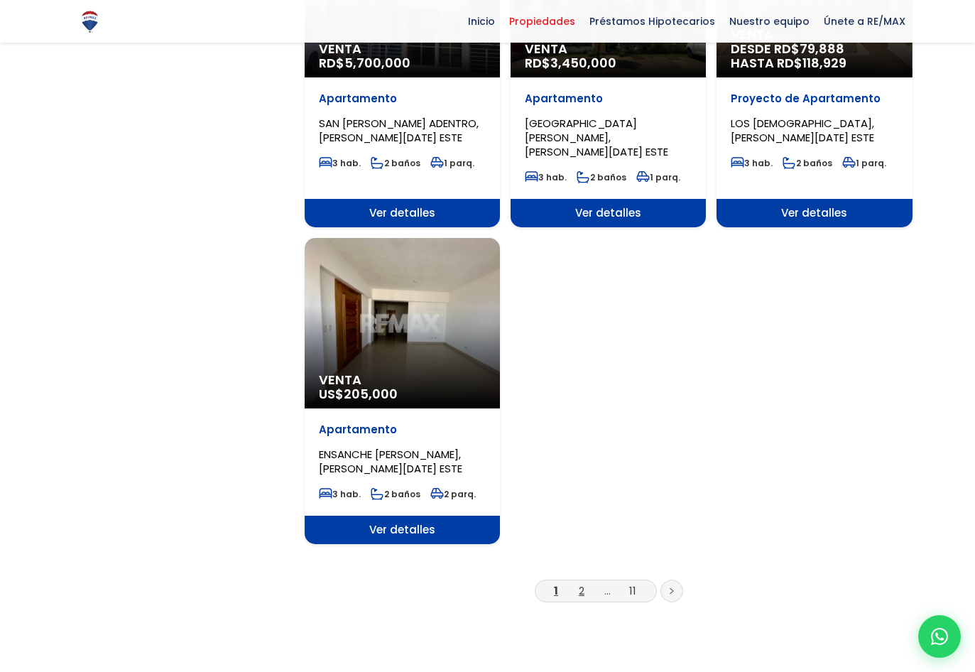
click at [579, 583] on link "2" at bounding box center [582, 590] width 6 height 15
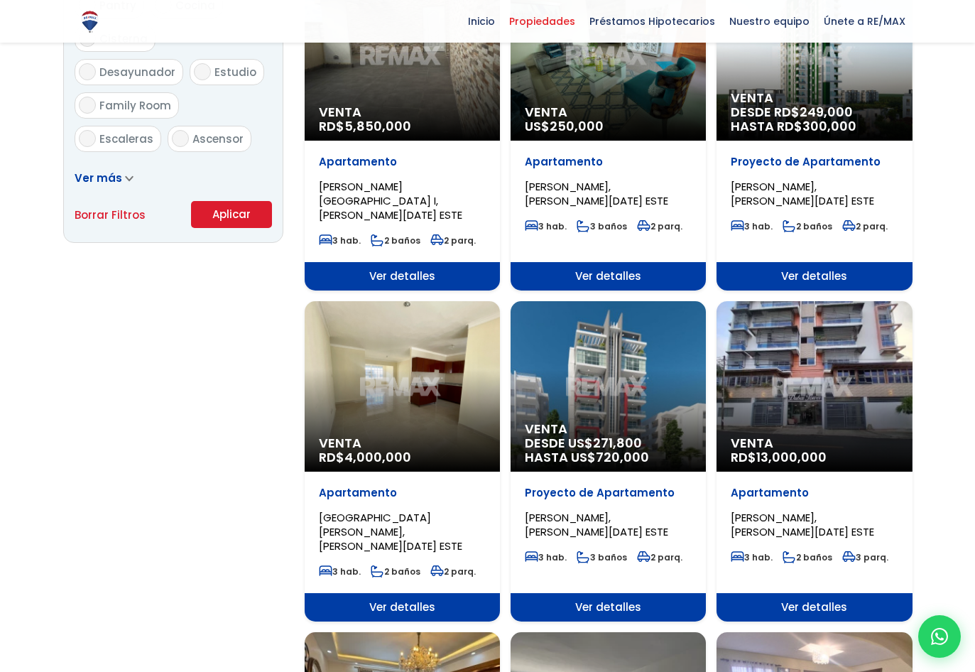
scroll to position [923, 0]
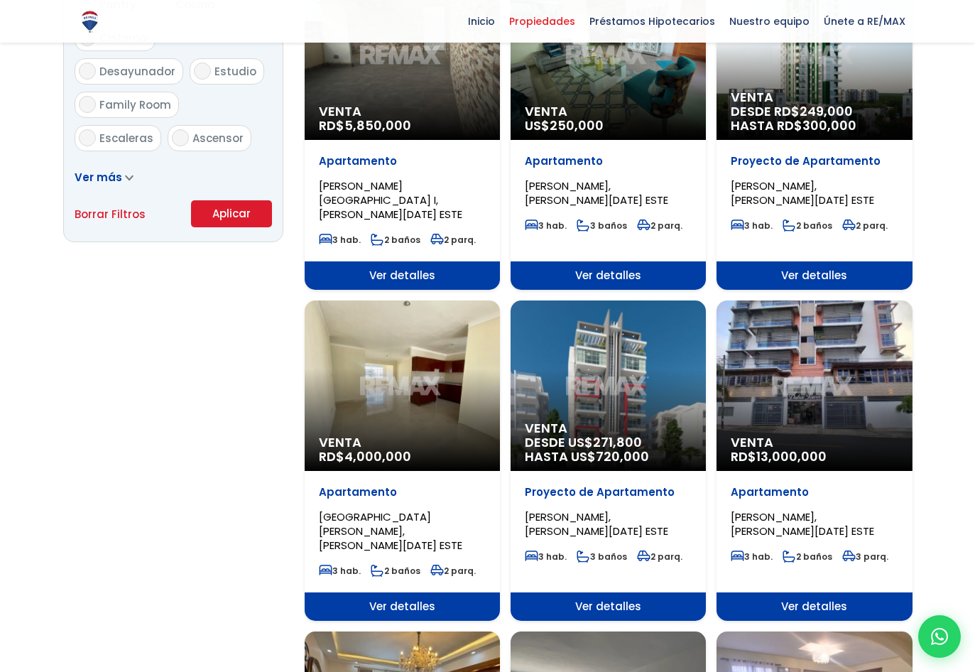
click at [788, 346] on div "Venta RD$ 13,000,000" at bounding box center [814, 385] width 195 height 170
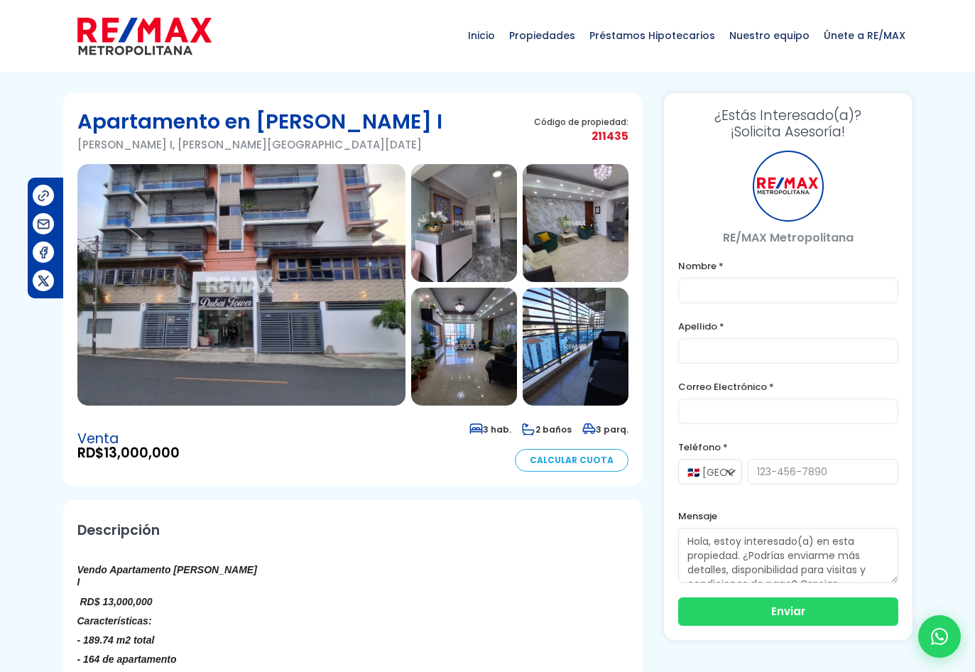
click at [168, 288] on img at bounding box center [241, 284] width 328 height 241
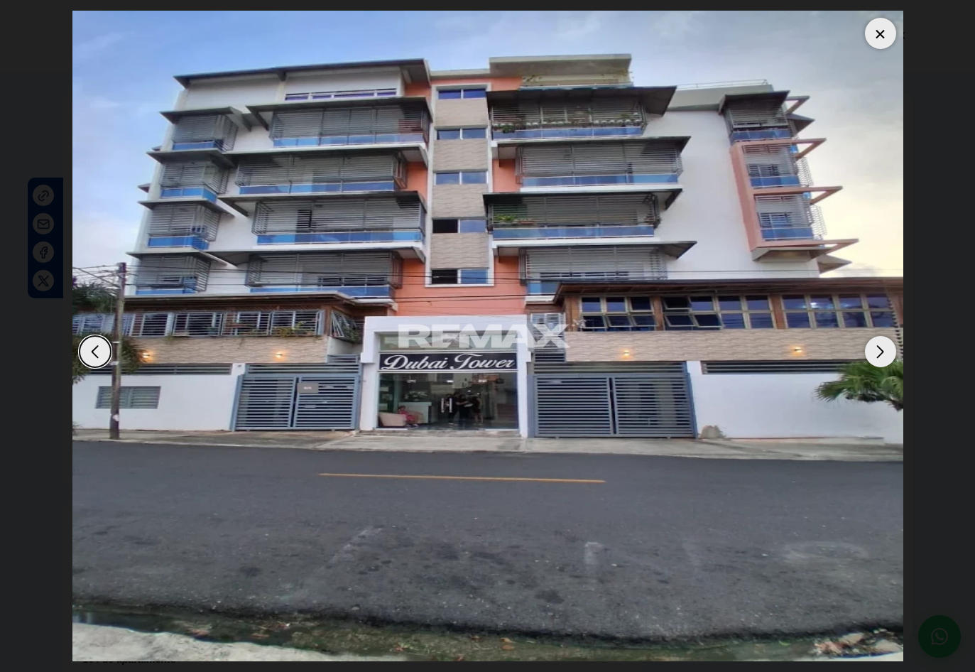
click at [872, 347] on div "Next slide" at bounding box center [880, 351] width 31 height 31
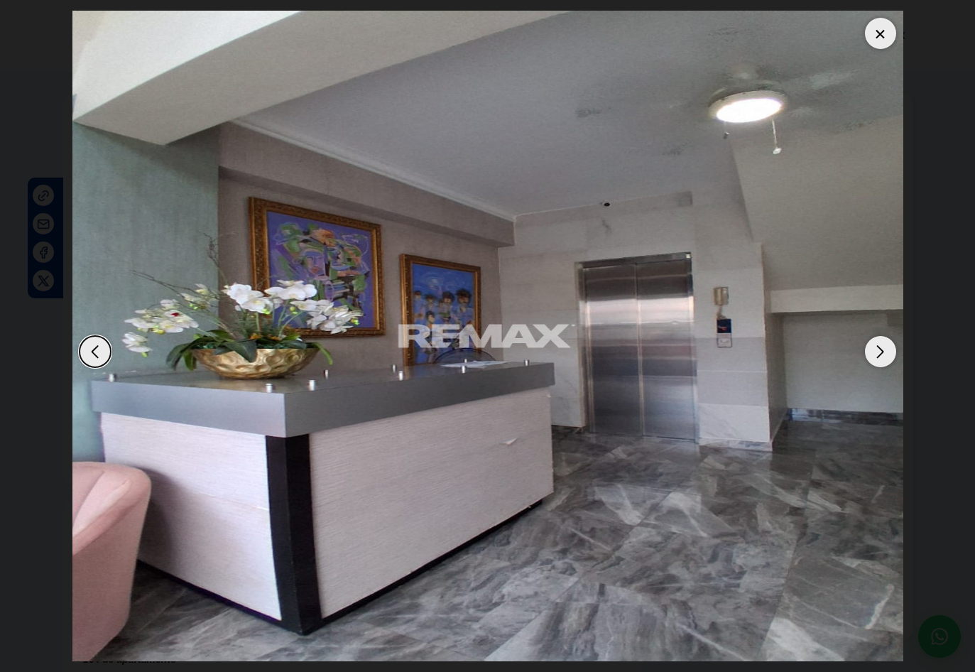
click at [872, 347] on div "Next slide" at bounding box center [880, 351] width 31 height 31
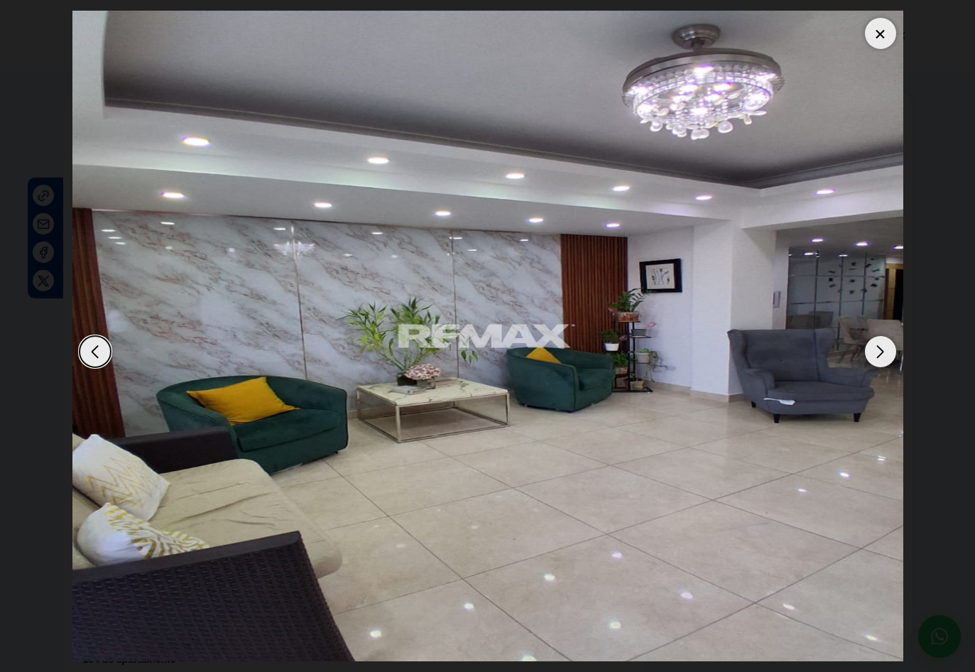
click at [872, 347] on div "Next slide" at bounding box center [880, 351] width 31 height 31
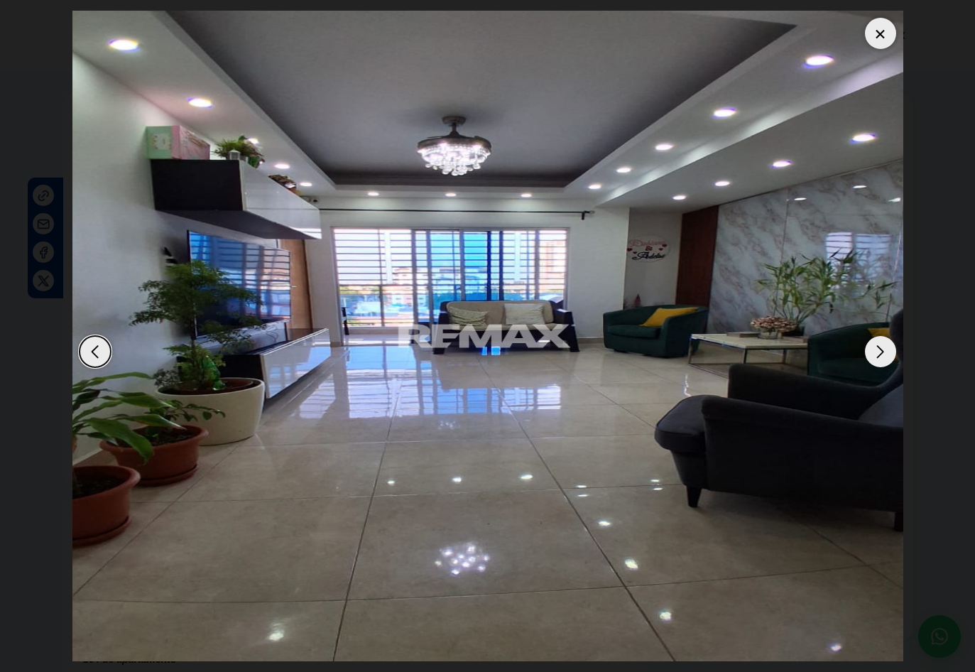
click at [872, 347] on div "Next slide" at bounding box center [880, 351] width 31 height 31
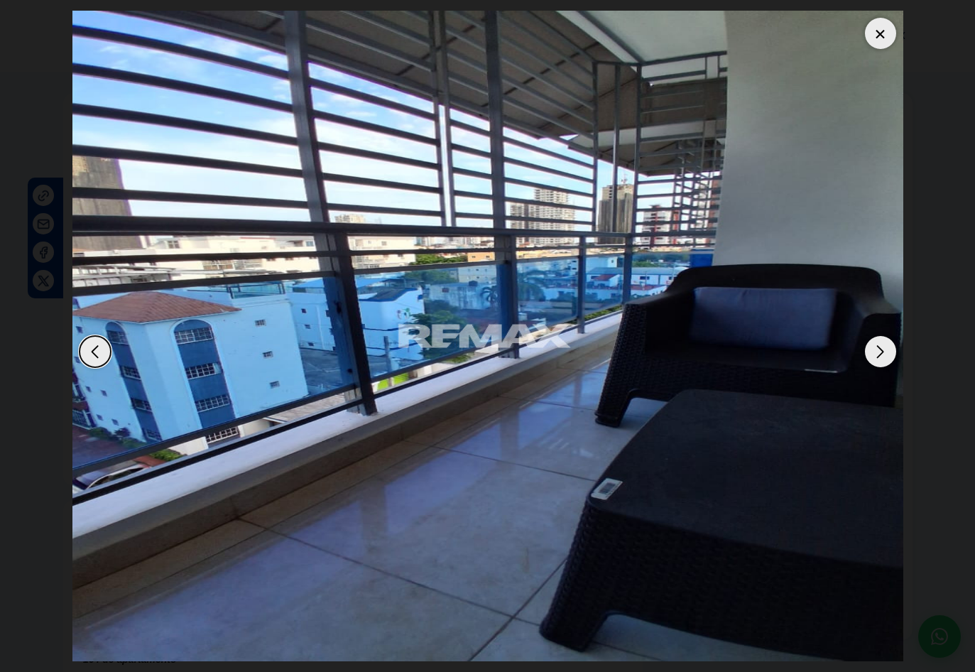
click at [872, 347] on div "Next slide" at bounding box center [880, 351] width 31 height 31
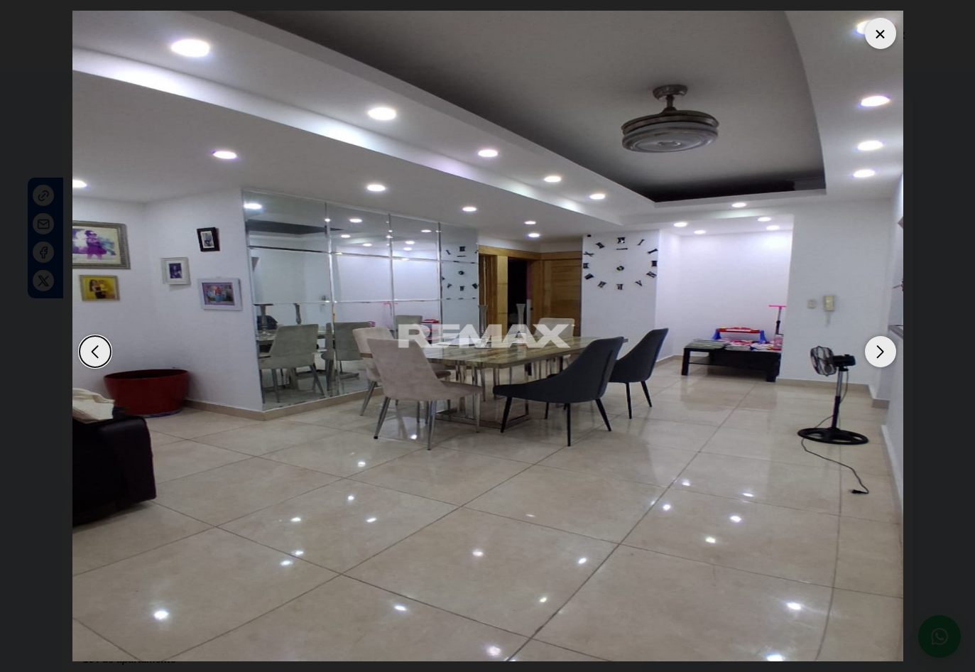
click at [872, 347] on div "Next slide" at bounding box center [880, 351] width 31 height 31
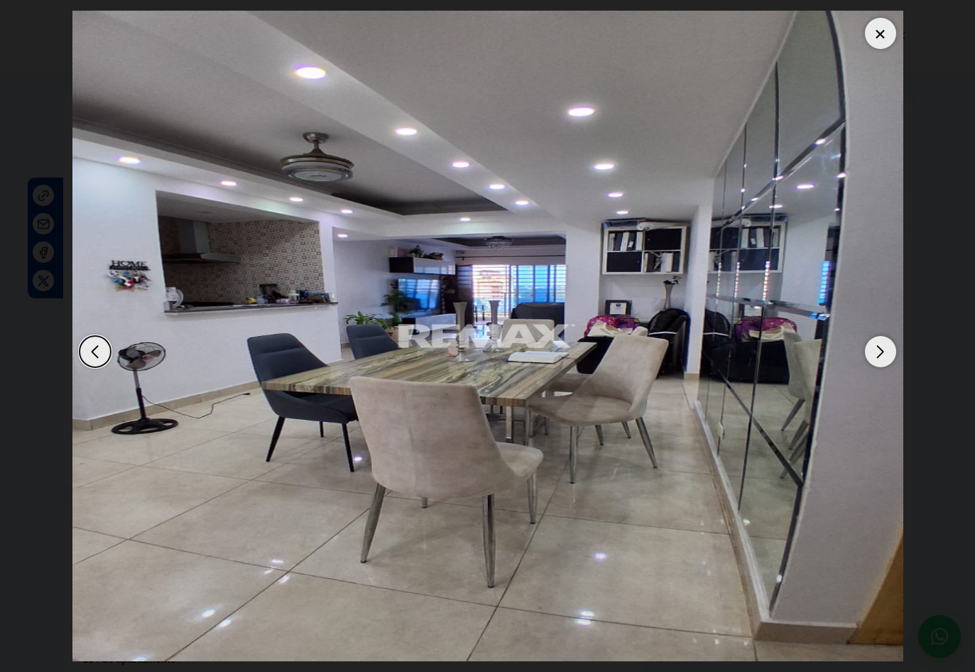
click at [872, 347] on div "Next slide" at bounding box center [880, 351] width 31 height 31
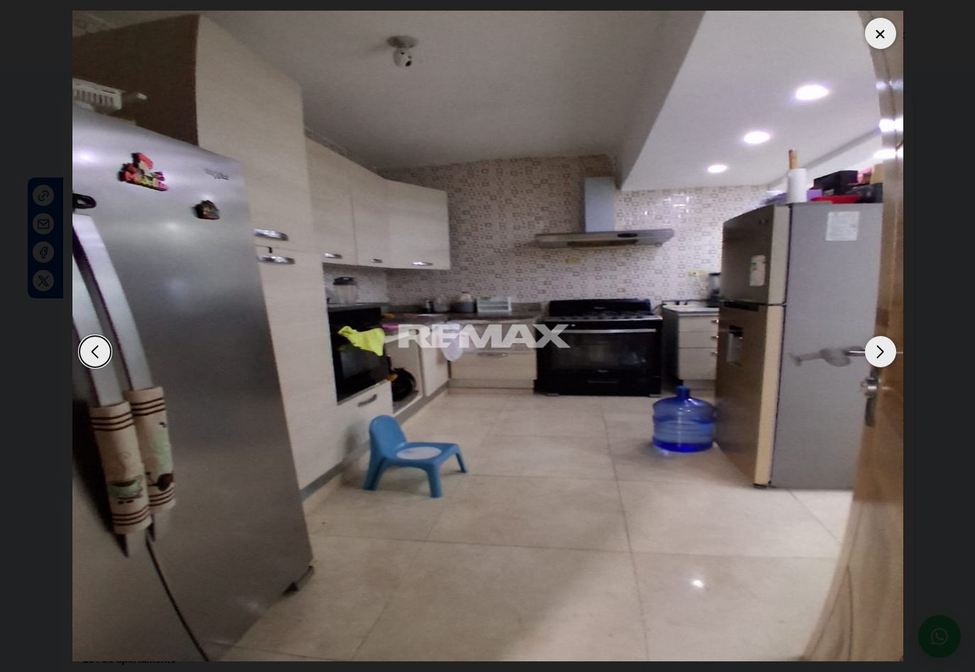
click at [872, 347] on div "Next slide" at bounding box center [880, 351] width 31 height 31
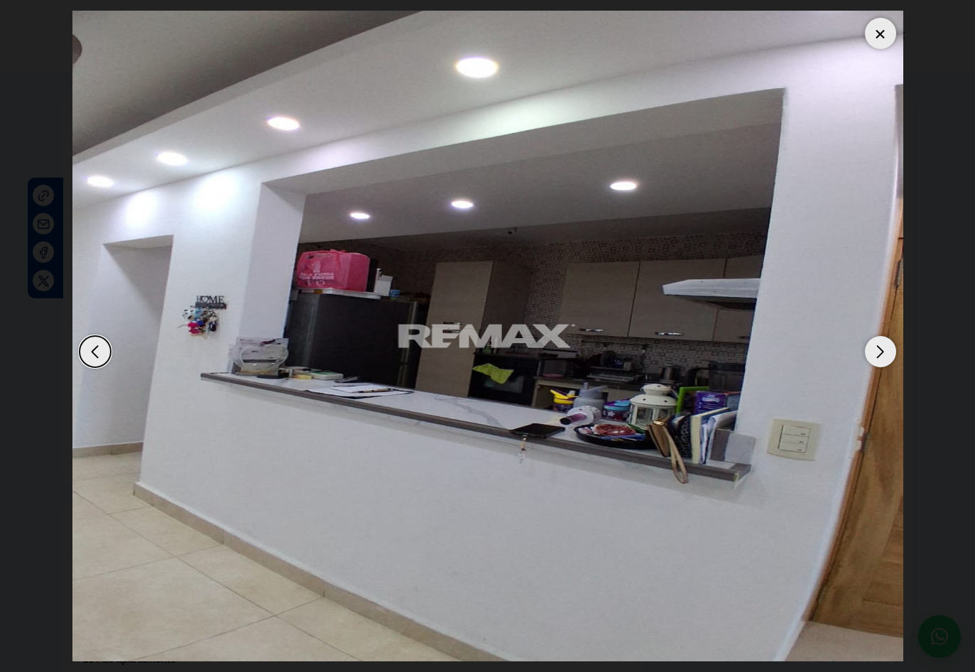
click at [872, 347] on div "Next slide" at bounding box center [880, 351] width 31 height 31
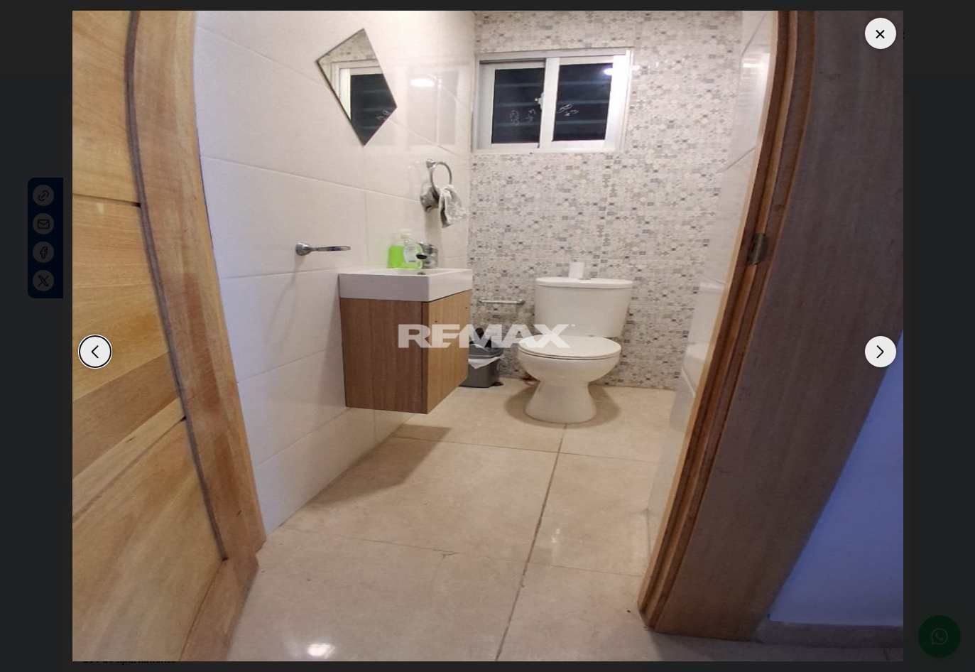
click at [872, 347] on div "Next slide" at bounding box center [880, 351] width 31 height 31
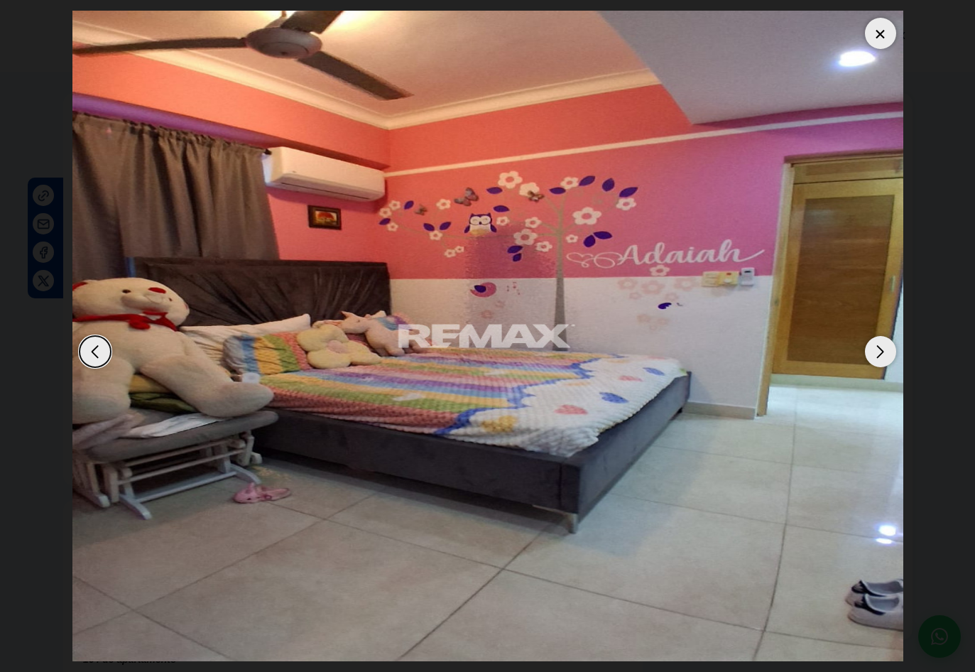
click at [872, 347] on div "Next slide" at bounding box center [880, 351] width 31 height 31
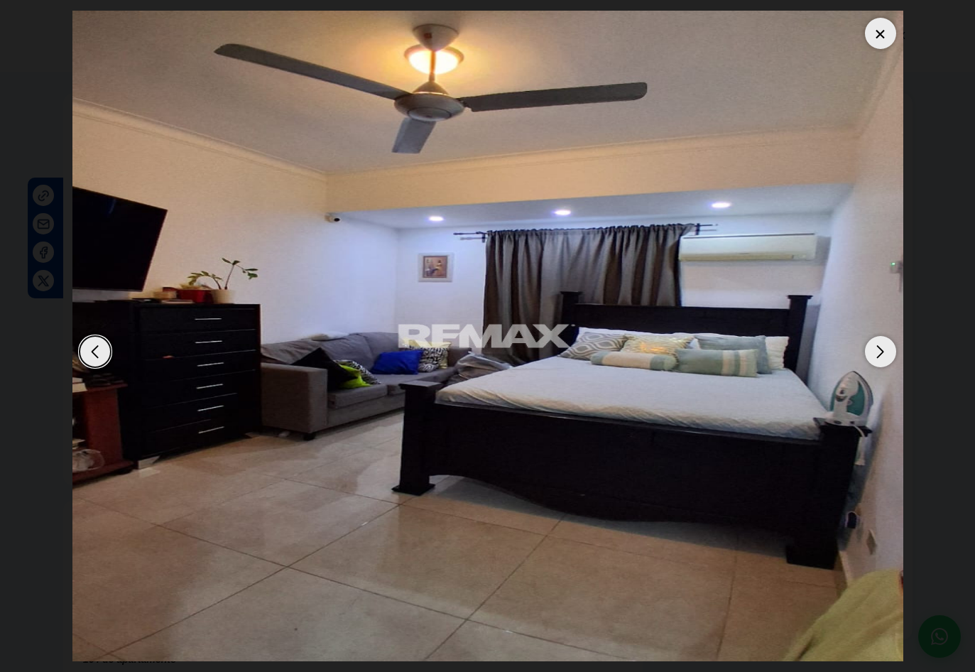
click at [872, 347] on div "Next slide" at bounding box center [880, 351] width 31 height 31
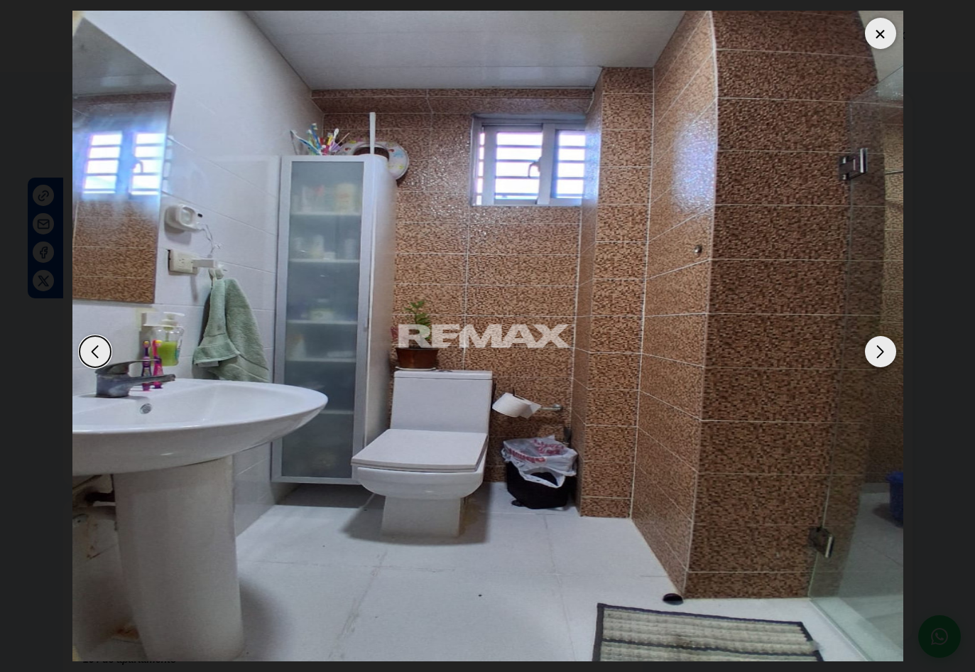
click at [872, 347] on div "Next slide" at bounding box center [880, 351] width 31 height 31
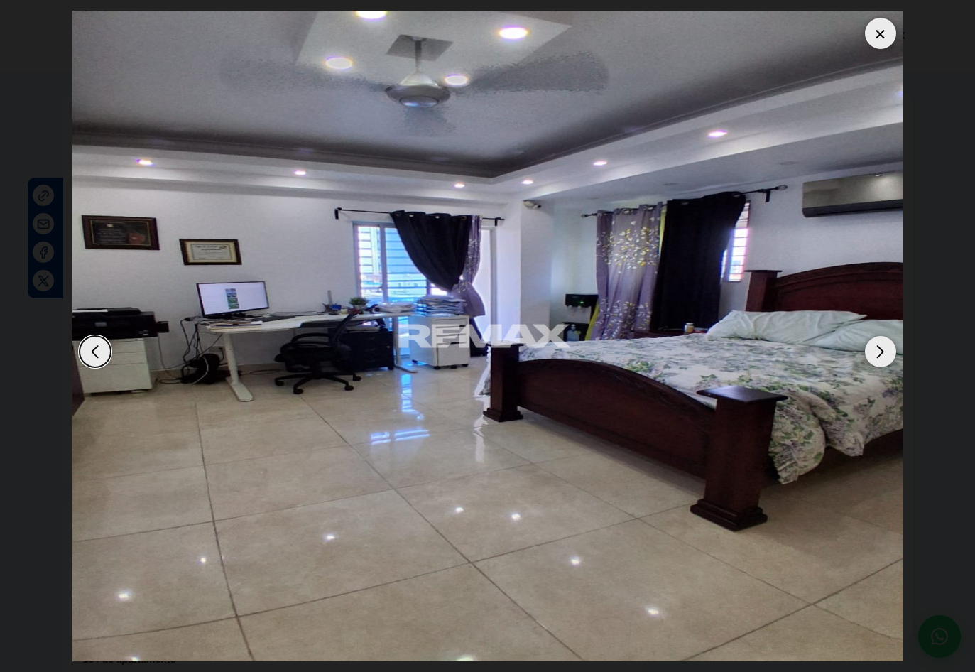
click at [872, 347] on div "Next slide" at bounding box center [880, 351] width 31 height 31
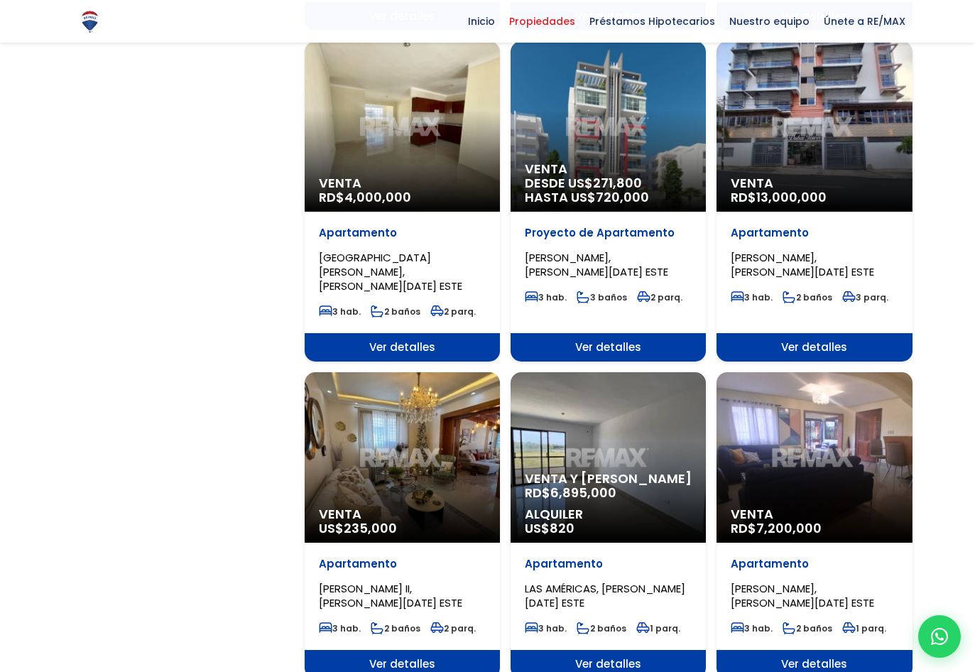
scroll to position [1207, 0]
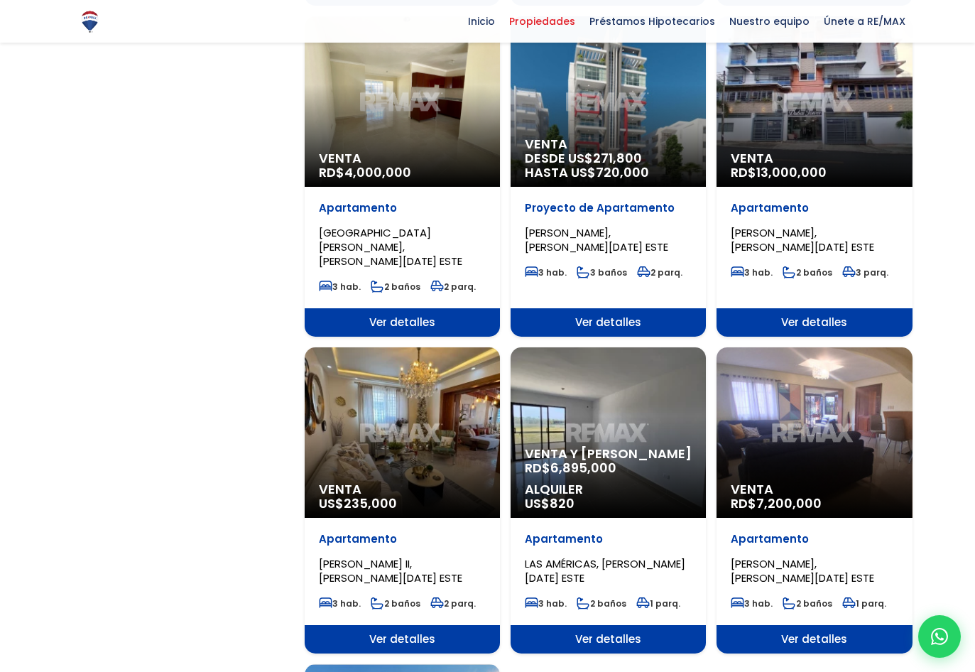
click at [817, 405] on div "Venta RD$ 7,200,000" at bounding box center [814, 432] width 195 height 170
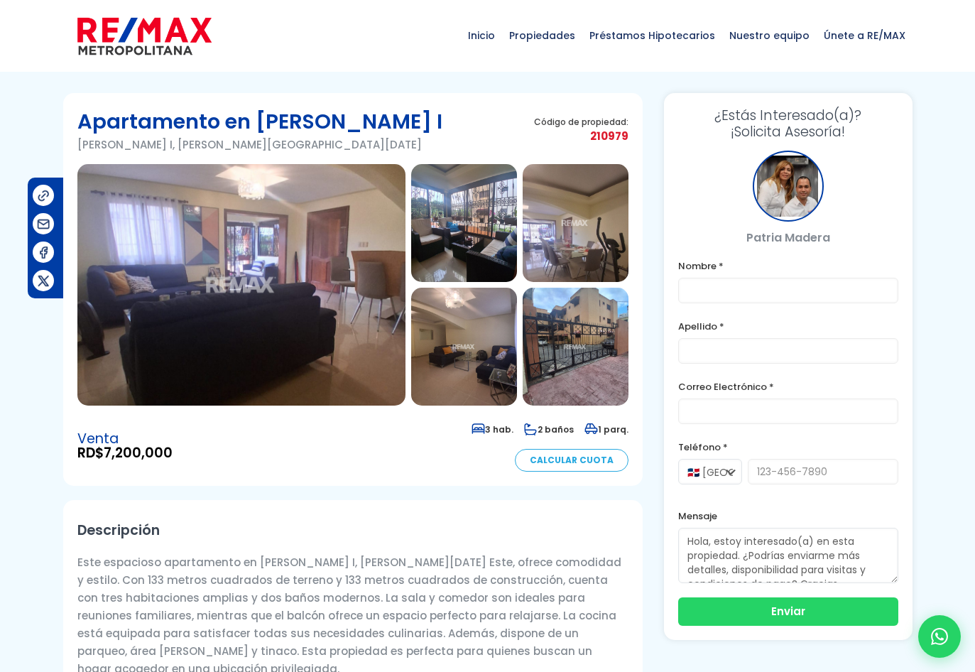
click at [200, 257] on img at bounding box center [241, 284] width 328 height 241
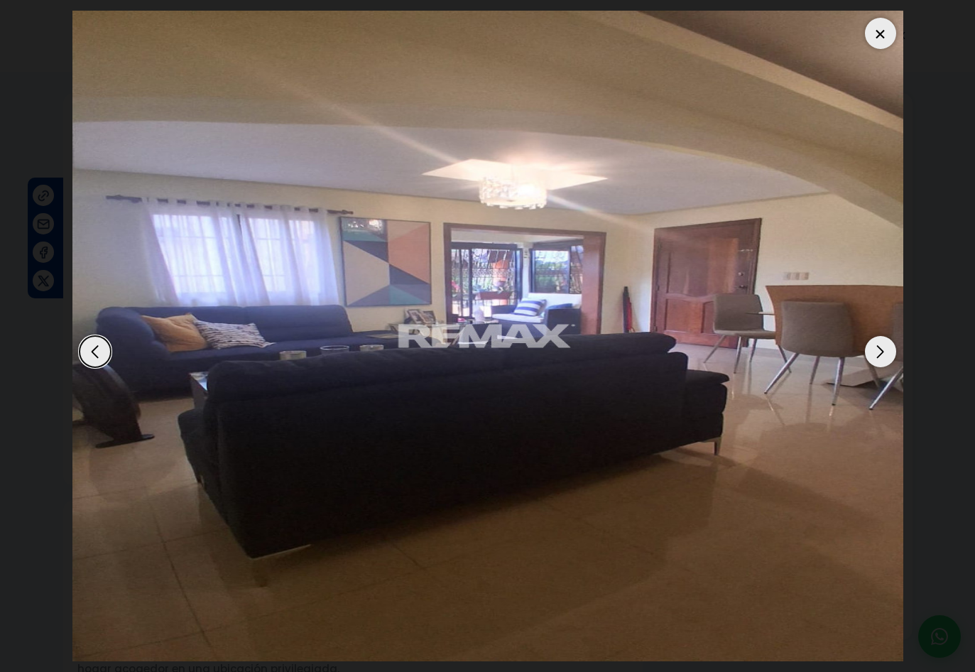
click at [872, 344] on div "Next slide" at bounding box center [880, 351] width 31 height 31
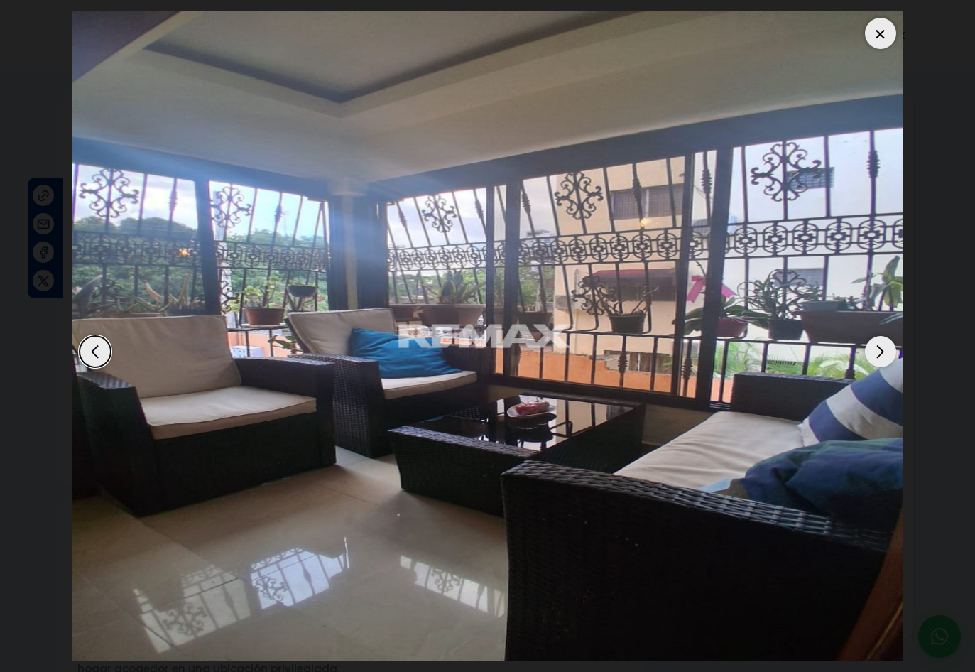
click at [871, 343] on div "Next slide" at bounding box center [880, 351] width 31 height 31
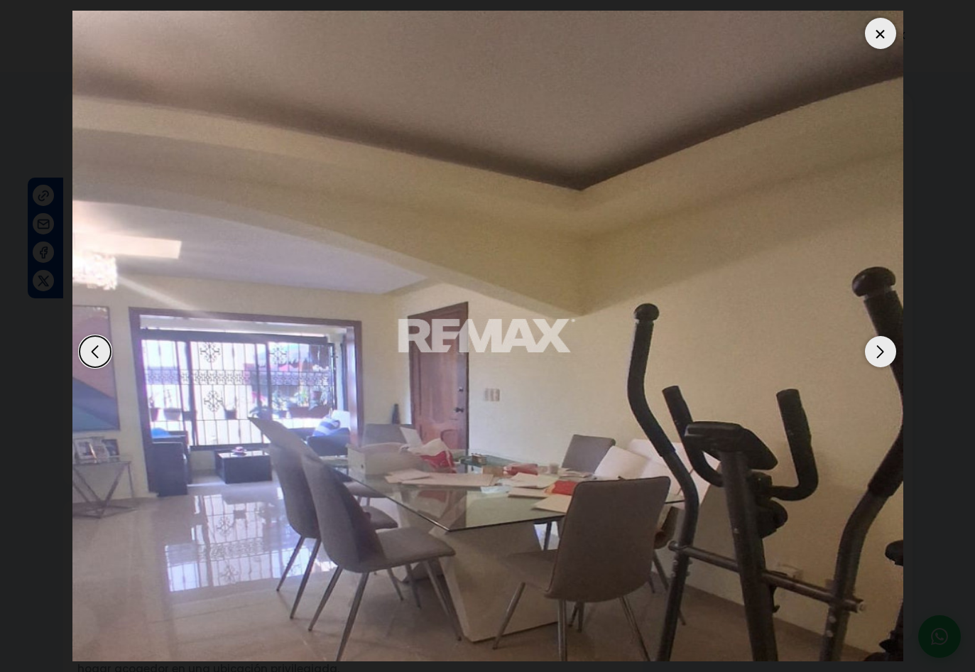
click at [869, 342] on div "Next slide" at bounding box center [880, 351] width 31 height 31
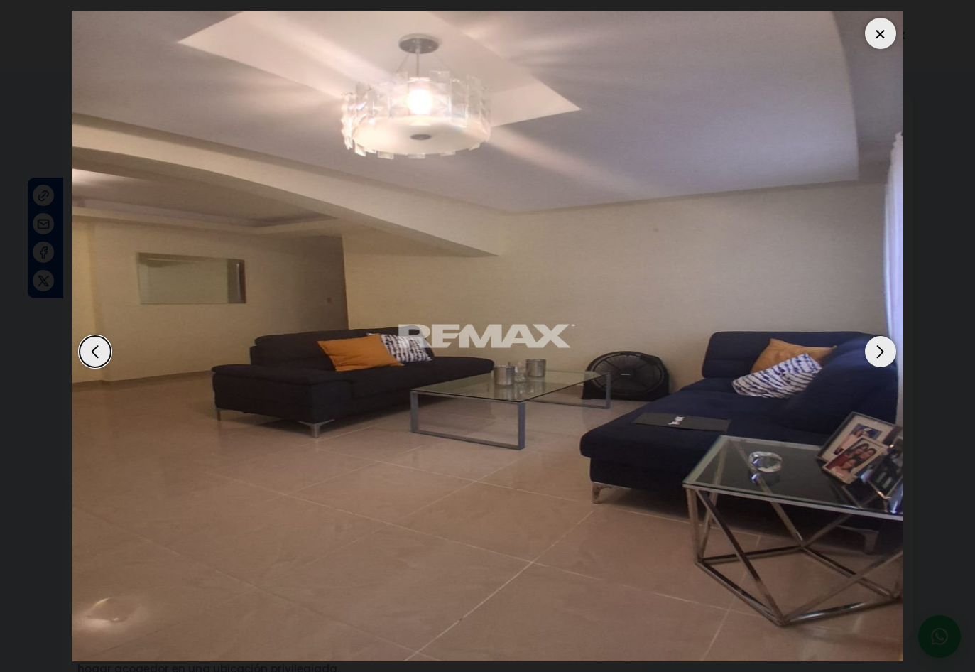
click at [869, 342] on div "Next slide" at bounding box center [880, 351] width 31 height 31
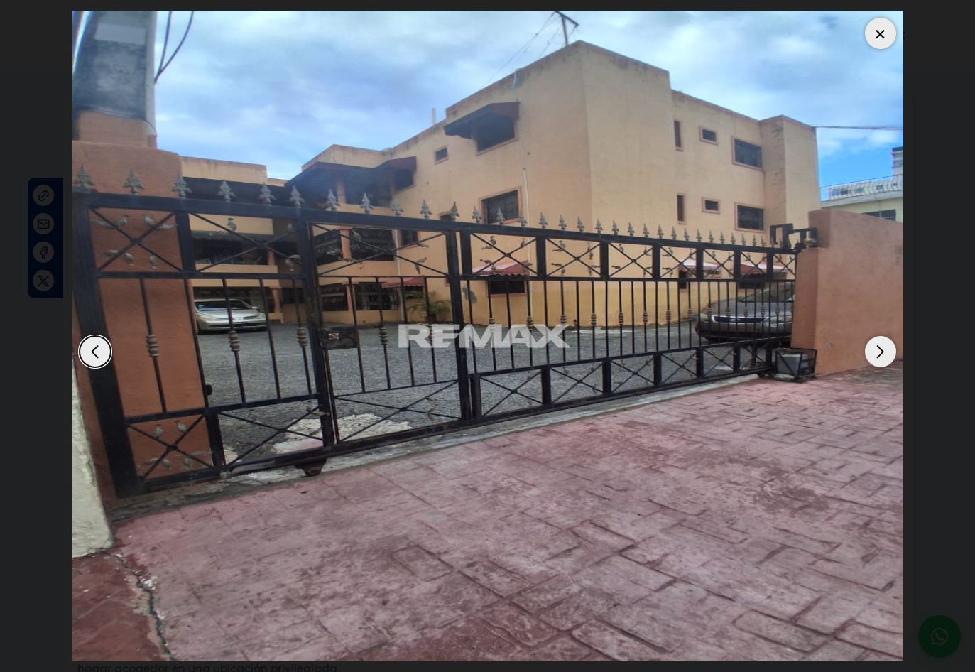
click at [869, 342] on div "Next slide" at bounding box center [880, 351] width 31 height 31
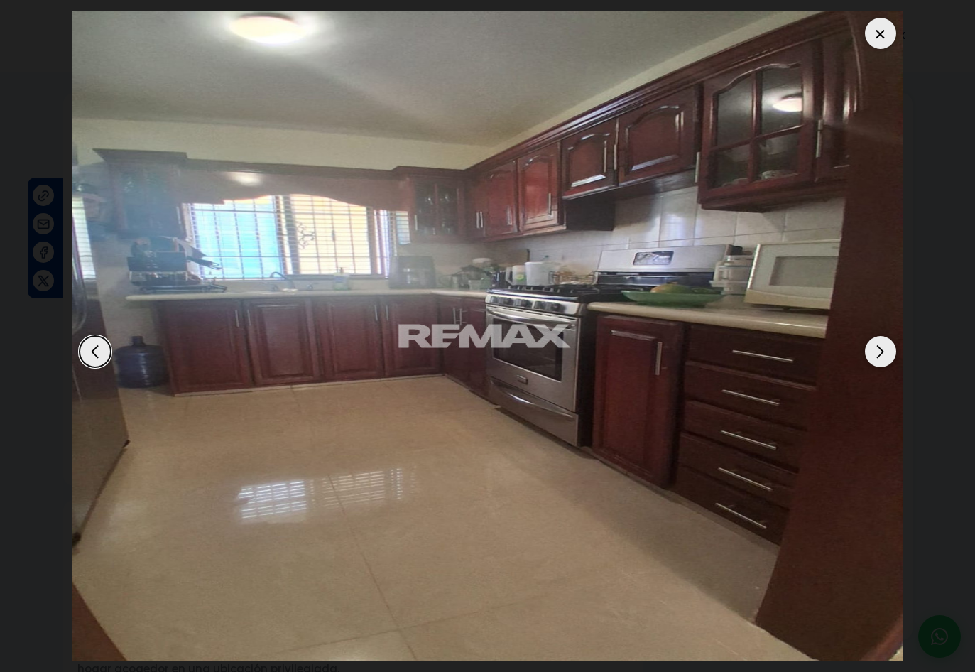
click at [869, 342] on div "Next slide" at bounding box center [880, 351] width 31 height 31
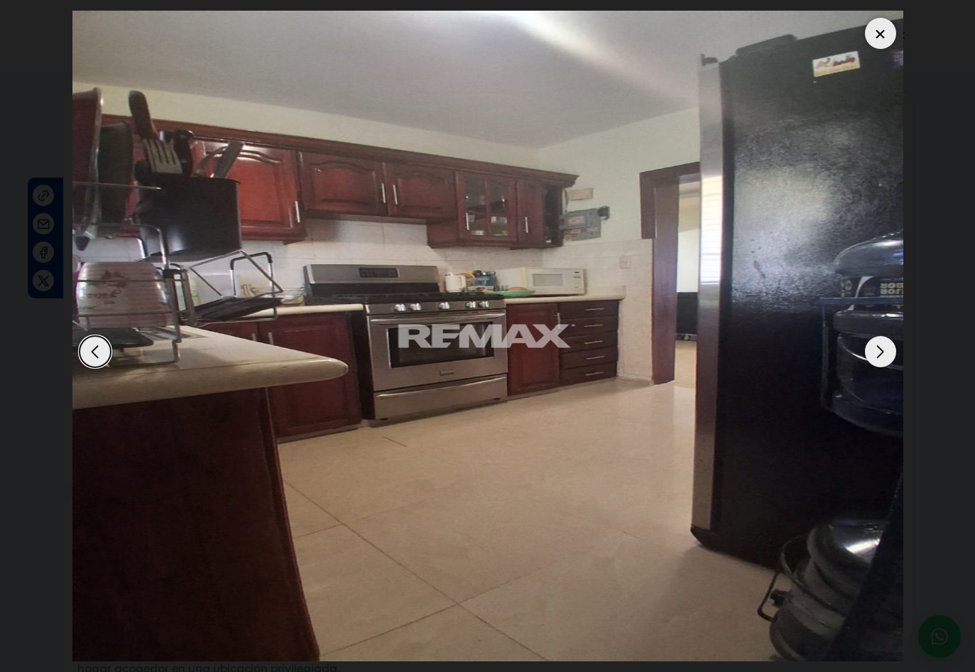
click at [869, 342] on div "Next slide" at bounding box center [880, 351] width 31 height 31
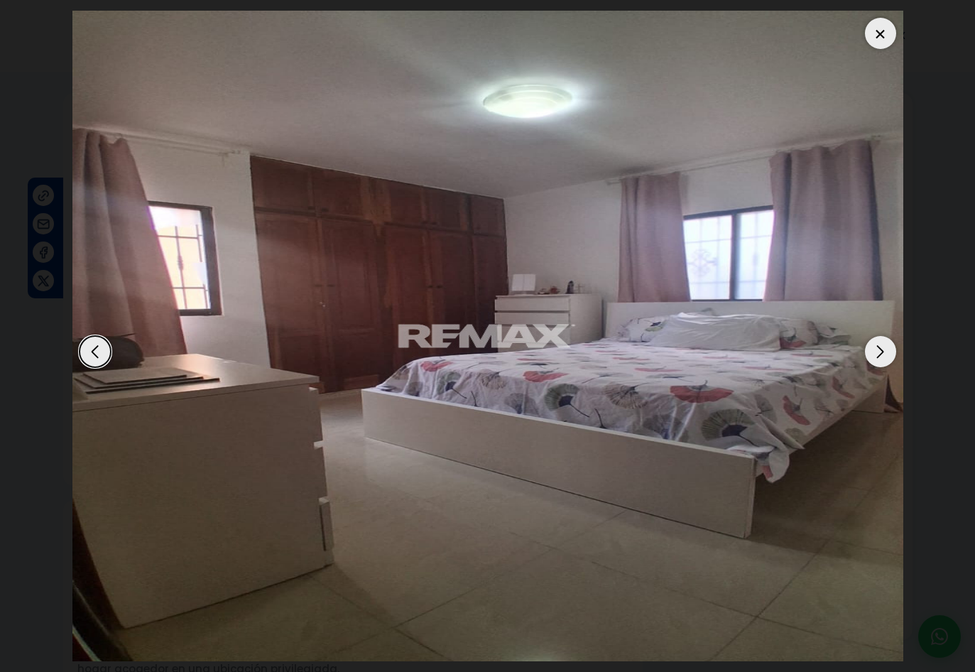
click at [869, 342] on div "Next slide" at bounding box center [880, 351] width 31 height 31
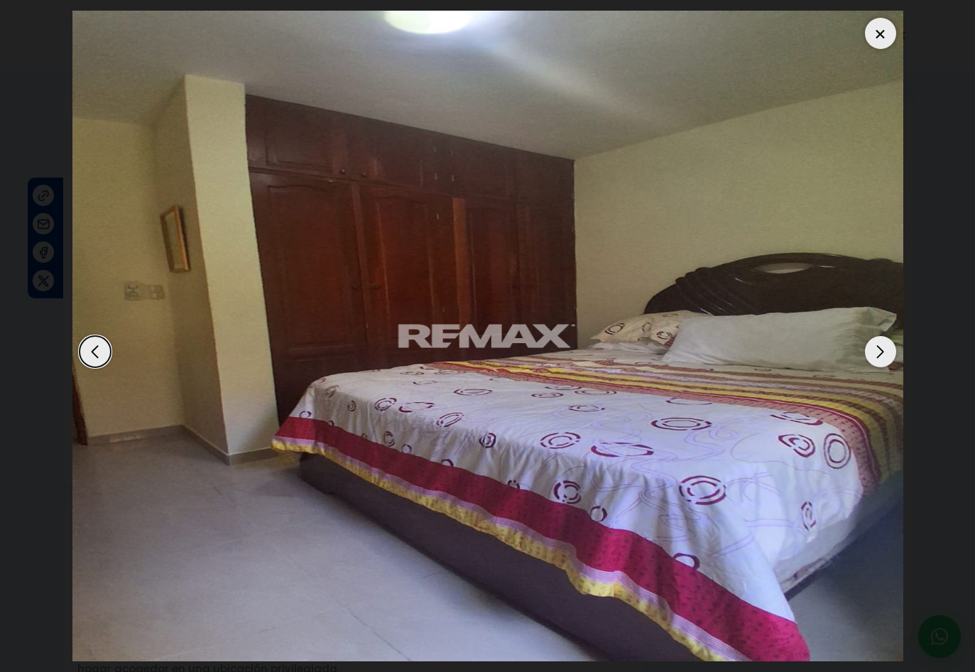
click at [869, 342] on div "Next slide" at bounding box center [880, 351] width 31 height 31
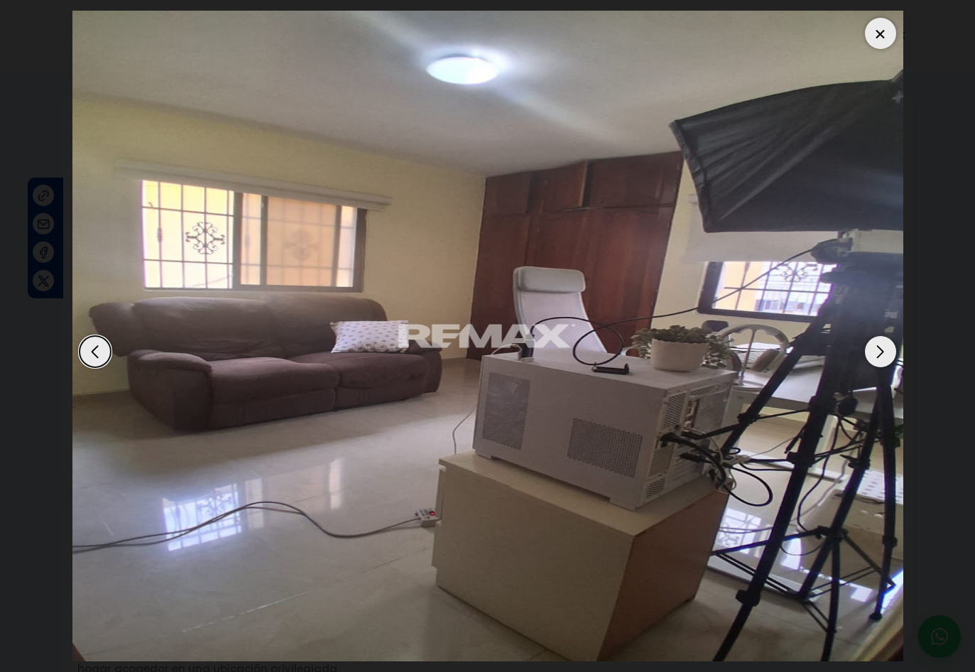
click at [869, 342] on div "Next slide" at bounding box center [880, 351] width 31 height 31
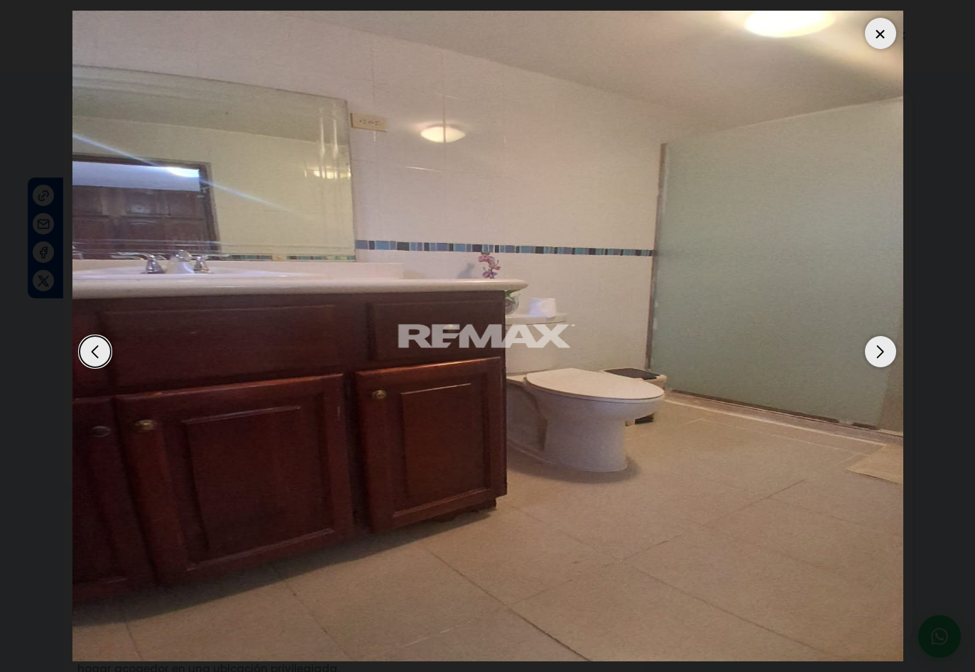
click at [875, 26] on div at bounding box center [880, 33] width 31 height 31
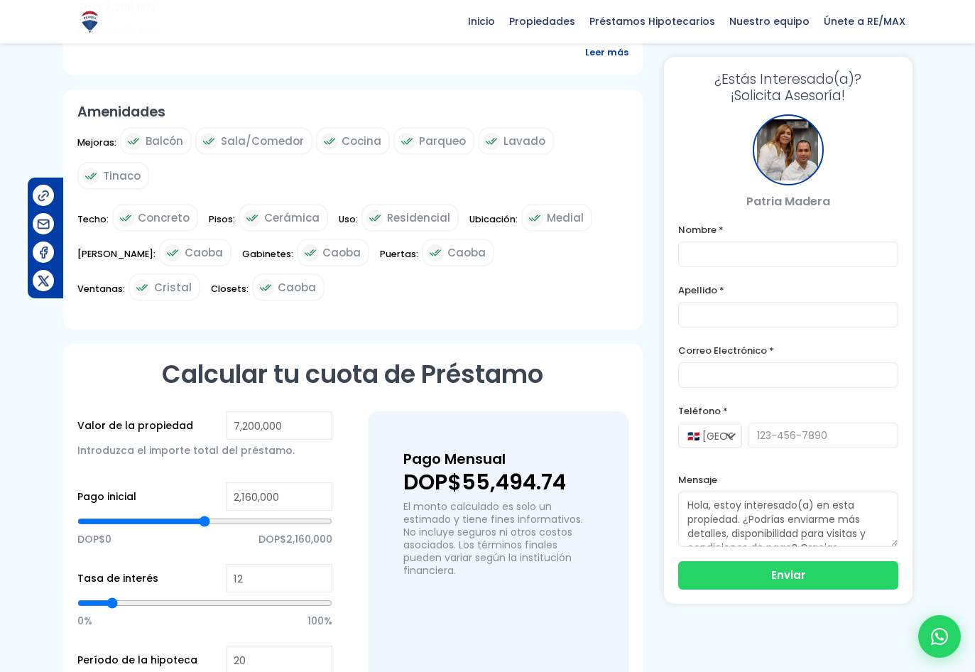
scroll to position [710, 0]
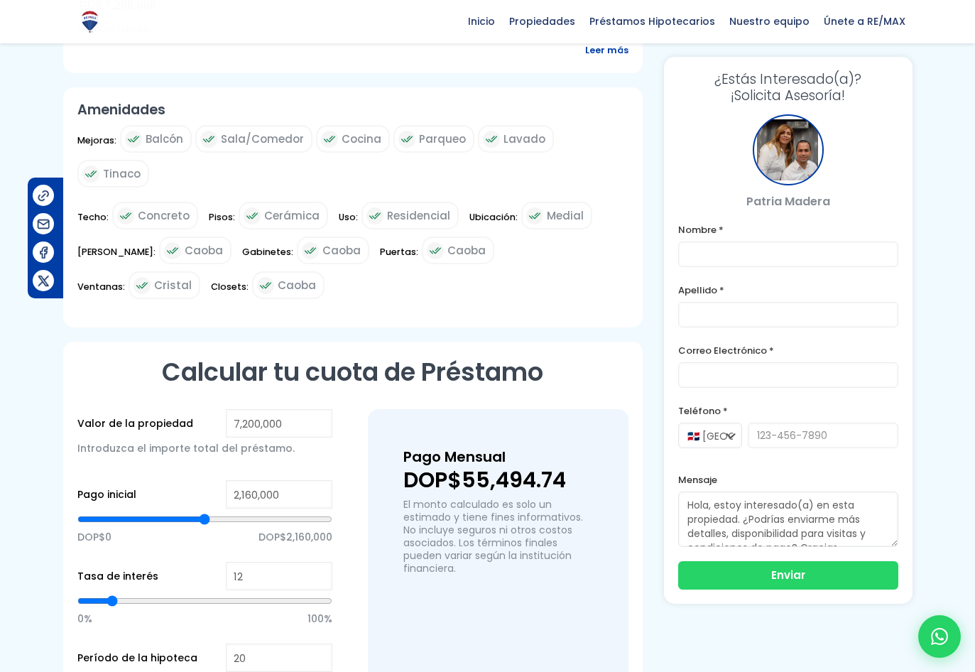
type input "6,344,363"
type input "6344363"
click at [298, 512] on input "range" at bounding box center [204, 519] width 255 height 14
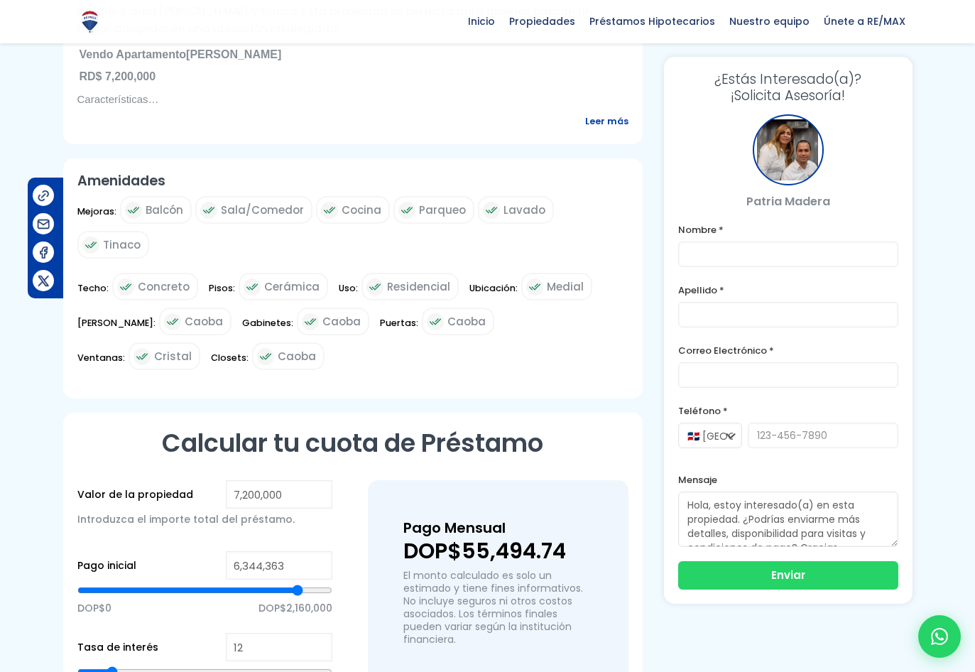
scroll to position [284, 0]
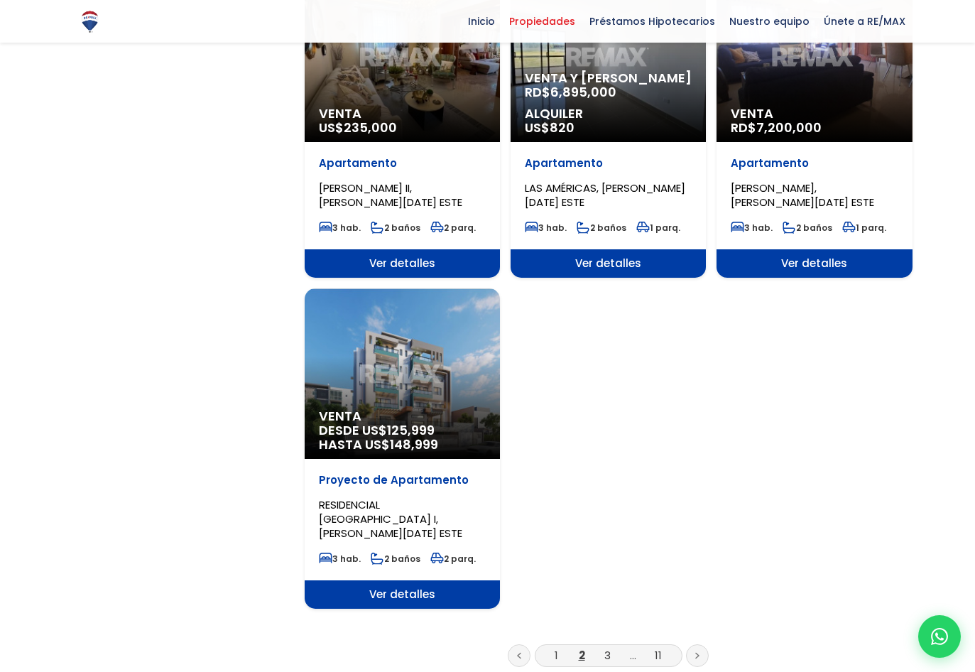
scroll to position [1775, 0]
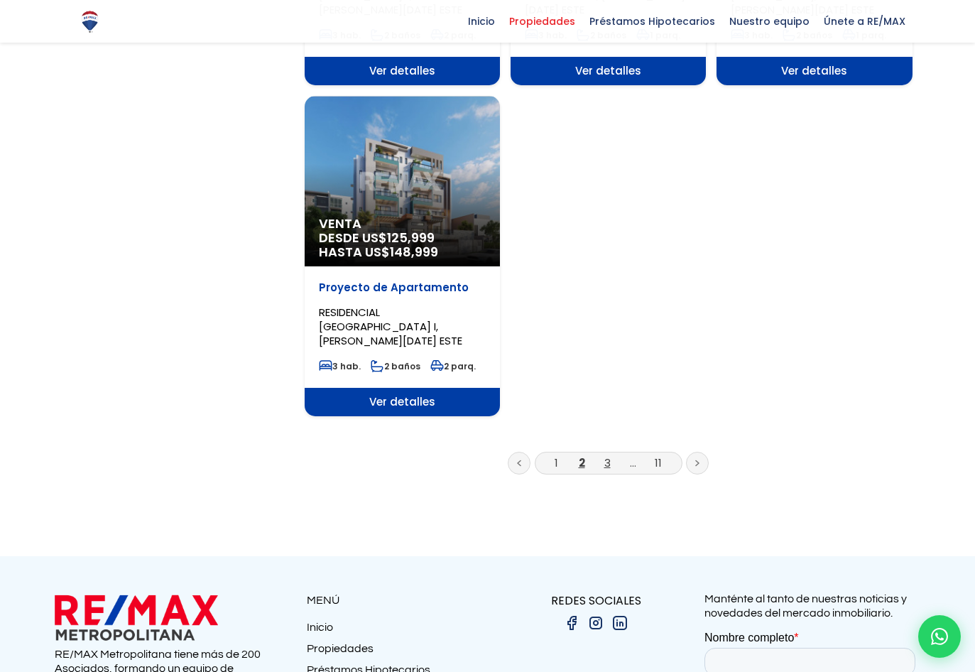
click at [605, 455] on link "3" at bounding box center [607, 462] width 6 height 15
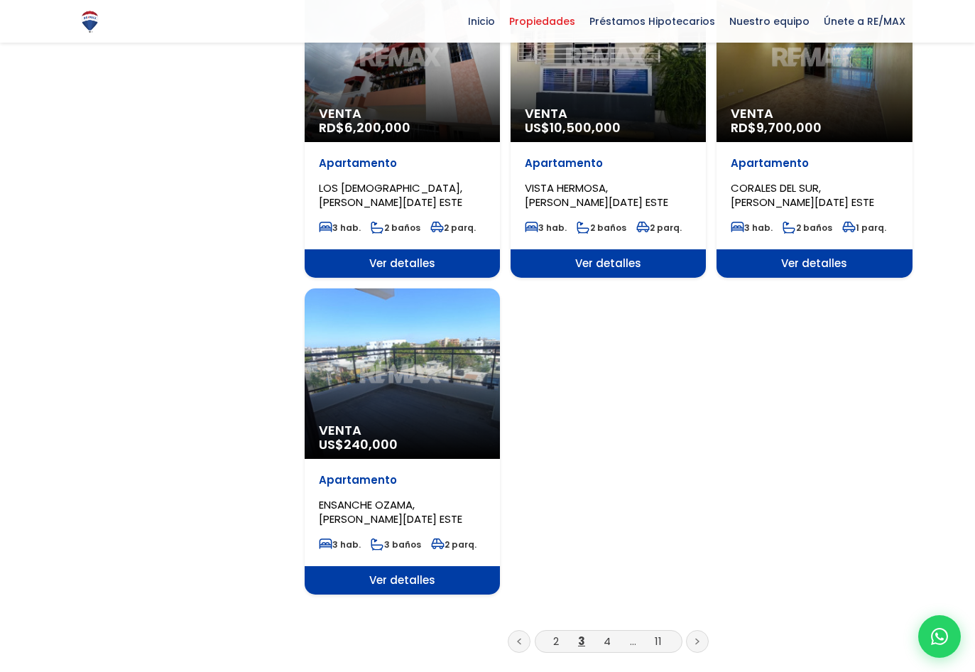
scroll to position [1562, 0]
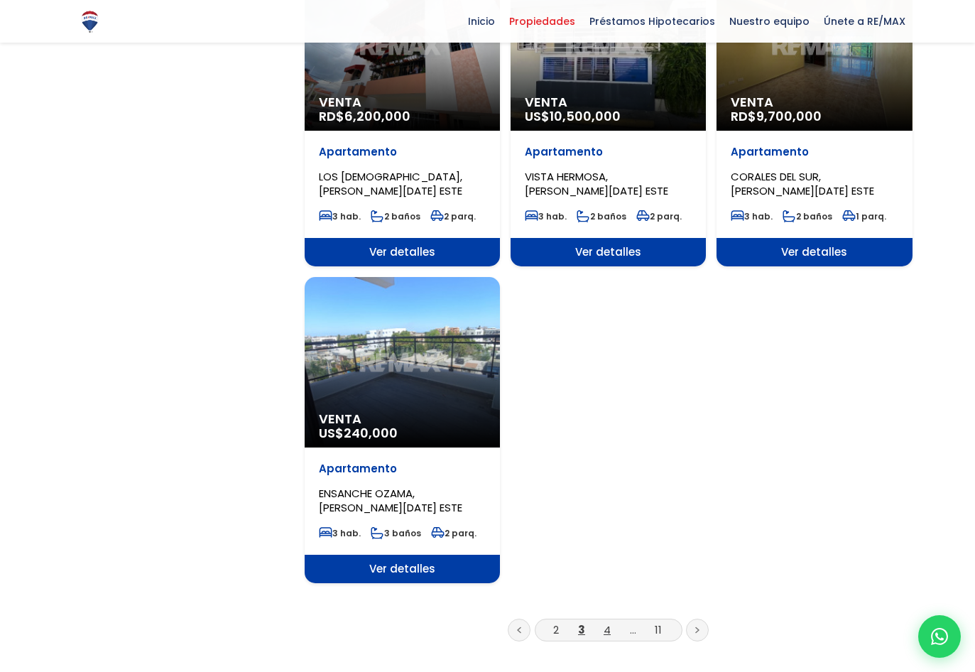
click at [609, 622] on link "4" at bounding box center [607, 629] width 7 height 15
